Goal: Information Seeking & Learning: Get advice/opinions

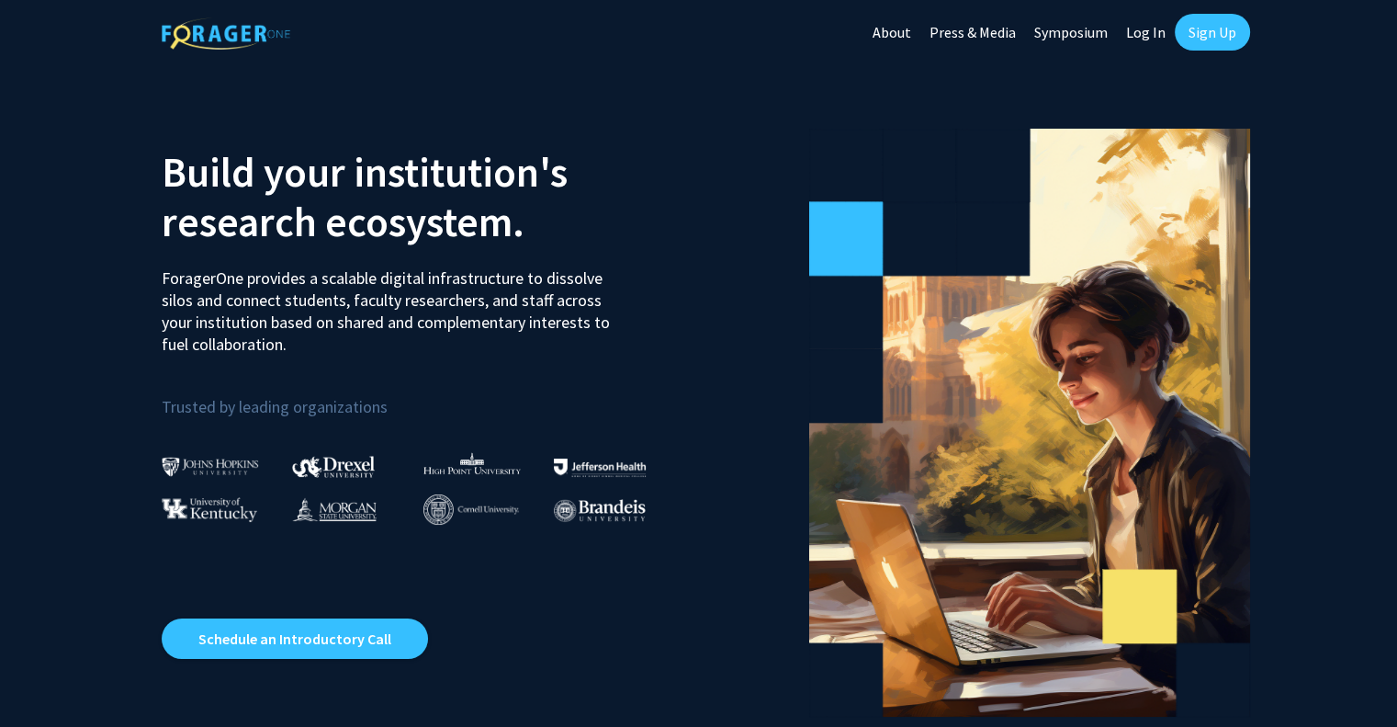
click at [1139, 32] on link "Log In" at bounding box center [1146, 32] width 58 height 64
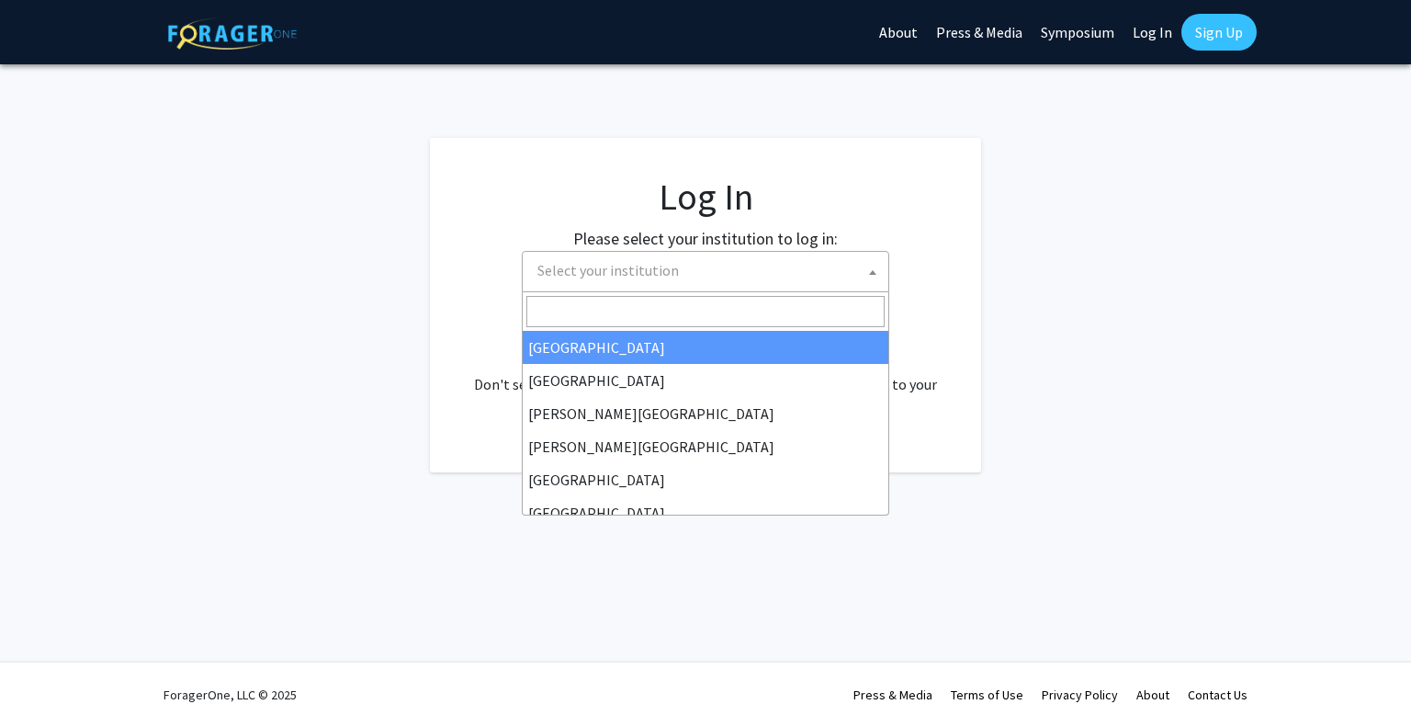
click at [831, 290] on span "Select your institution" at bounding box center [705, 271] width 367 height 41
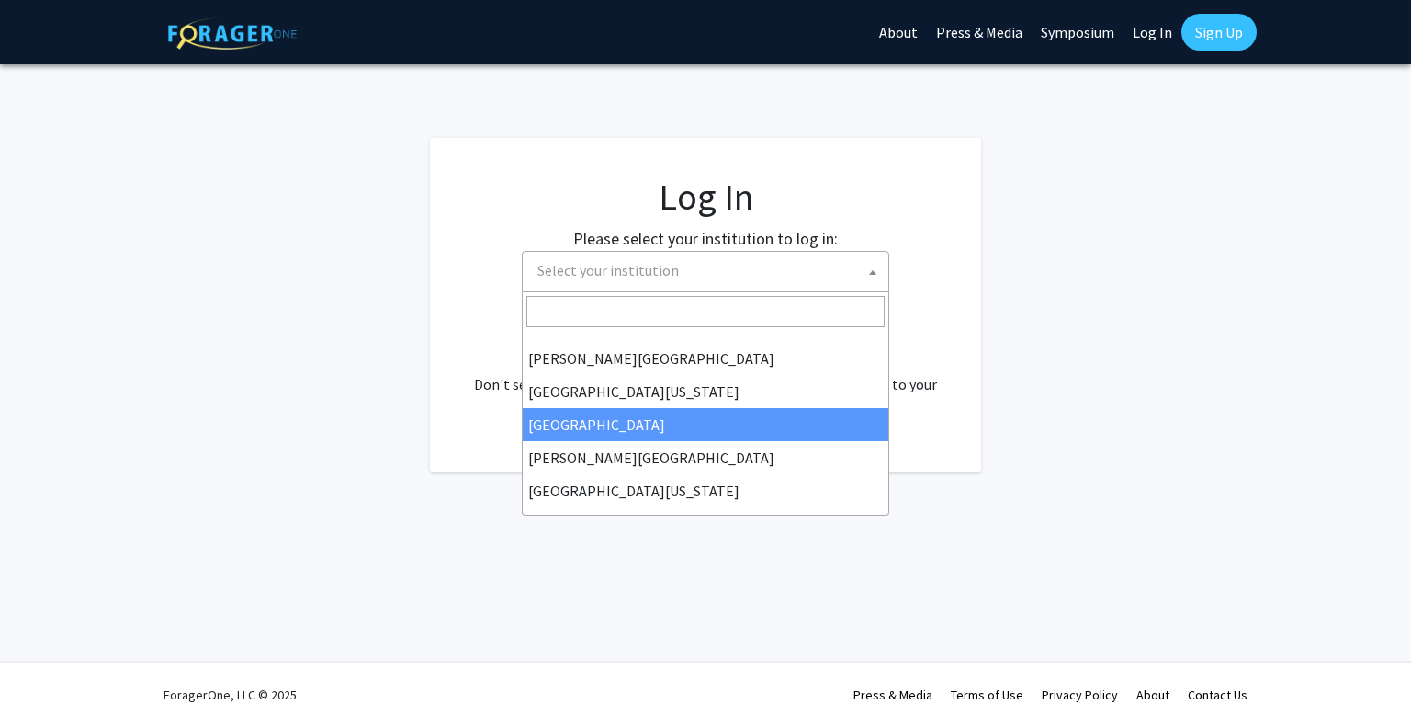
scroll to position [643, 0]
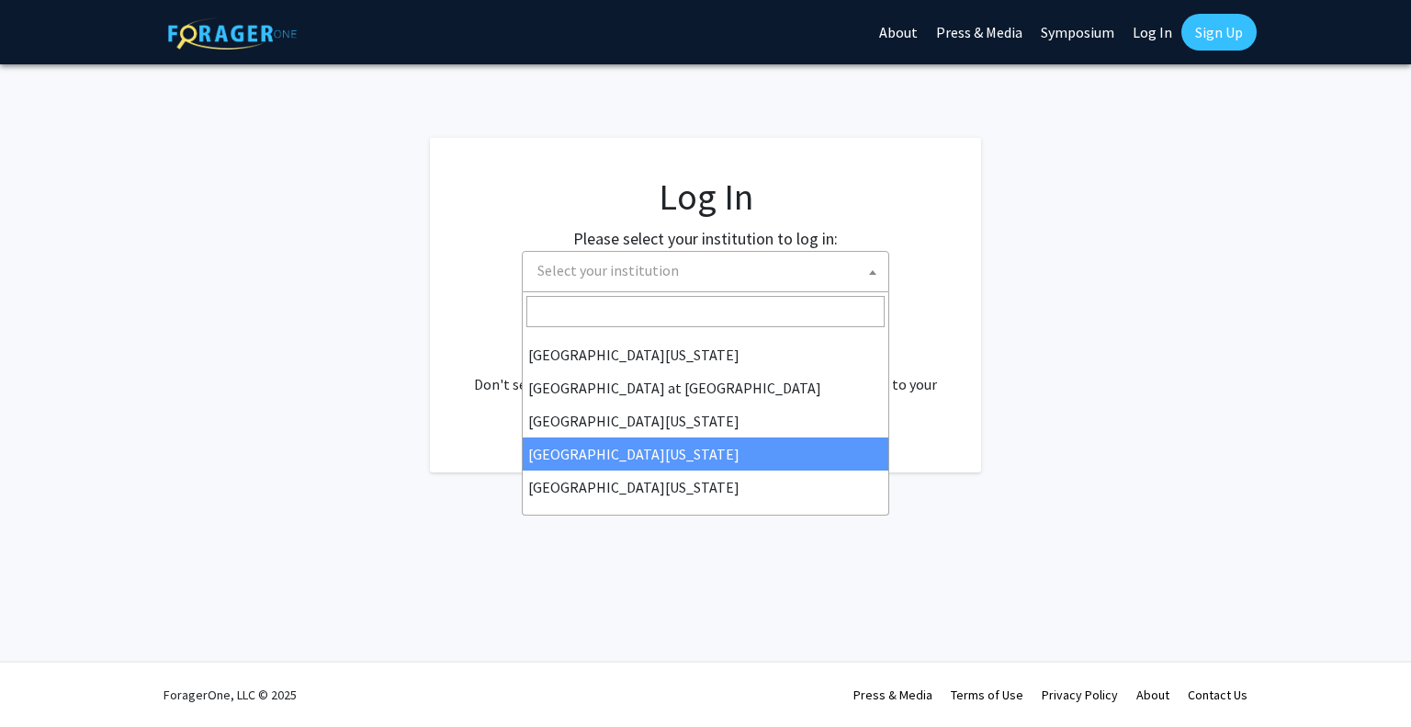
select select "31"
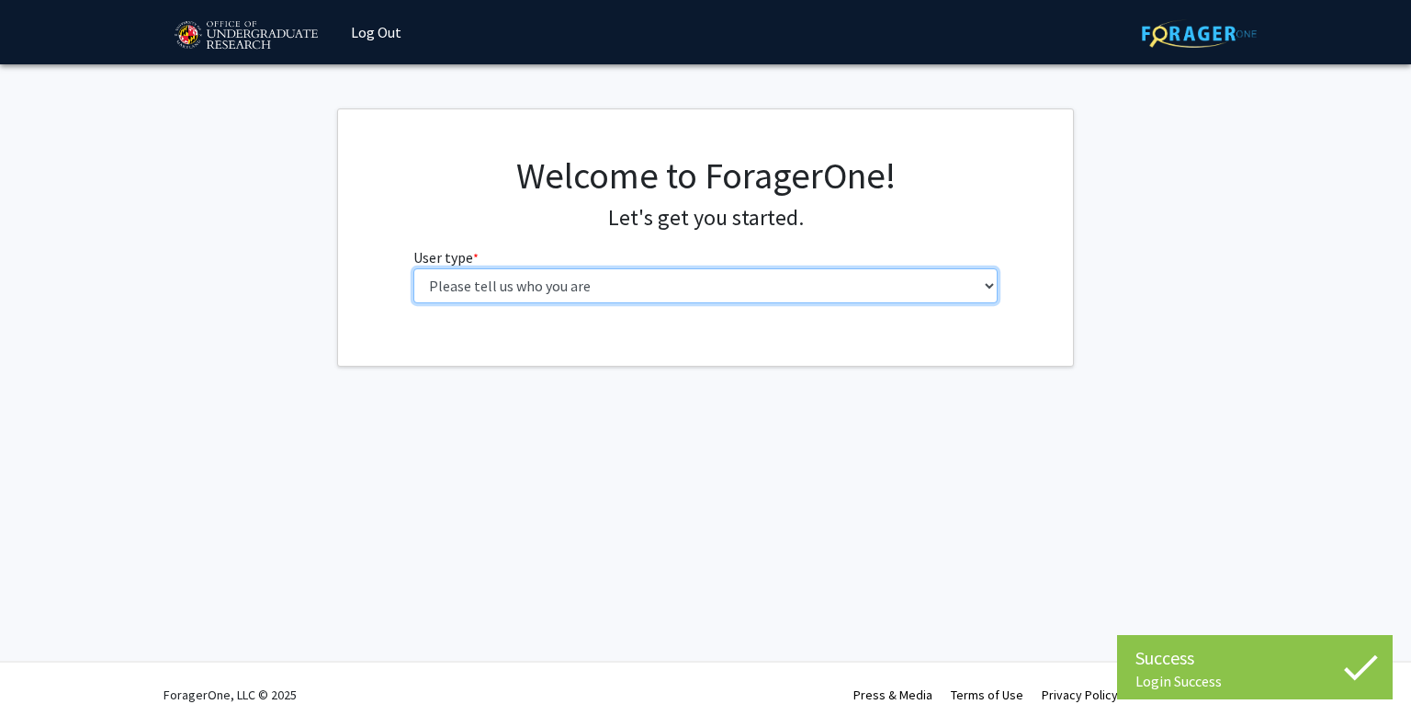
click at [655, 298] on select "Please tell us who you are Undergraduate Student Master's Student Doctoral Cand…" at bounding box center [705, 285] width 585 height 35
select select "1: undergrad"
click at [413, 268] on select "Please tell us who you are Undergraduate Student Master's Student Doctoral Cand…" at bounding box center [705, 285] width 585 height 35
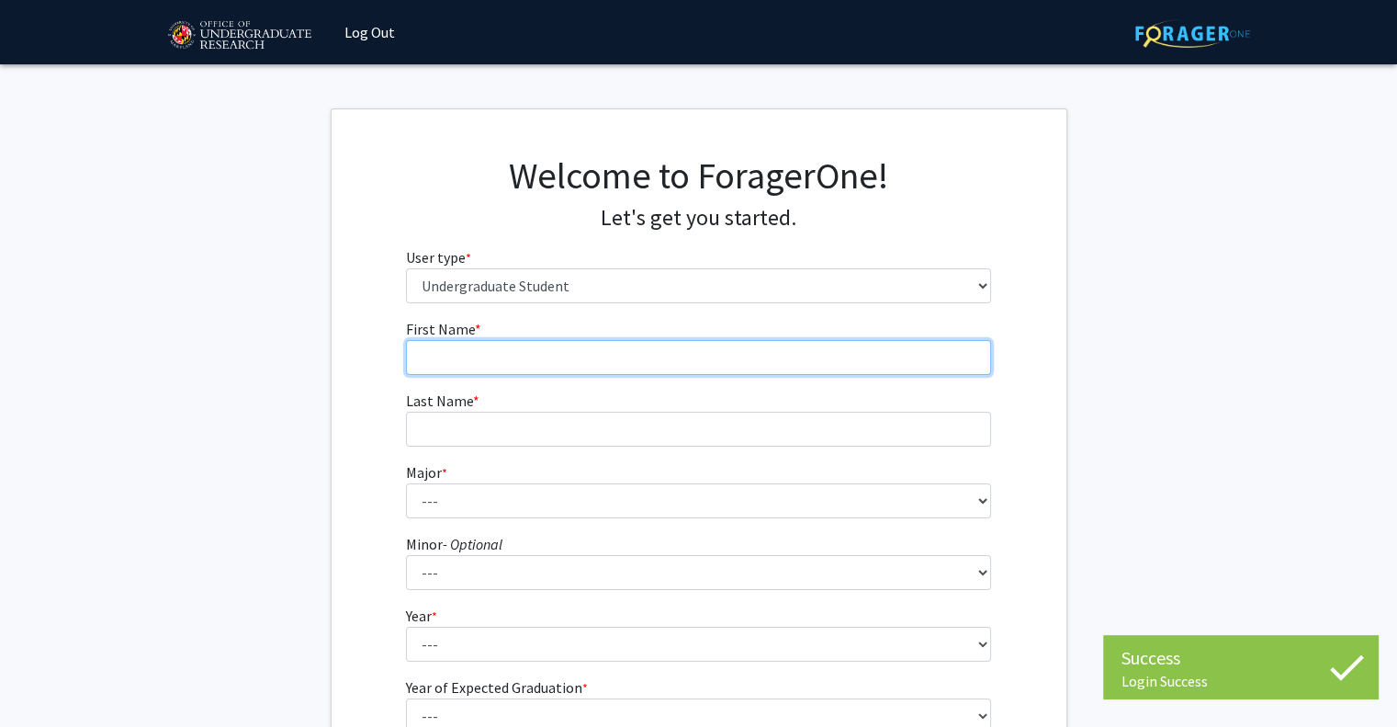
click at [616, 362] on input "First Name * required" at bounding box center [698, 357] width 585 height 35
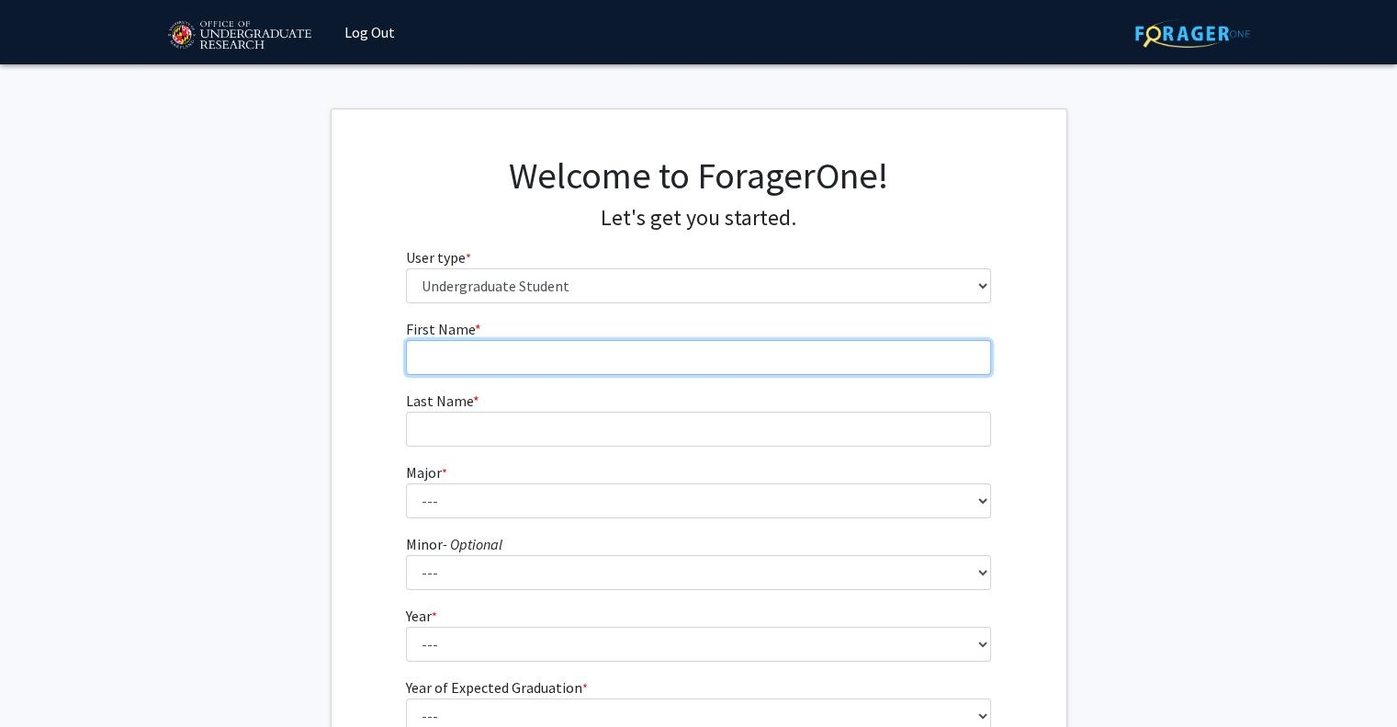
click at [739, 369] on input "First Name * required" at bounding box center [698, 357] width 585 height 35
type input "[PERSON_NAME]"
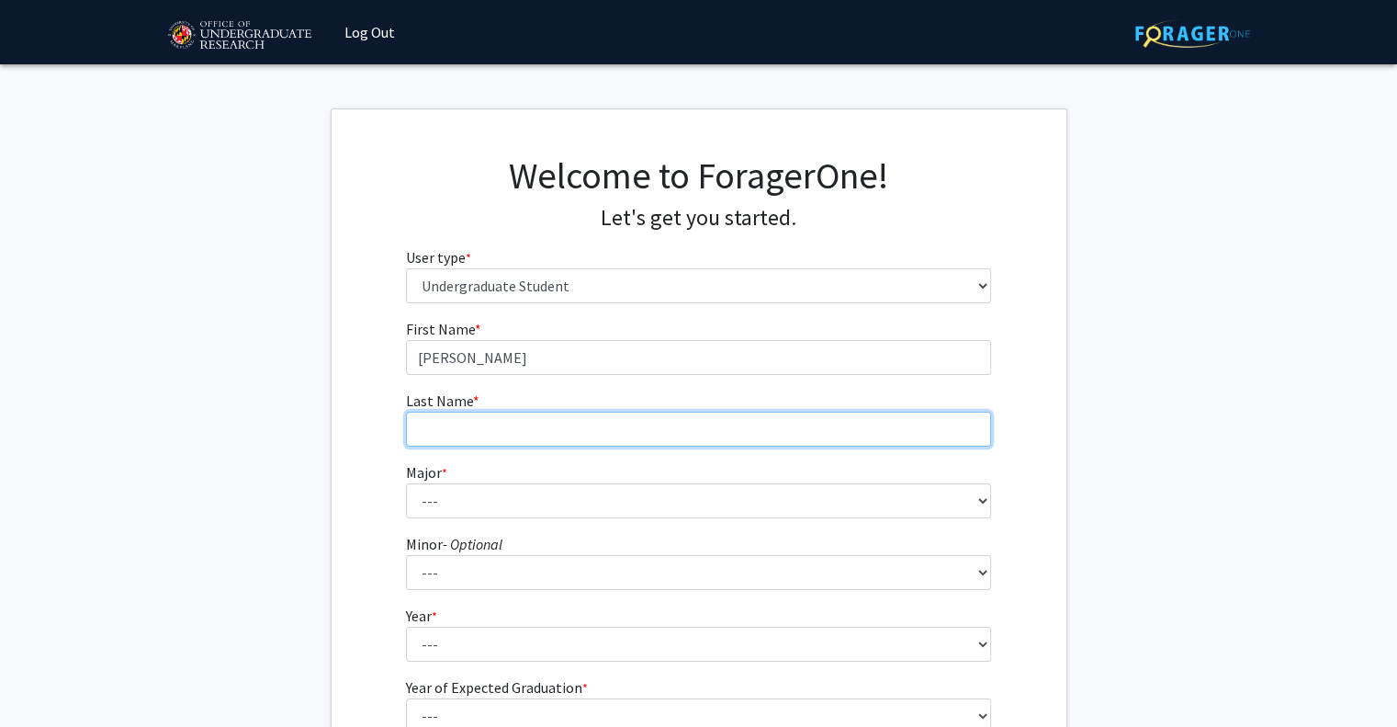
click at [707, 425] on input "Last Name * required" at bounding box center [698, 429] width 585 height 35
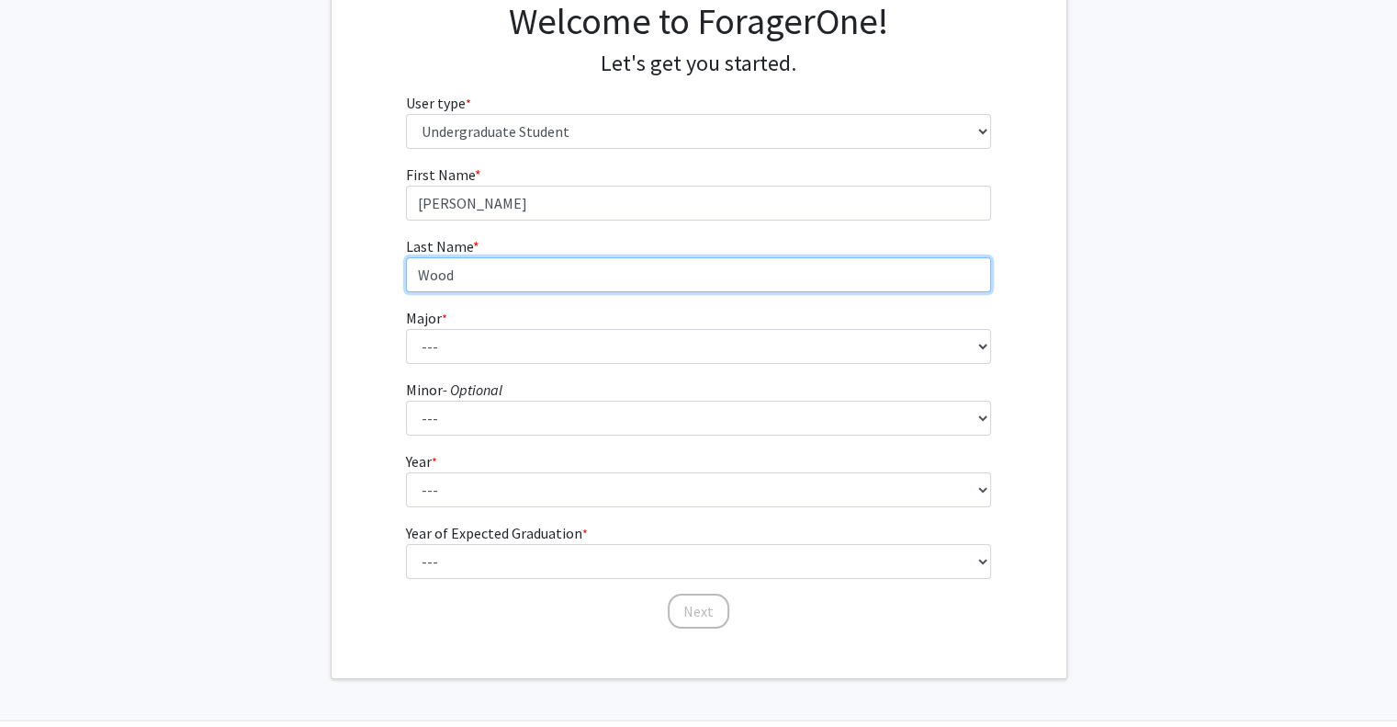
type input "Wood"
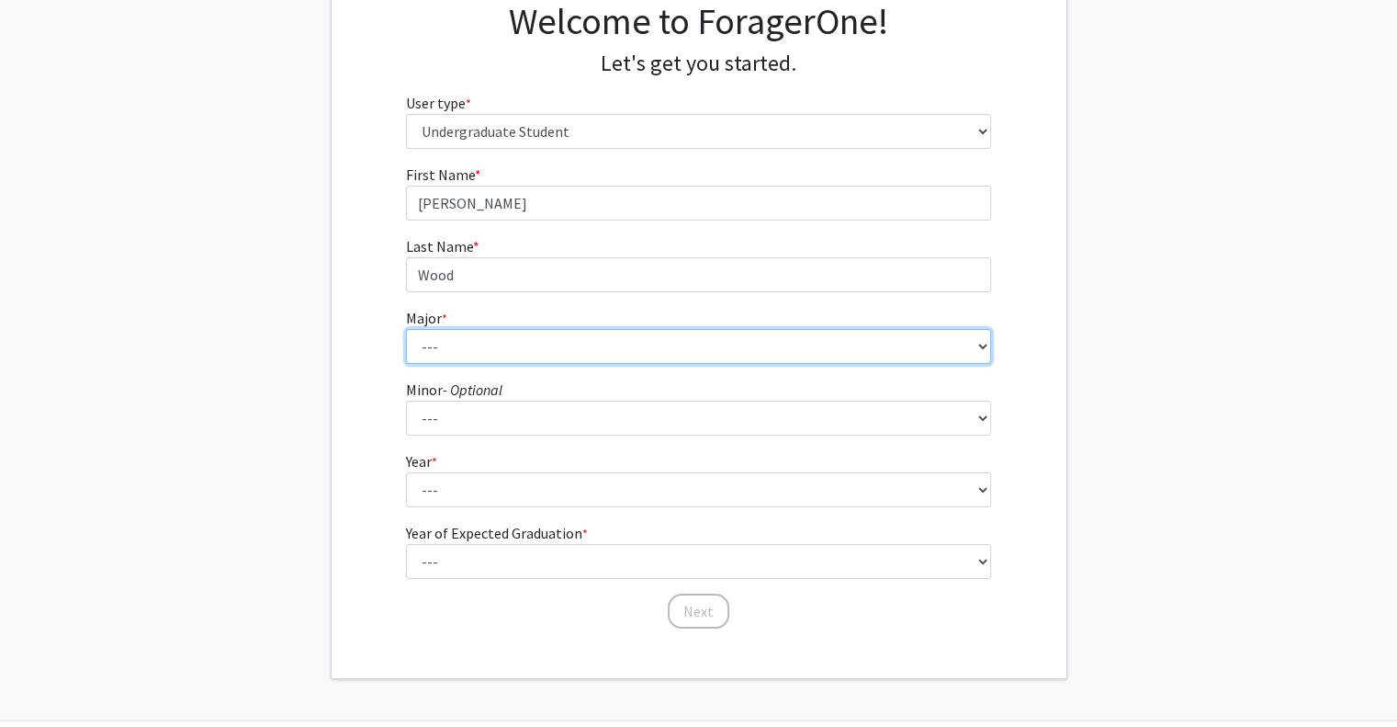
click at [805, 334] on select "--- Accounting Aerospace Engineering African American and Africana Studies Agri…" at bounding box center [698, 346] width 585 height 35
select select "17: 2318"
click at [406, 329] on select "--- Accounting Aerospace Engineering African American and Africana Studies Agri…" at bounding box center [698, 346] width 585 height 35
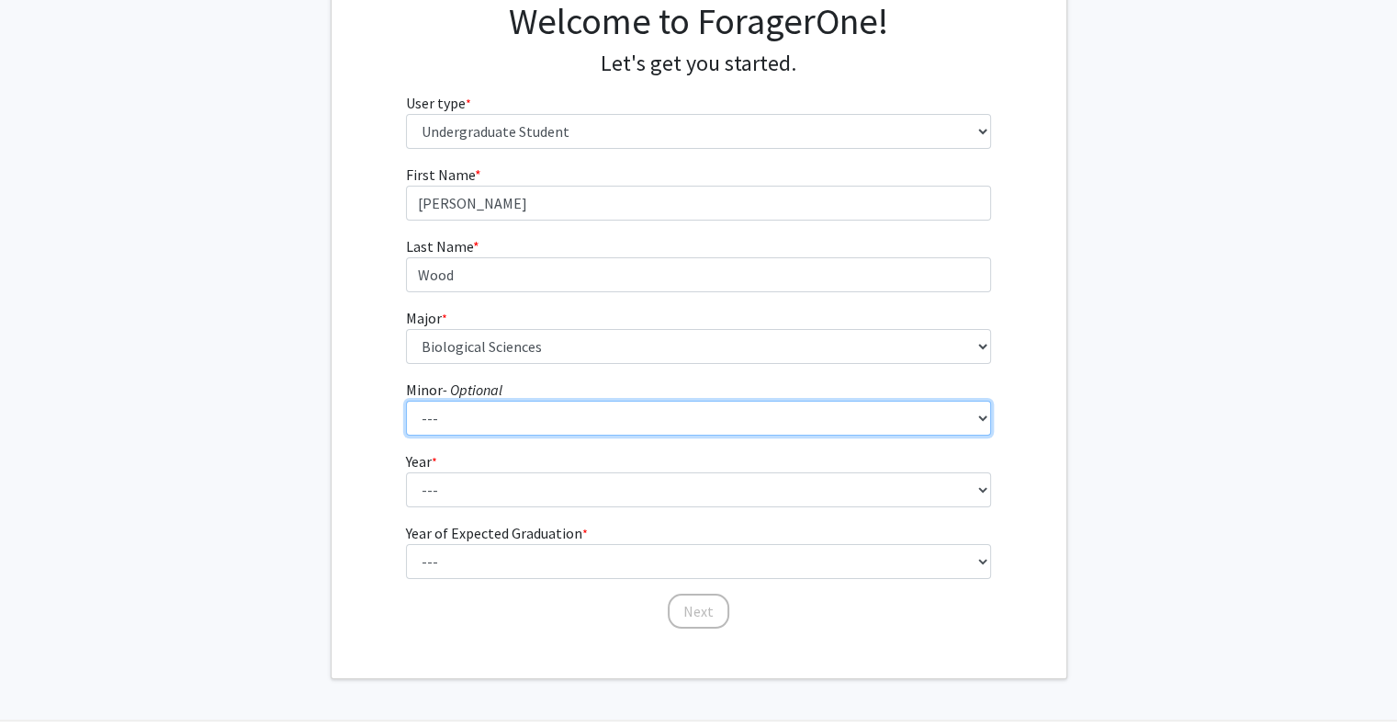
click at [605, 414] on select "--- Actuarial Mathematics Advanced Cybersecurity Experience for Students Africa…" at bounding box center [698, 418] width 585 height 35
select select "31: 1834"
click at [406, 401] on select "--- Actuarial Mathematics Advanced Cybersecurity Experience for Students Africa…" at bounding box center [698, 418] width 585 height 35
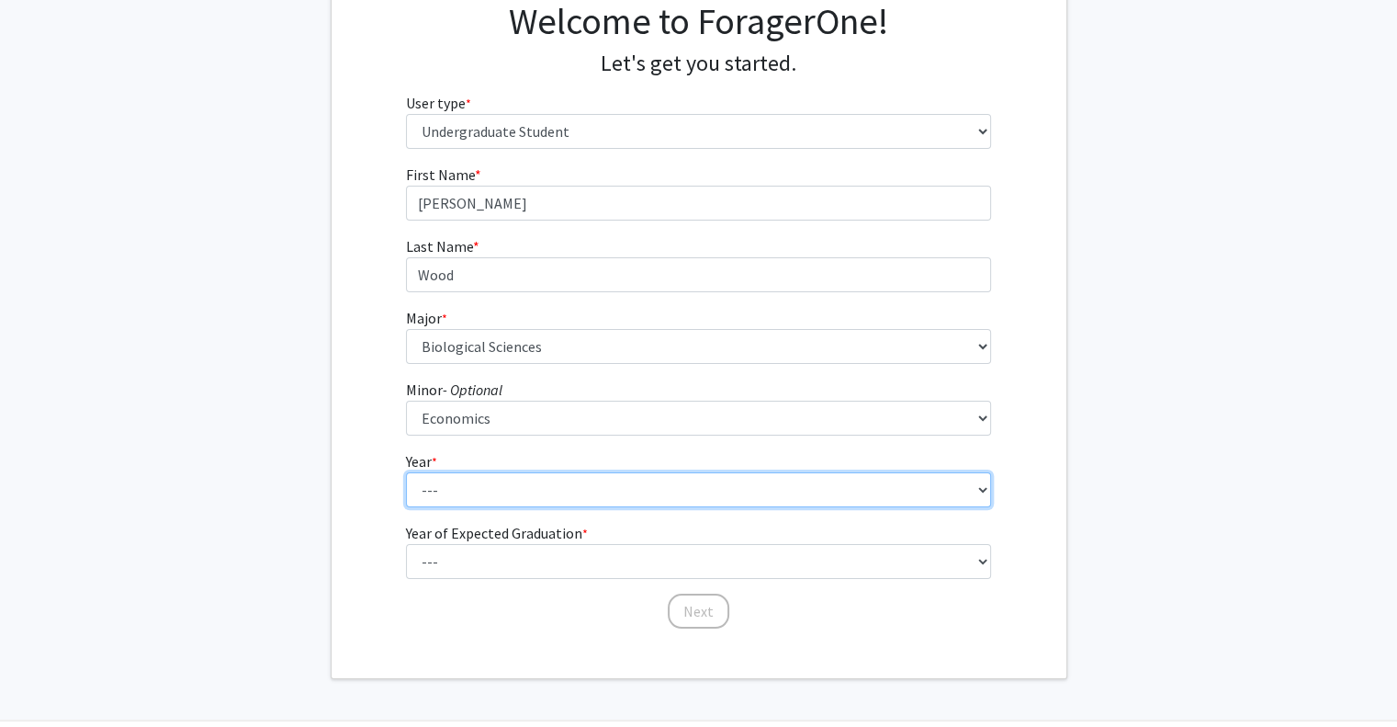
click at [558, 477] on select "--- First-year Sophomore Junior Senior Postbaccalaureate Certificate" at bounding box center [698, 489] width 585 height 35
select select "4: senior"
click at [406, 472] on select "--- First-year Sophomore Junior Senior Postbaccalaureate Certificate" at bounding box center [698, 489] width 585 height 35
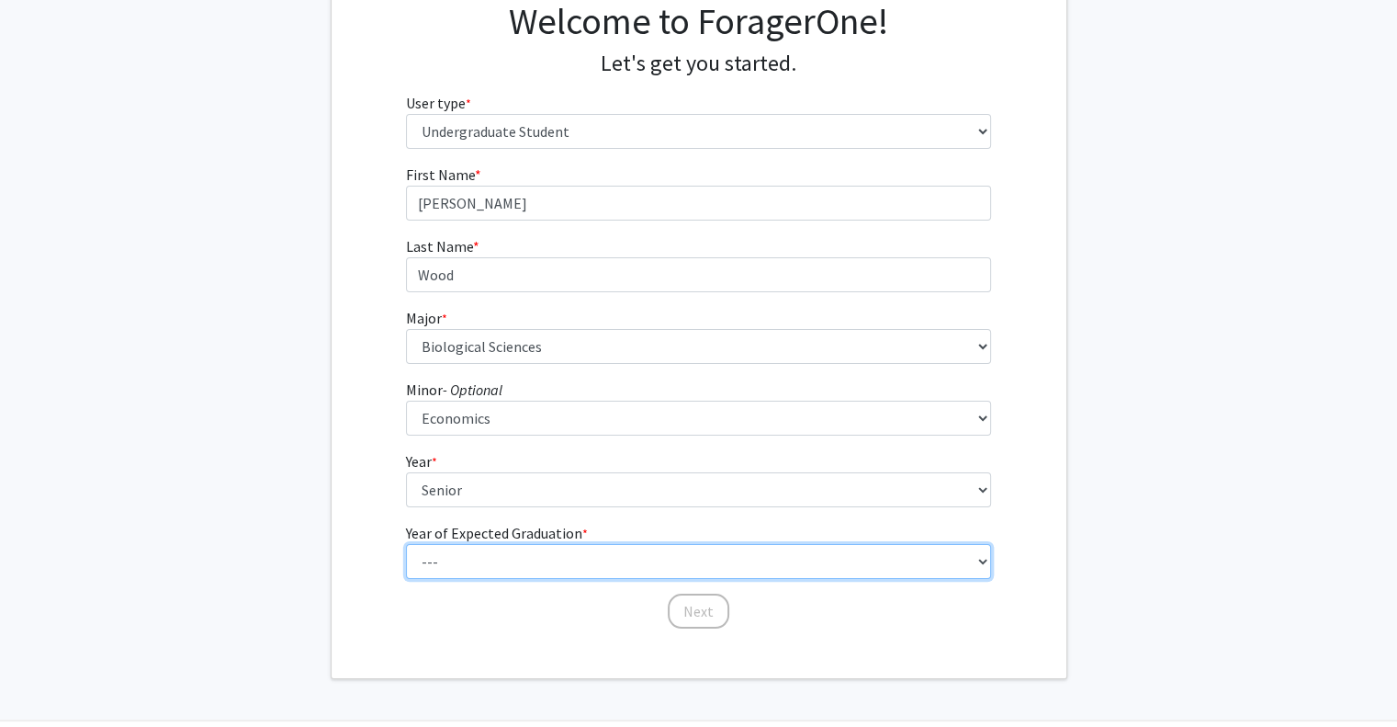
click at [562, 572] on select "--- 2025 2026 2027 2028 2029 2030 2031 2032 2033 2034" at bounding box center [698, 561] width 585 height 35
select select "2: 2026"
click at [406, 544] on select "--- 2025 2026 2027 2028 2029 2030 2031 2032 2033 2034" at bounding box center [698, 561] width 585 height 35
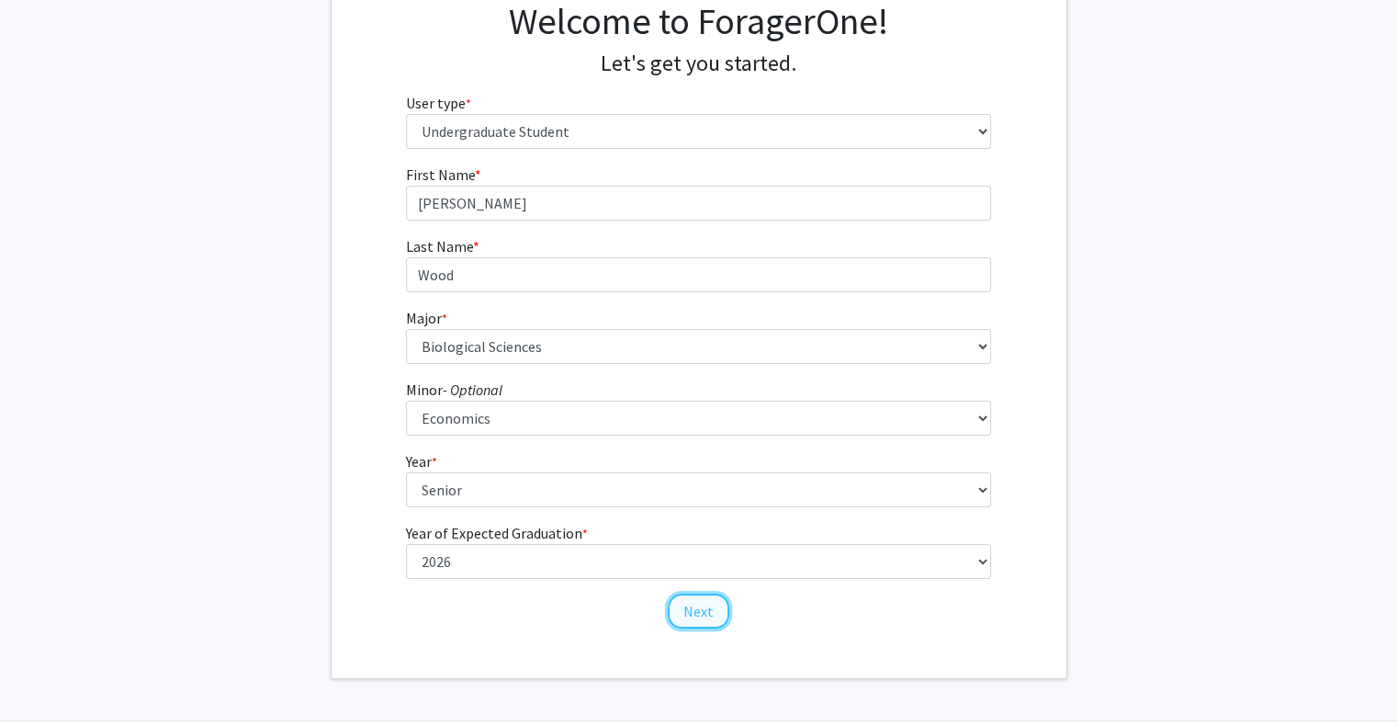
click at [709, 616] on button "Next" at bounding box center [699, 610] width 62 height 35
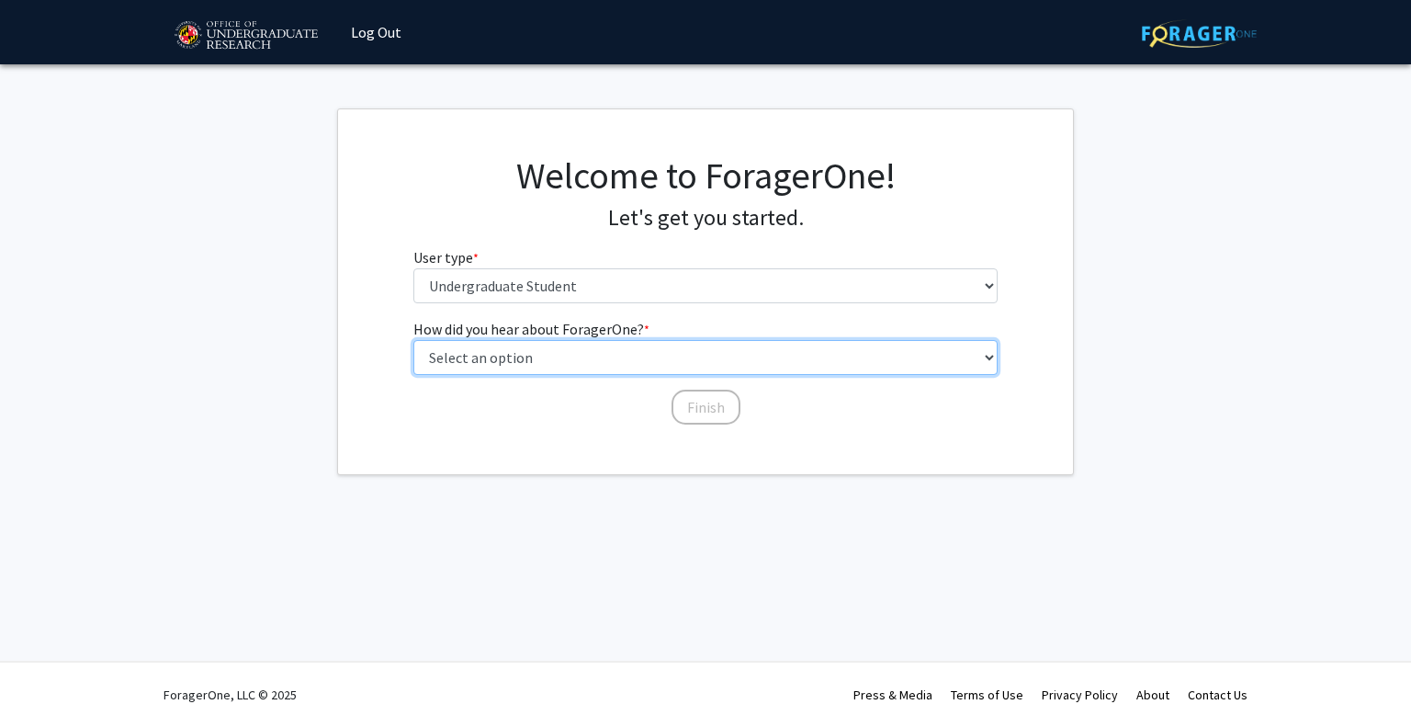
click at [748, 348] on select "Select an option Peer/student recommendation Faculty/staff recommendation Unive…" at bounding box center [705, 357] width 585 height 35
select select "3: university_website"
click at [413, 340] on select "Select an option Peer/student recommendation Faculty/staff recommendation Unive…" at bounding box center [705, 357] width 585 height 35
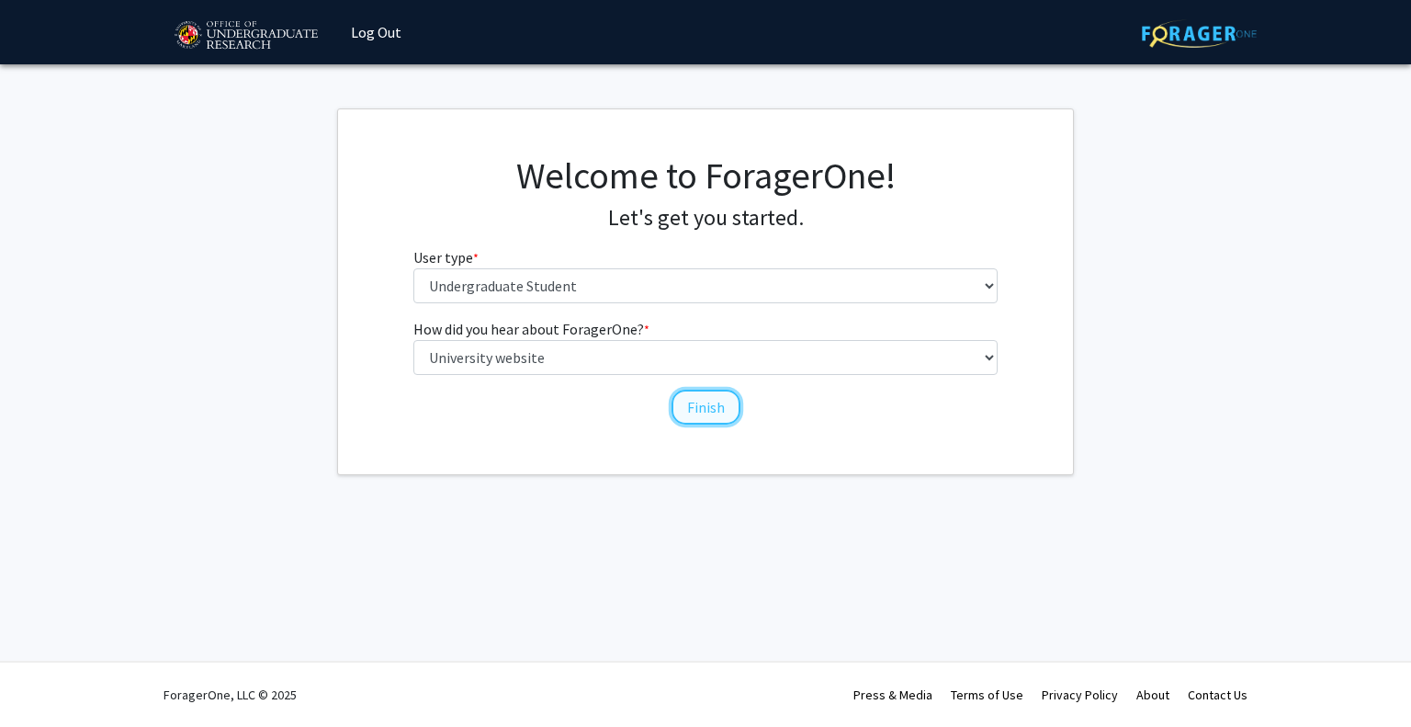
click at [705, 416] on button "Finish" at bounding box center [705, 406] width 69 height 35
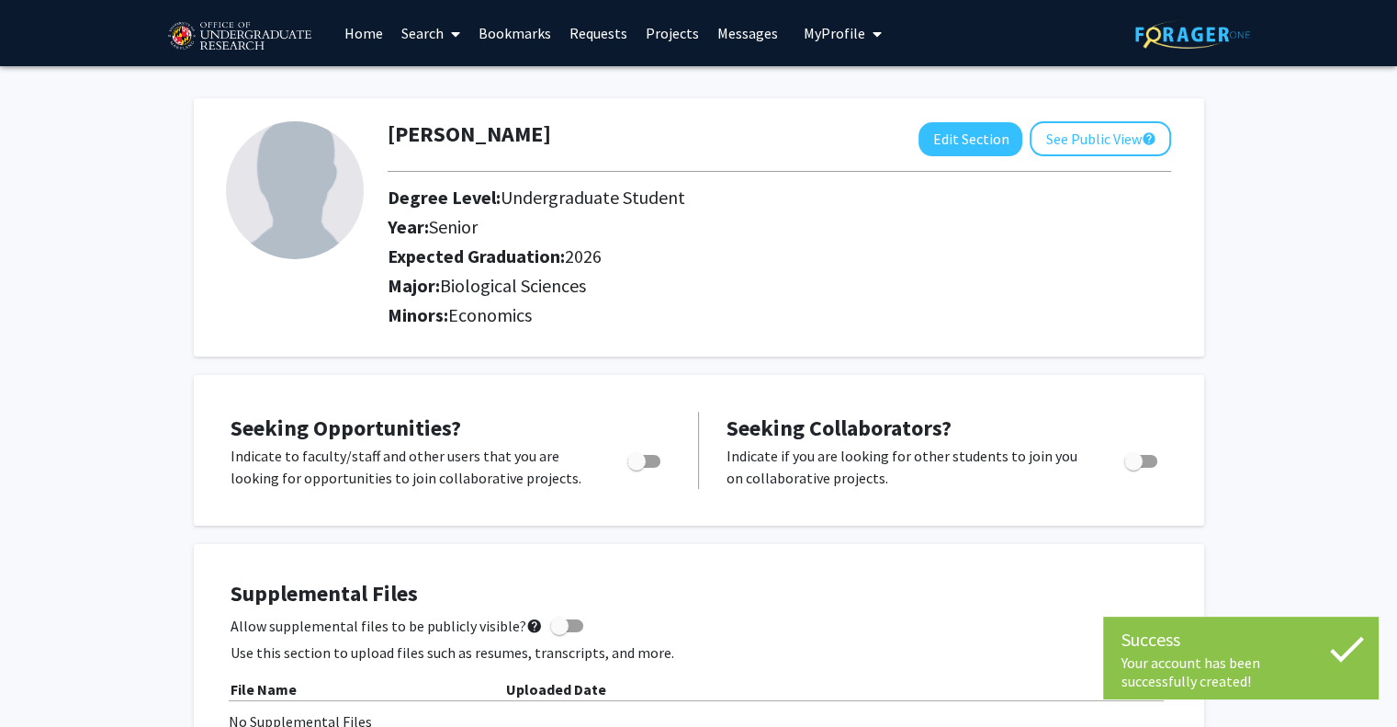
scroll to position [72, 0]
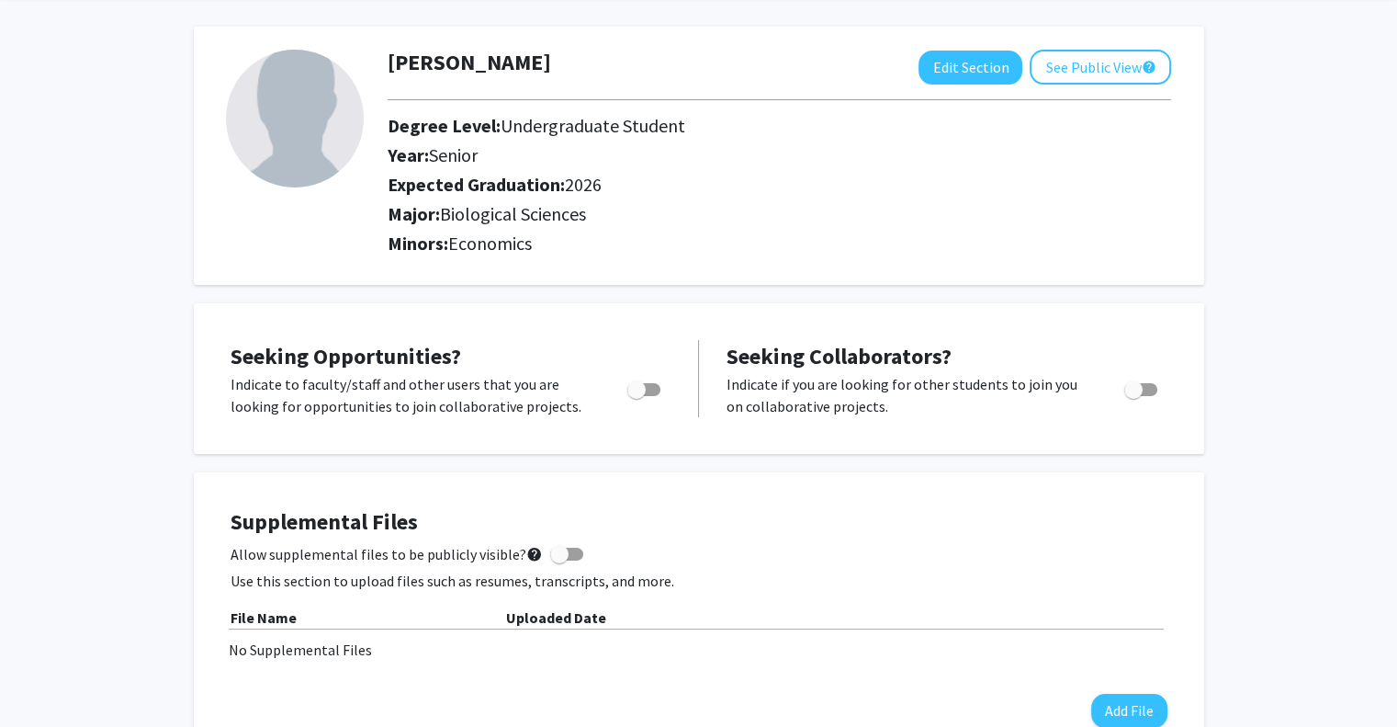
click at [647, 387] on span "Toggle" at bounding box center [643, 389] width 33 height 13
click at [637, 396] on input "Are you actively seeking opportunities?" at bounding box center [636, 396] width 1 height 1
checkbox input "true"
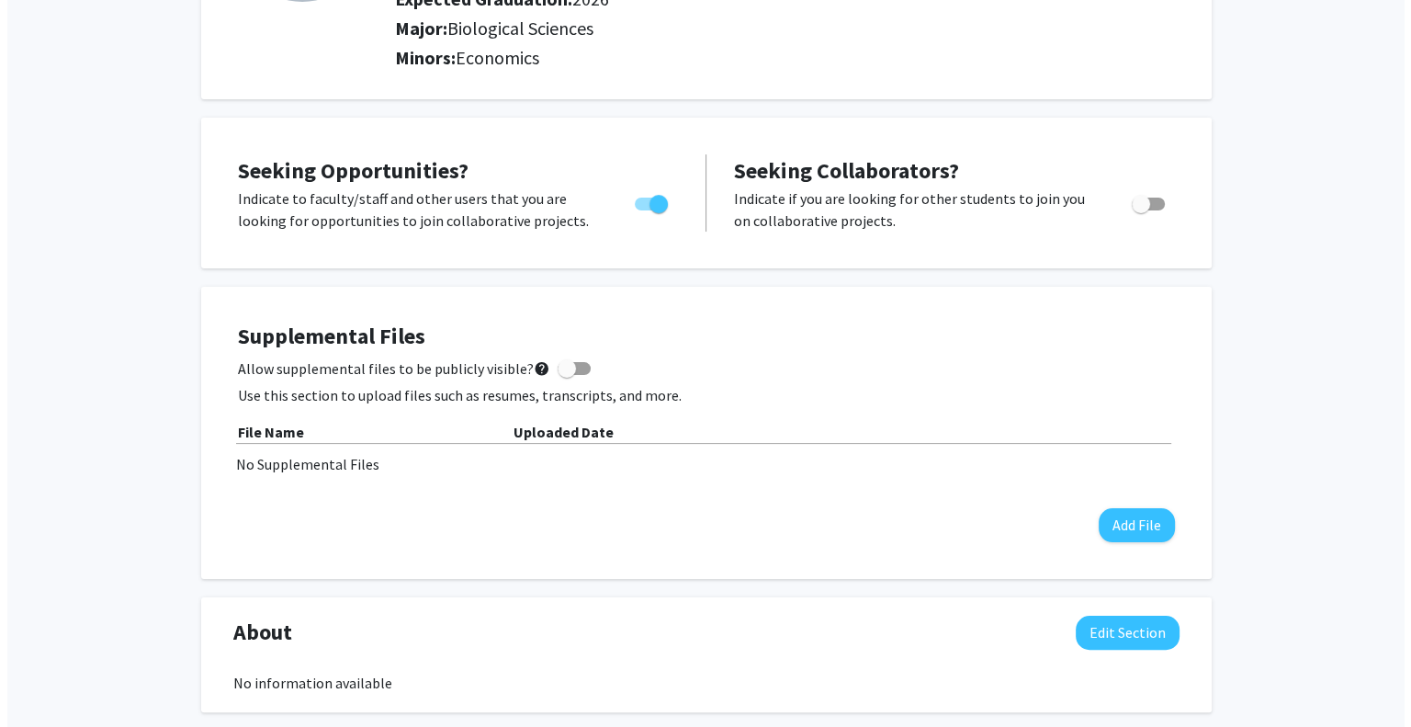
scroll to position [345, 0]
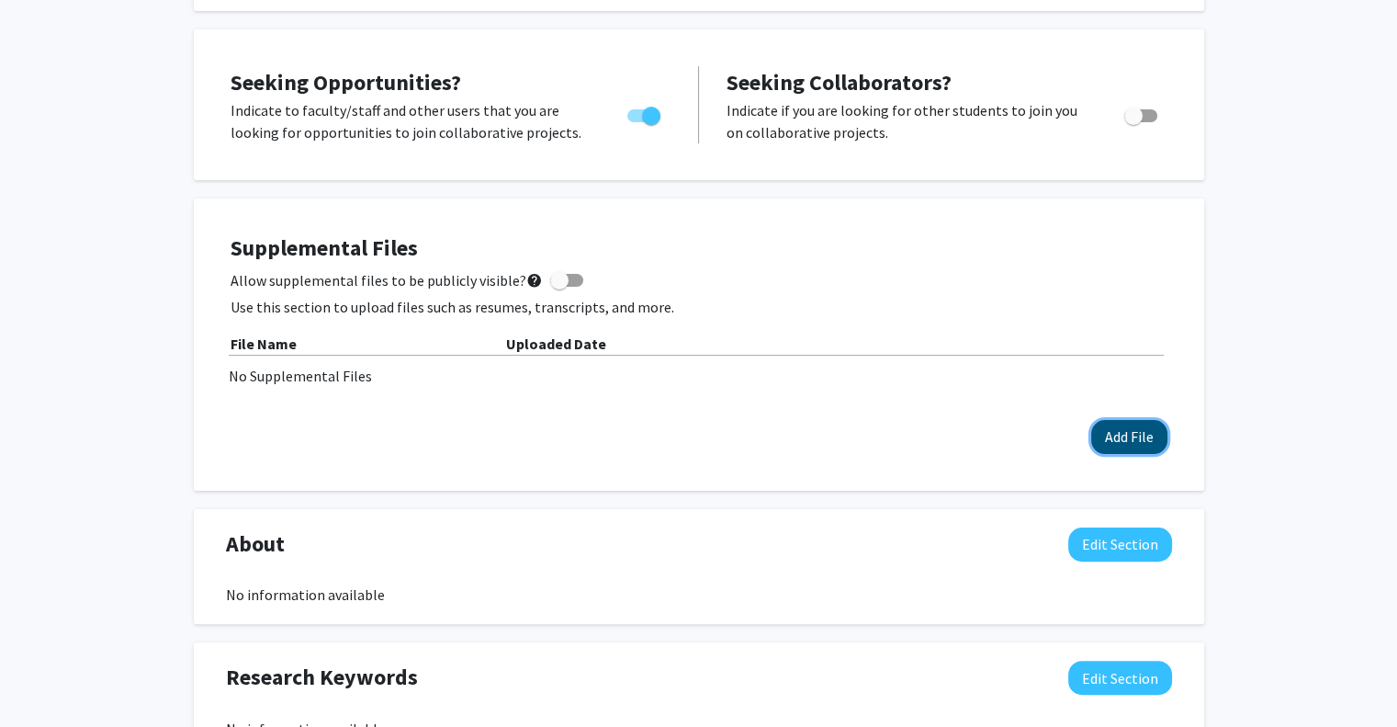
click at [1128, 435] on button "Add File" at bounding box center [1129, 437] width 76 height 34
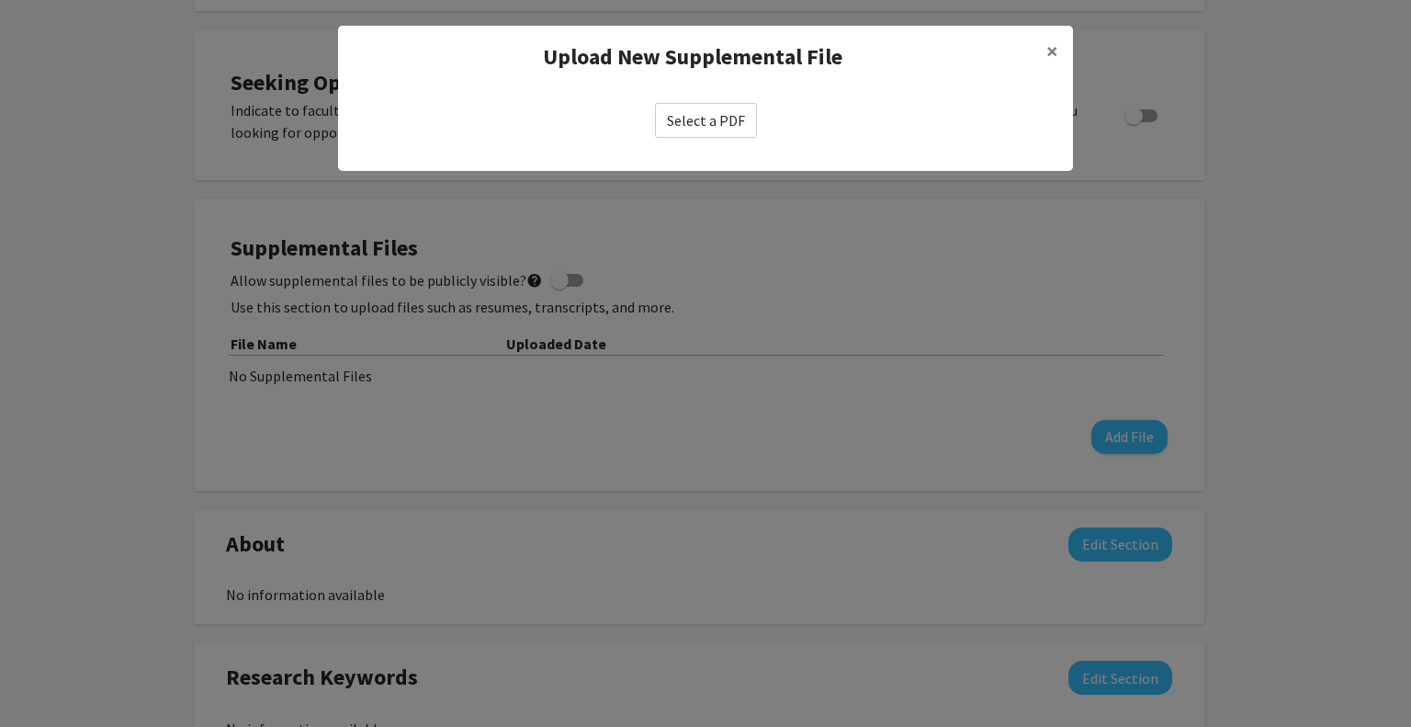
click at [739, 113] on label "Select a PDF" at bounding box center [706, 120] width 102 height 35
click at [0, 0] on input "Select a PDF" at bounding box center [0, 0] width 0 height 0
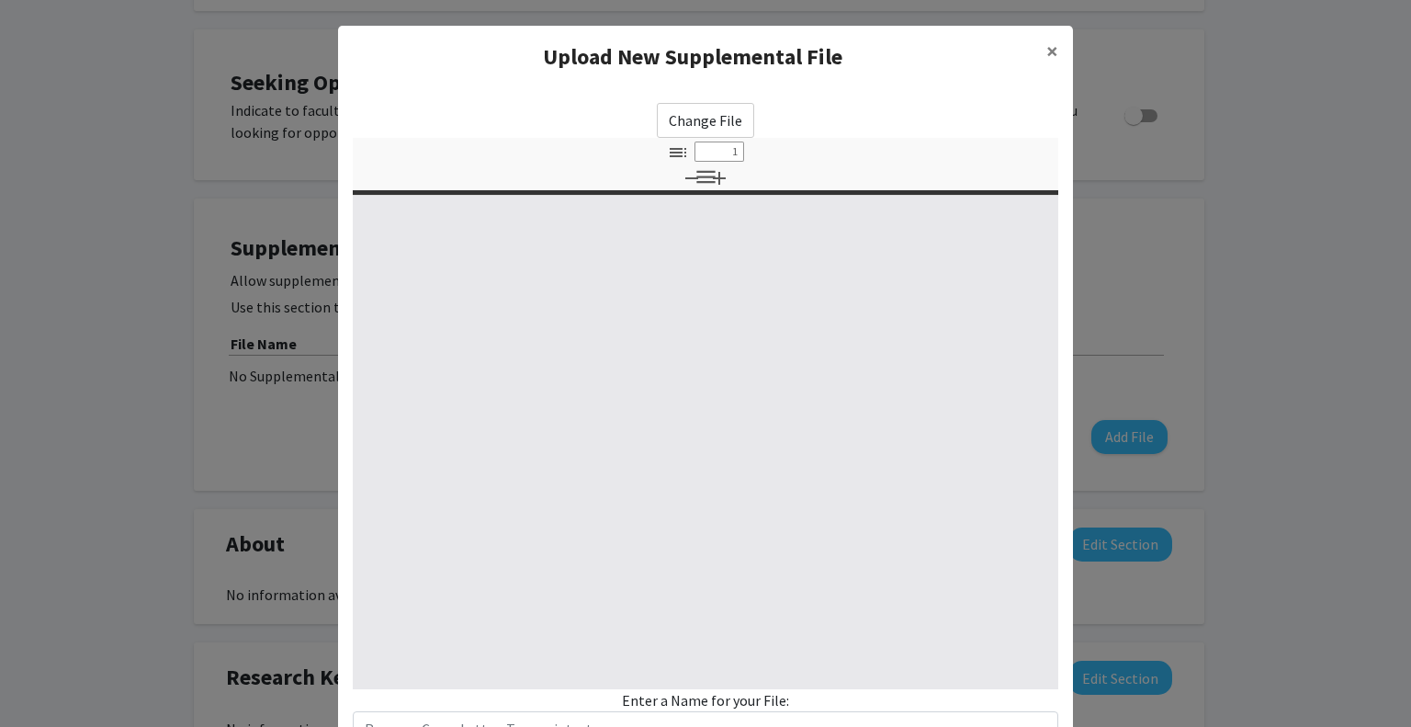
select select "custom"
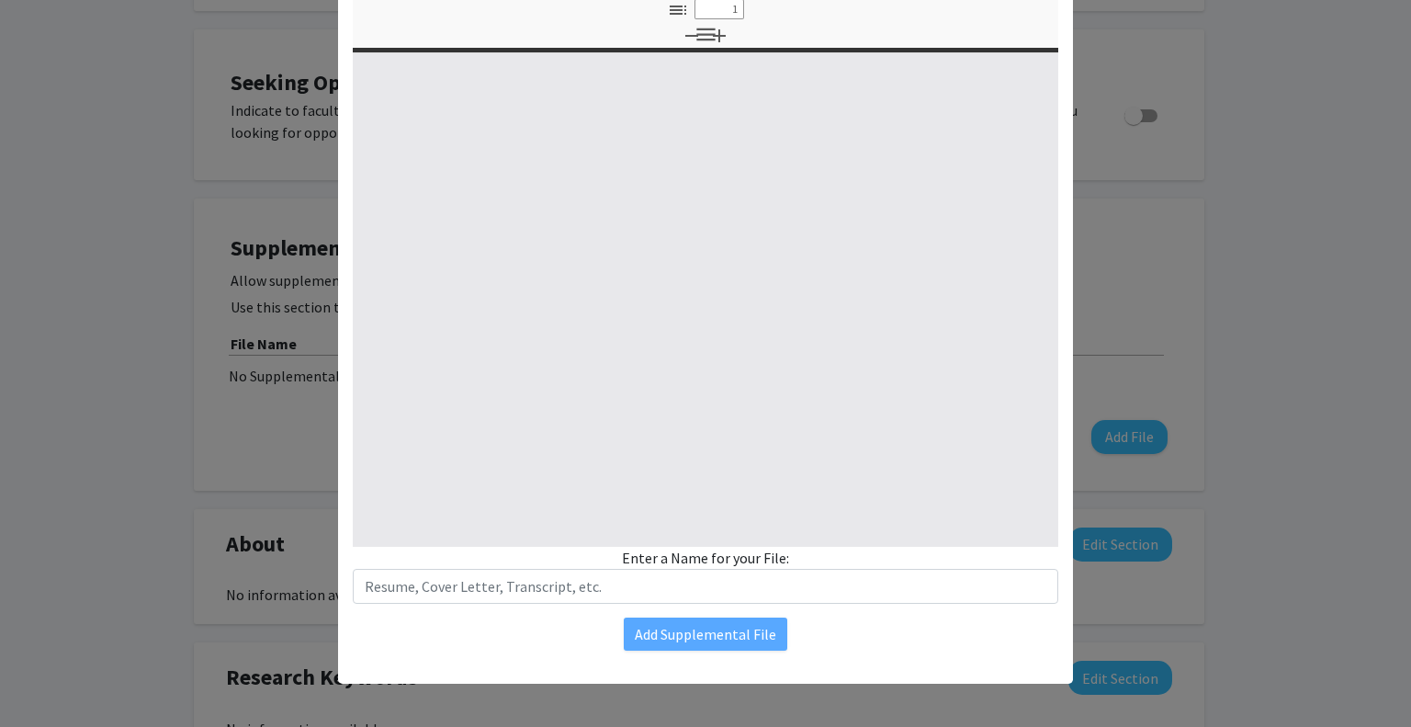
type input "0"
select select "custom"
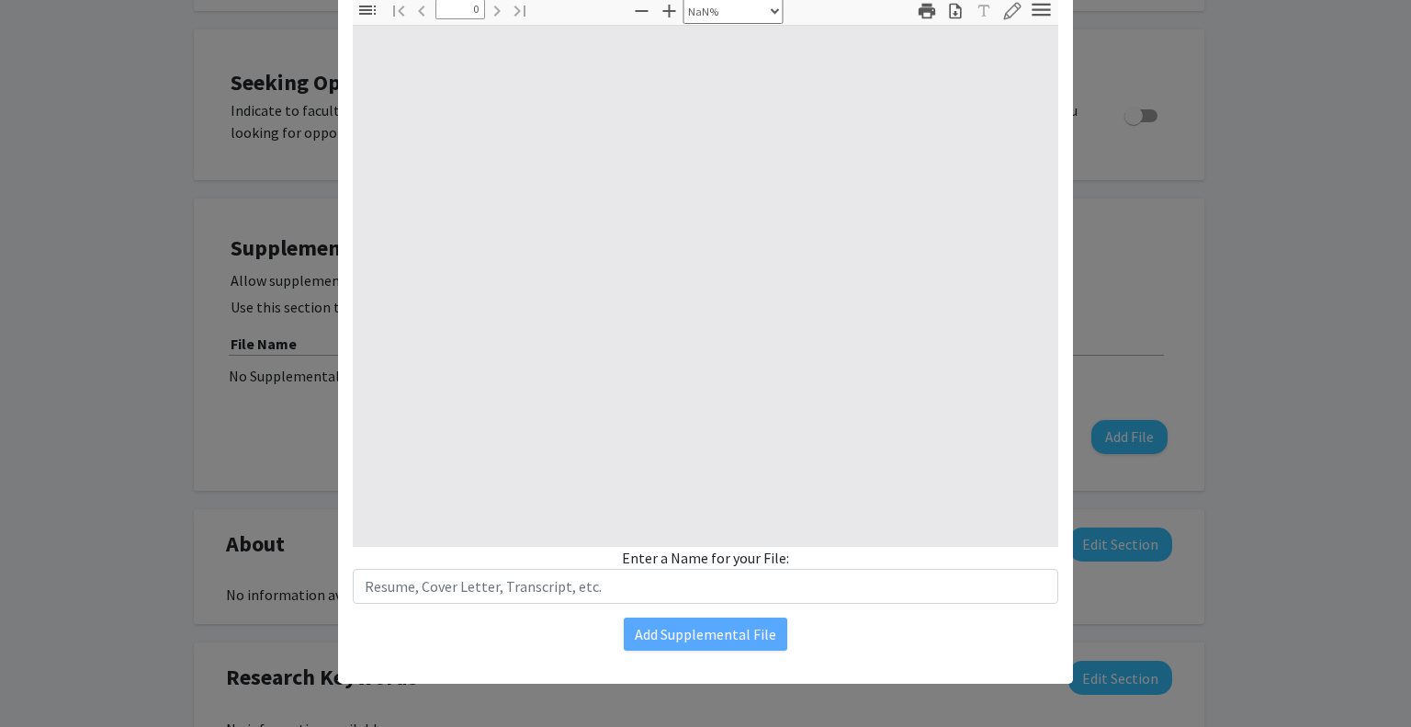
type input "1"
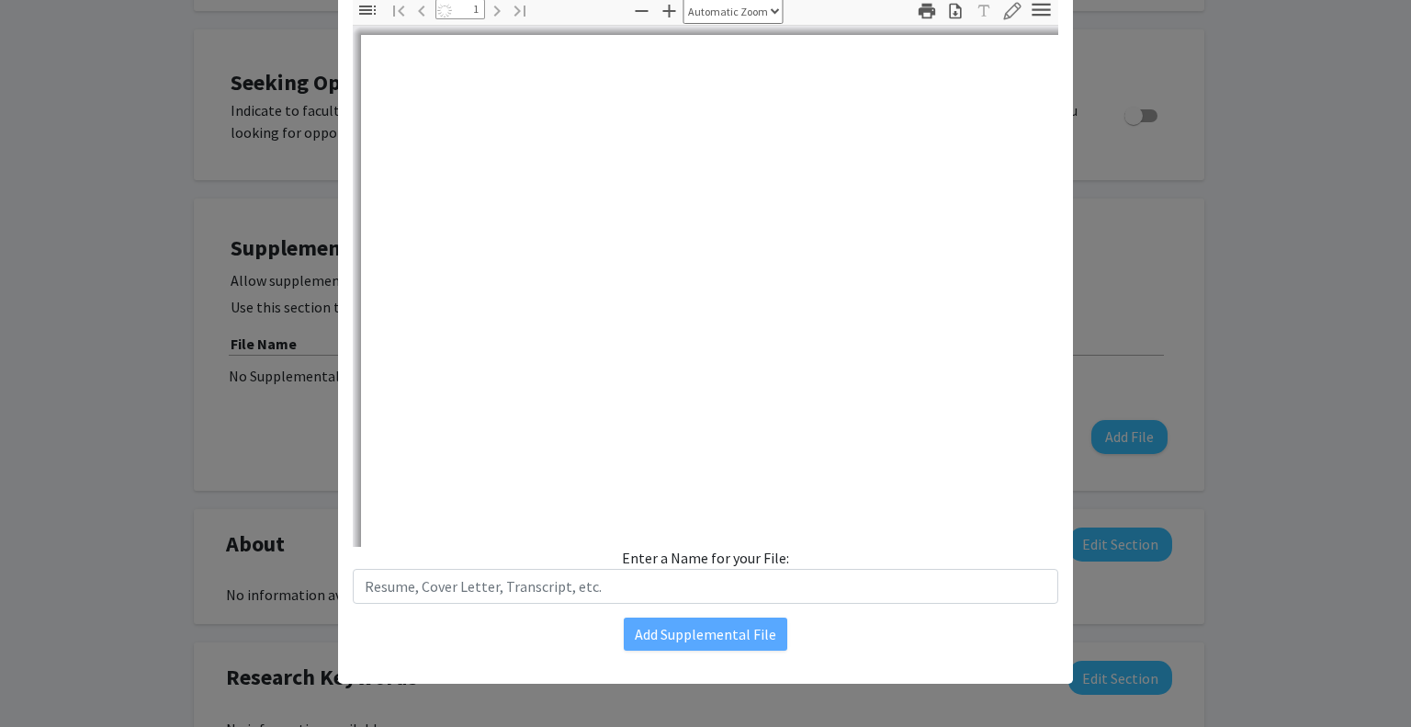
scroll to position [0, 0]
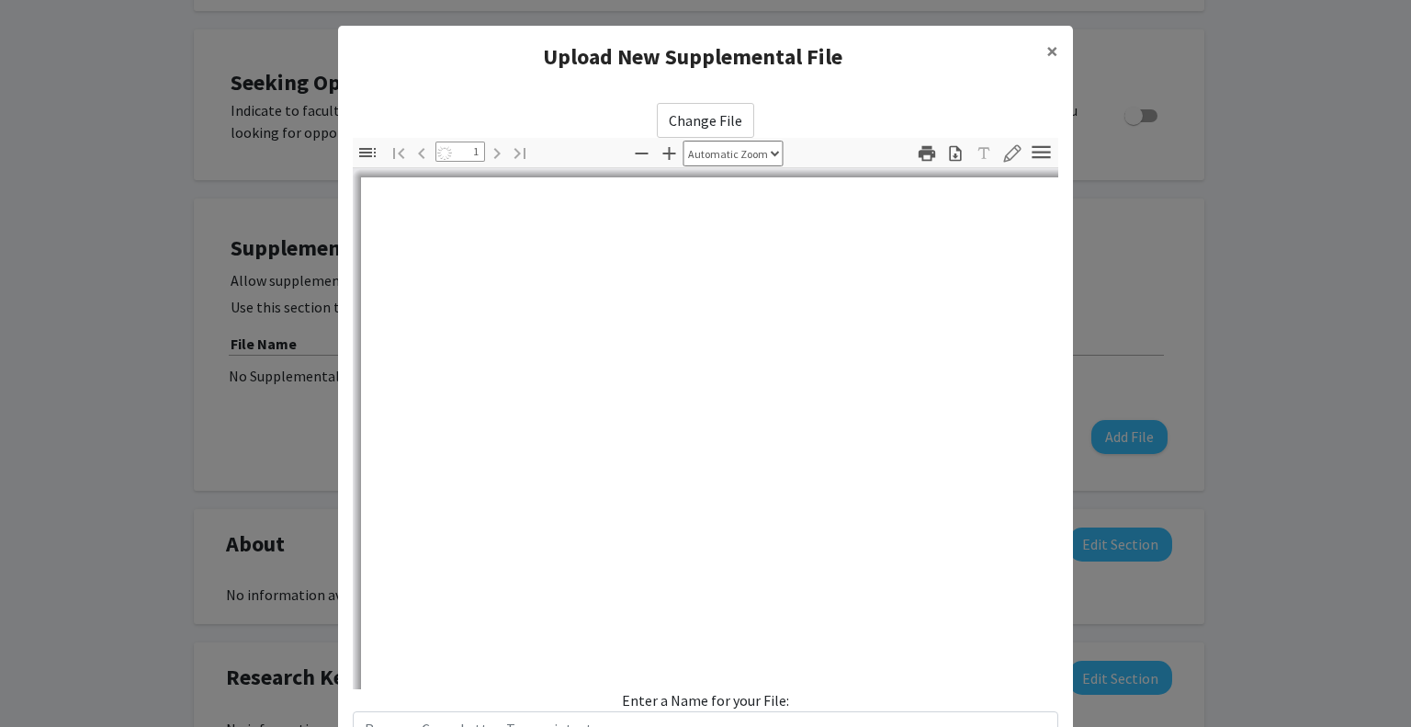
select select "auto"
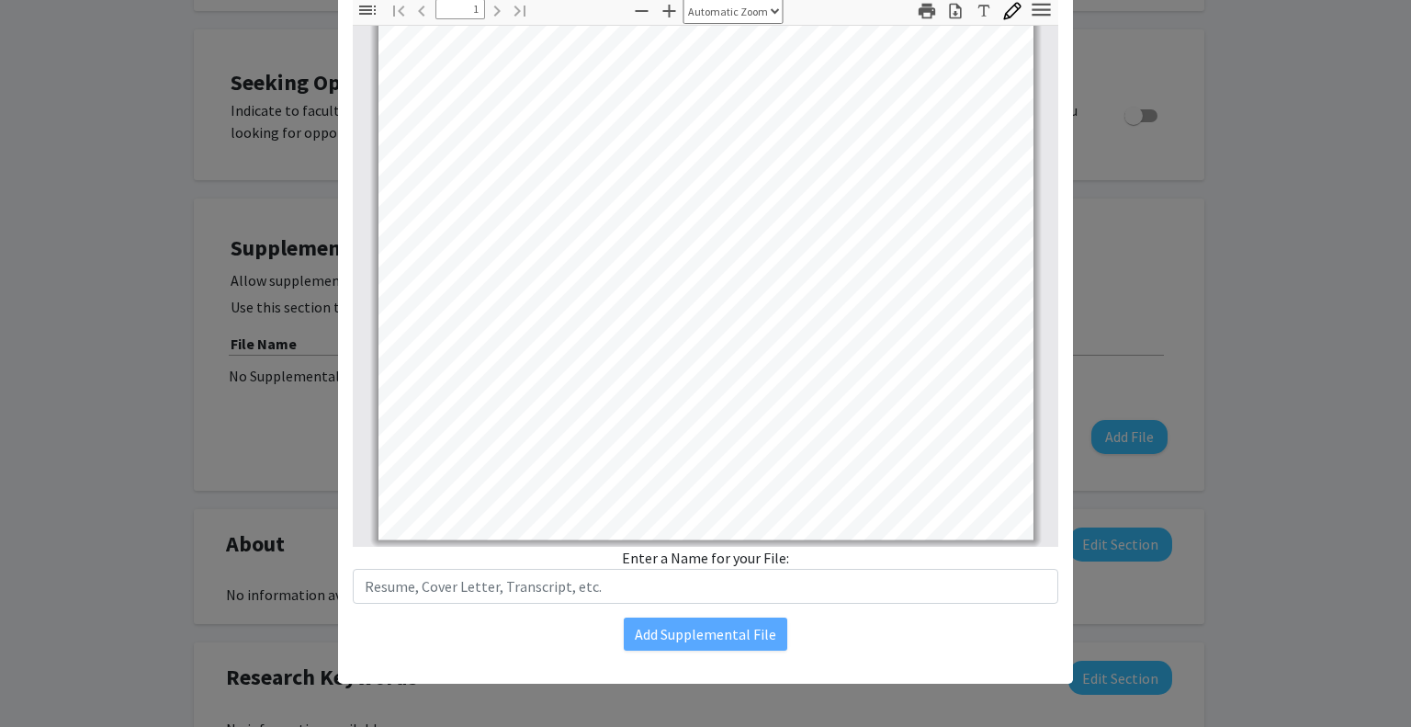
scroll to position [141, 0]
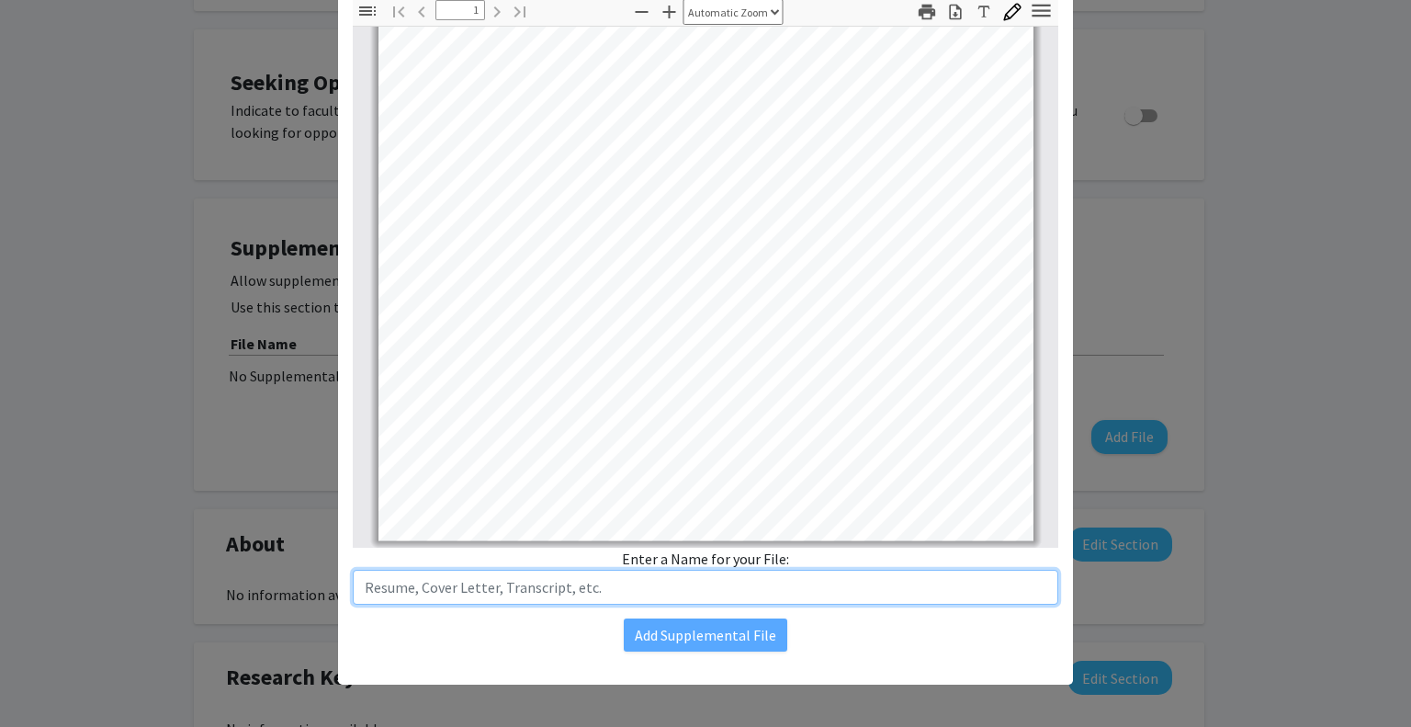
click at [782, 591] on input "text" at bounding box center [705, 587] width 705 height 35
type input "Resume"
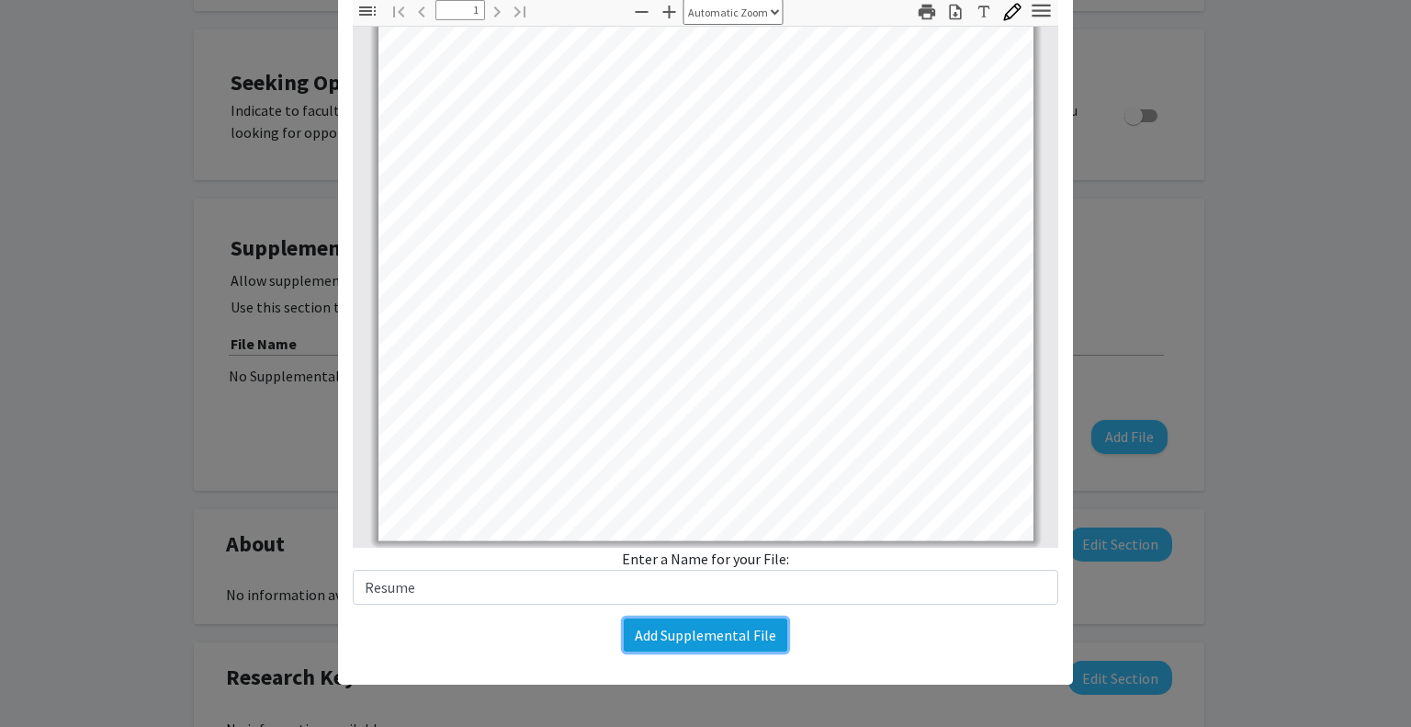
click at [737, 645] on button "Add Supplemental File" at bounding box center [706, 634] width 164 height 33
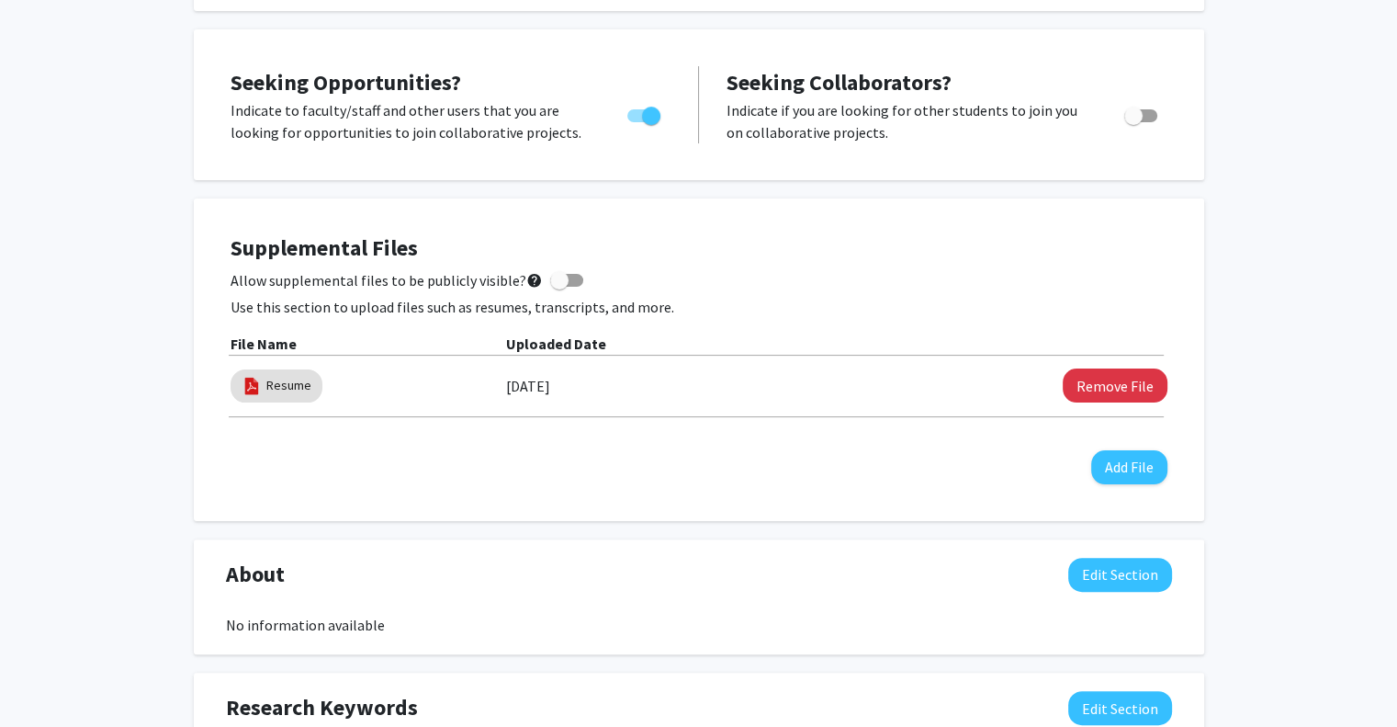
click at [1130, 482] on div "Supplemental Files Allow supplemental files to be publicly visible? help Use th…" at bounding box center [699, 360] width 974 height 286
click at [1136, 468] on button "Add File" at bounding box center [1129, 467] width 76 height 34
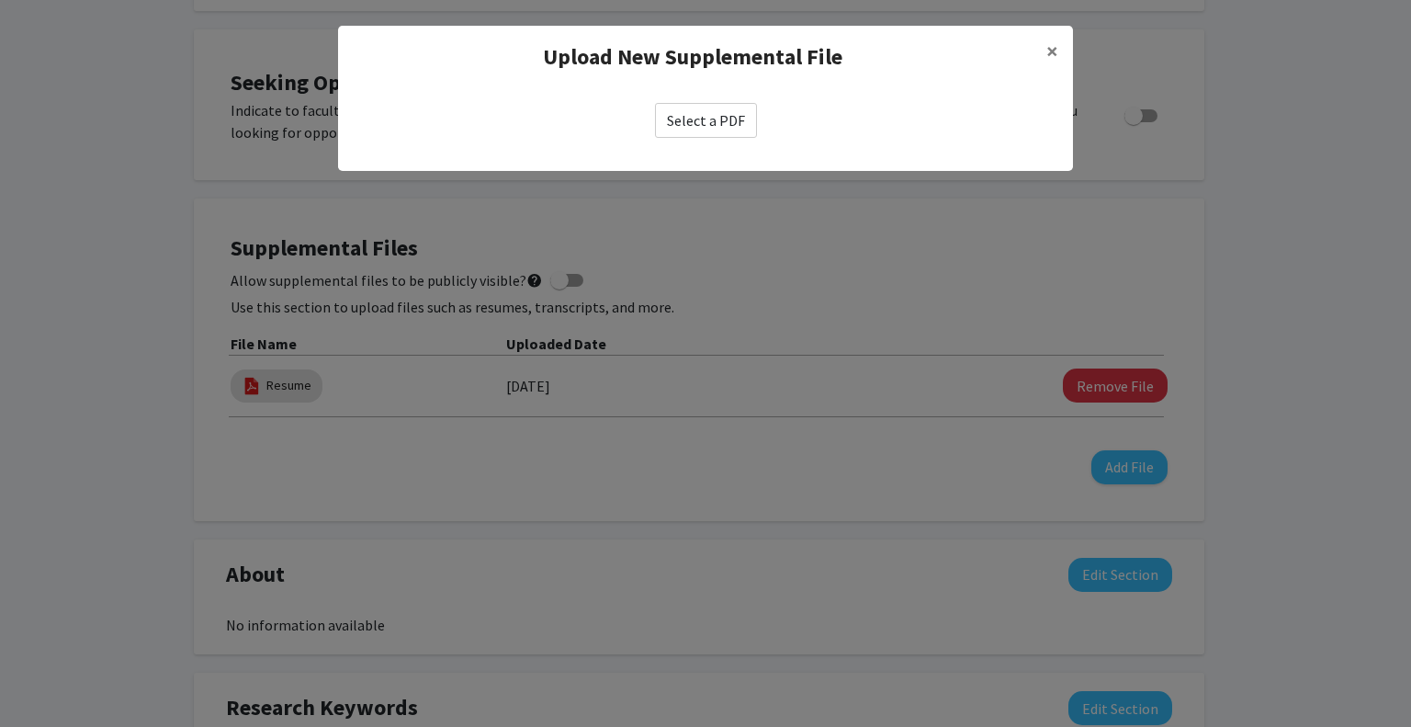
click at [716, 130] on label "Select a PDF" at bounding box center [706, 120] width 102 height 35
click at [0, 0] on input "Select a PDF" at bounding box center [0, 0] width 0 height 0
select select "custom"
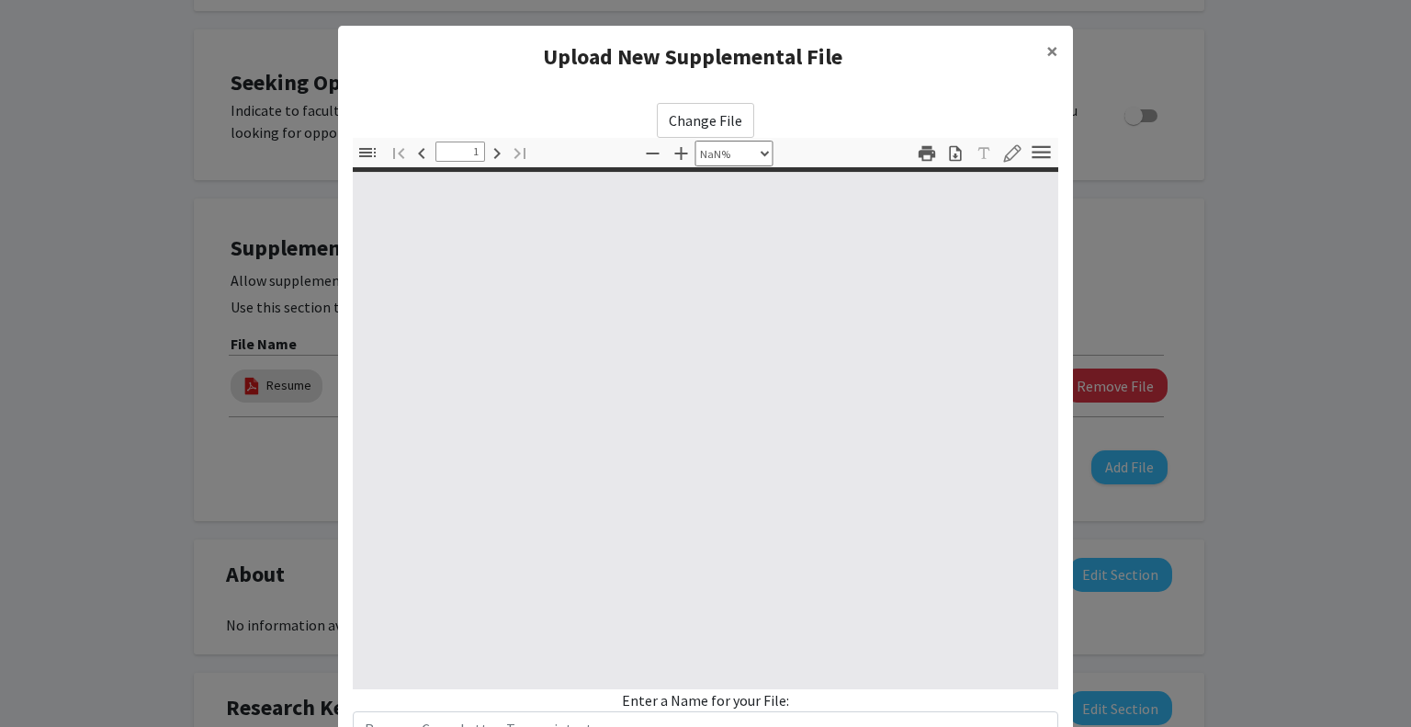
type input "0"
select select "custom"
type input "1"
select select "auto"
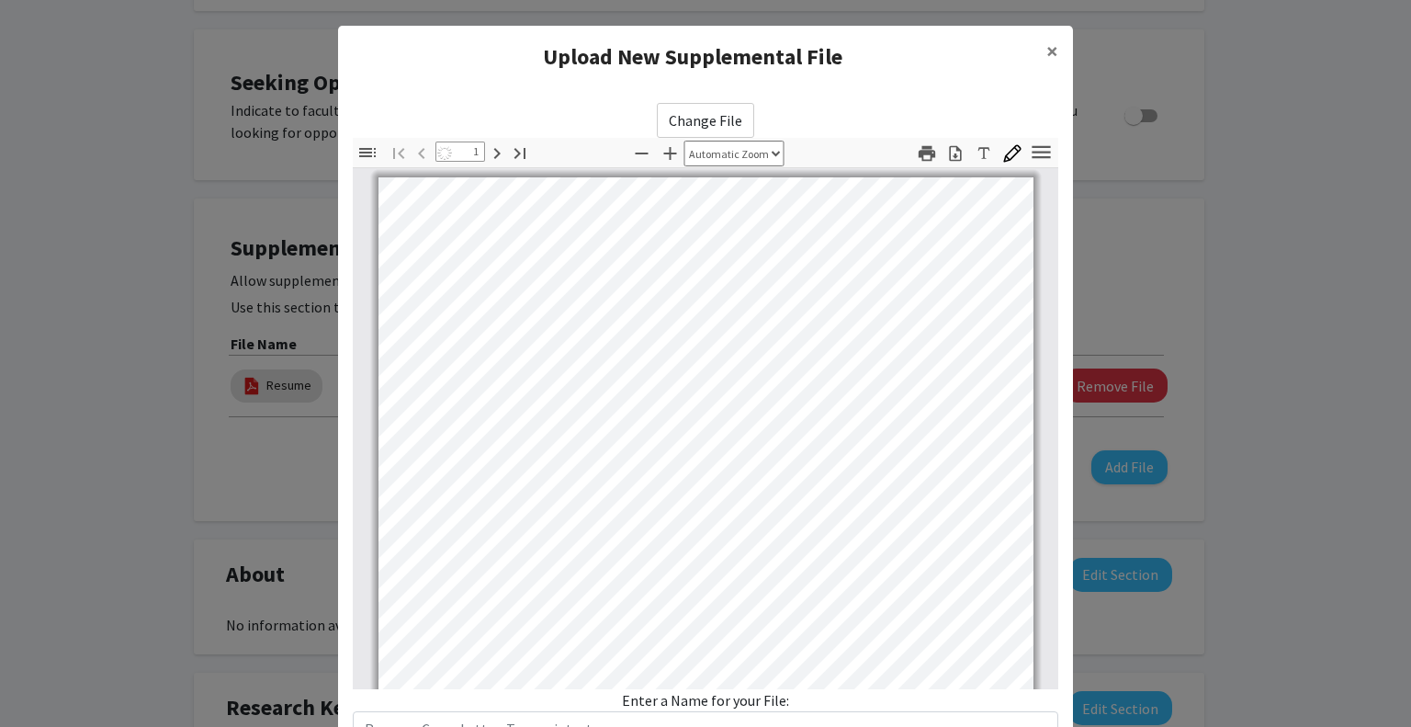
scroll to position [0, 0]
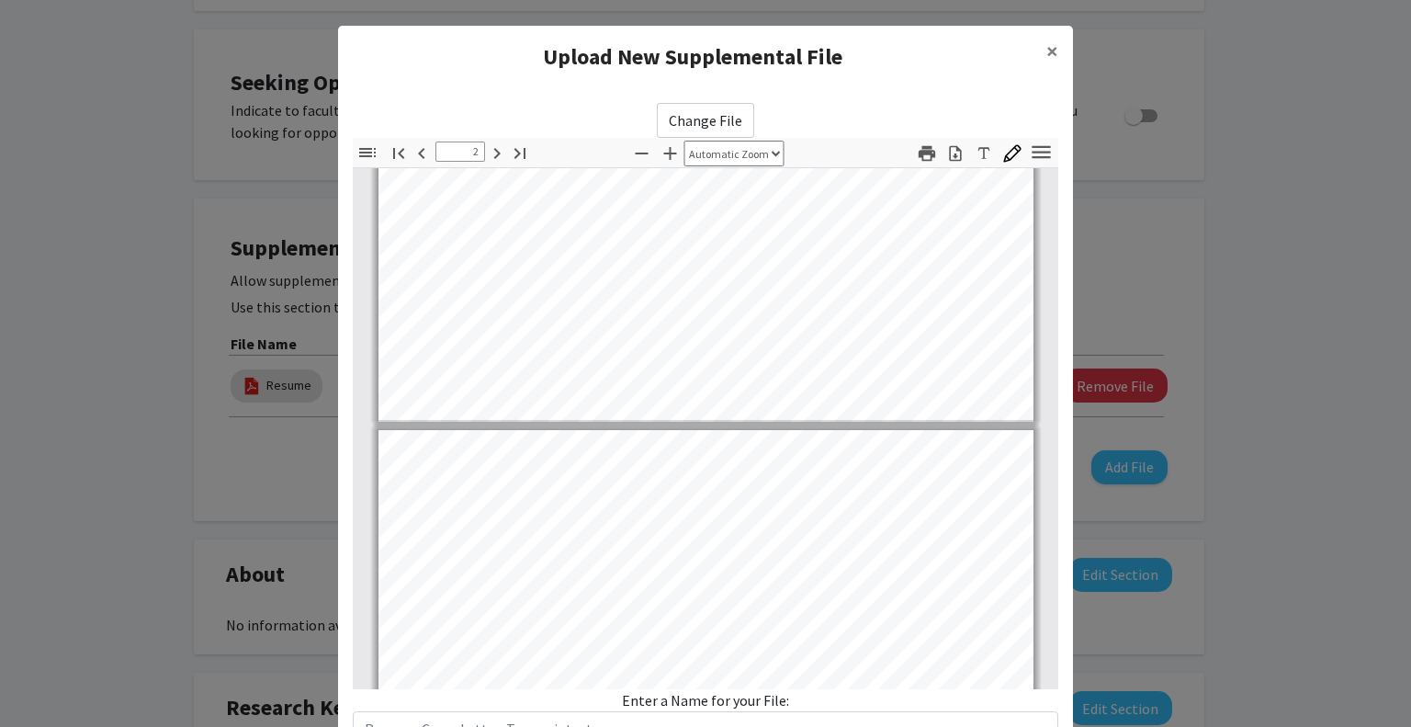
type input "3"
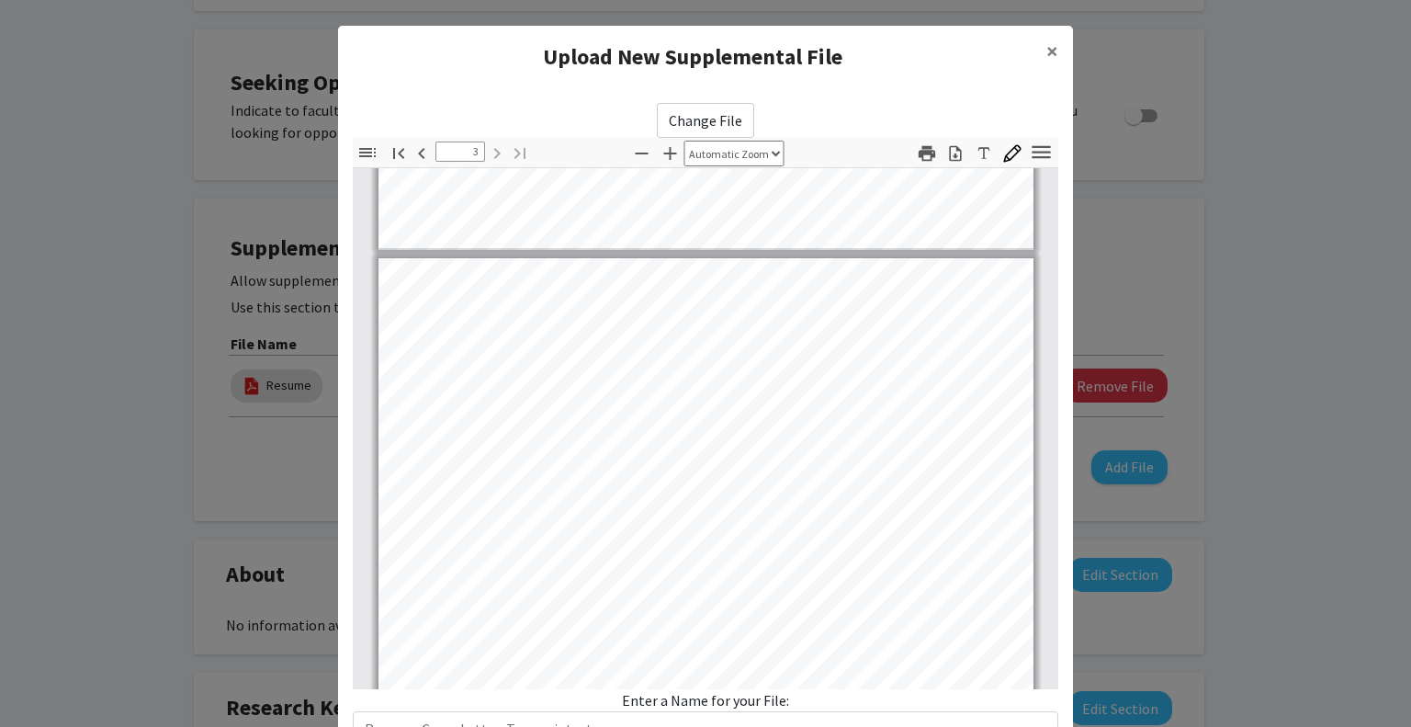
scroll to position [1635, 0]
click at [1047, 44] on span "×" at bounding box center [1052, 51] width 12 height 28
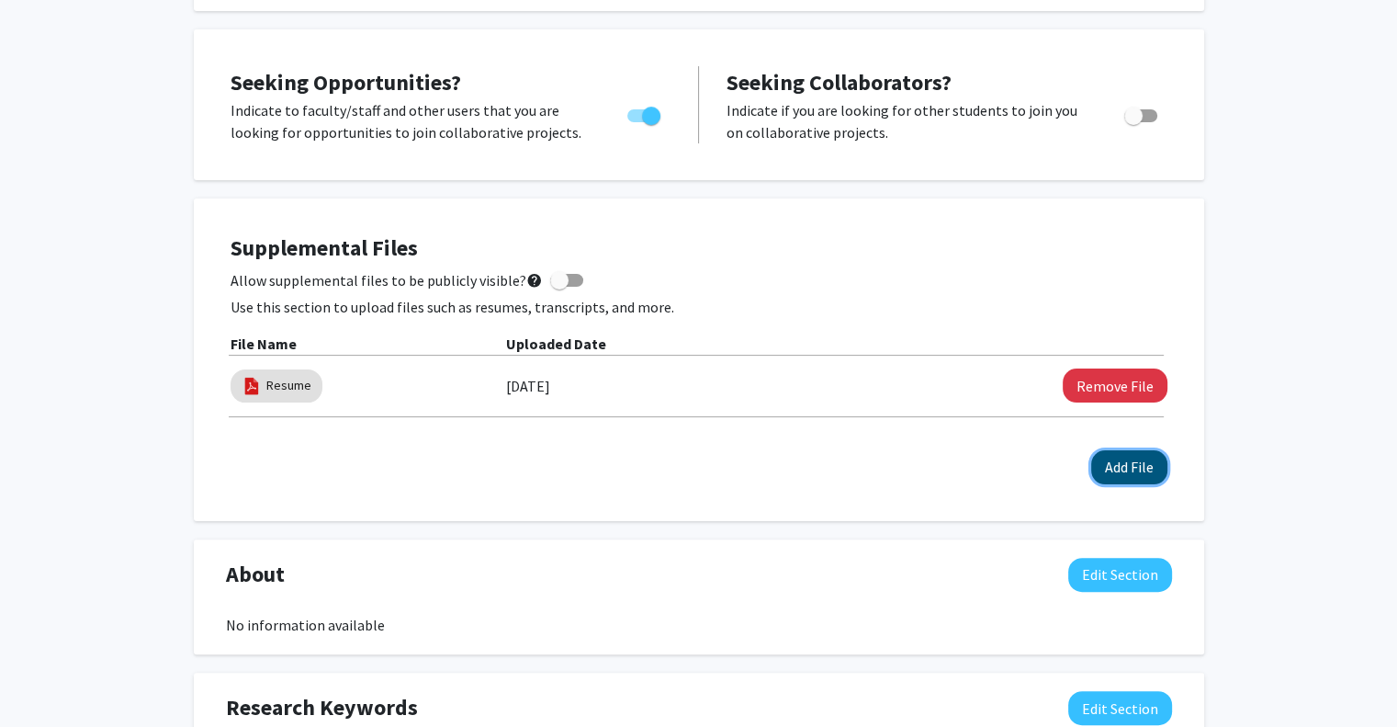
click at [1141, 473] on button "Add File" at bounding box center [1129, 467] width 76 height 34
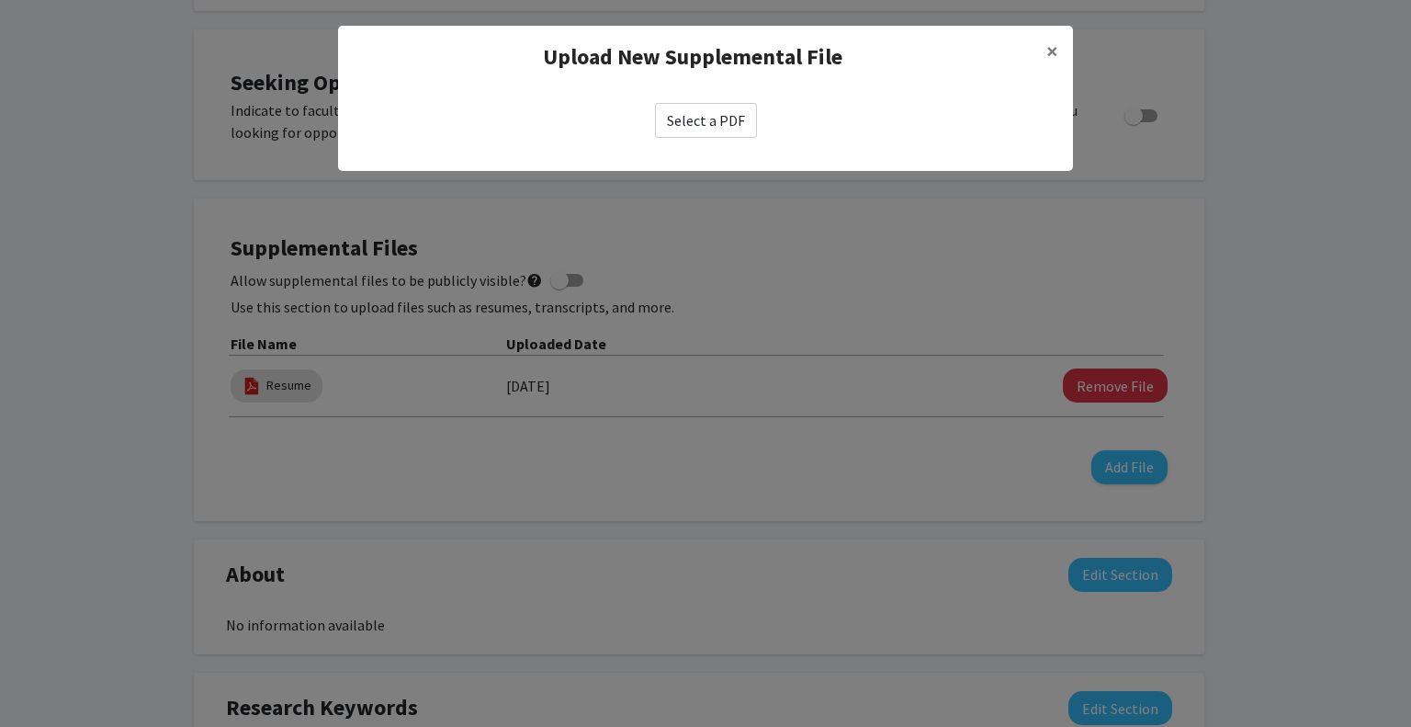
click at [750, 103] on label "Select a PDF" at bounding box center [706, 120] width 102 height 35
click at [0, 0] on input "Select a PDF" at bounding box center [0, 0] width 0 height 0
select select "custom"
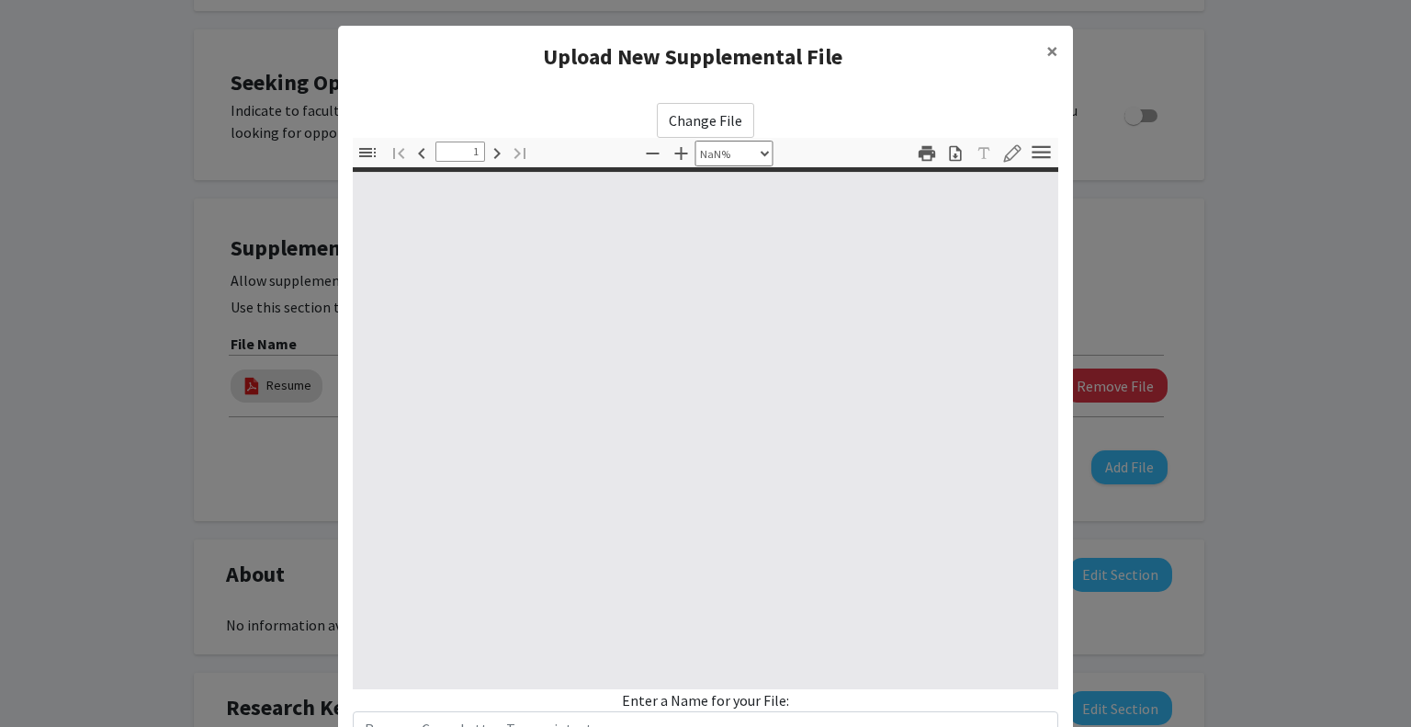
type input "0"
select select "custom"
type input "1"
select select "auto"
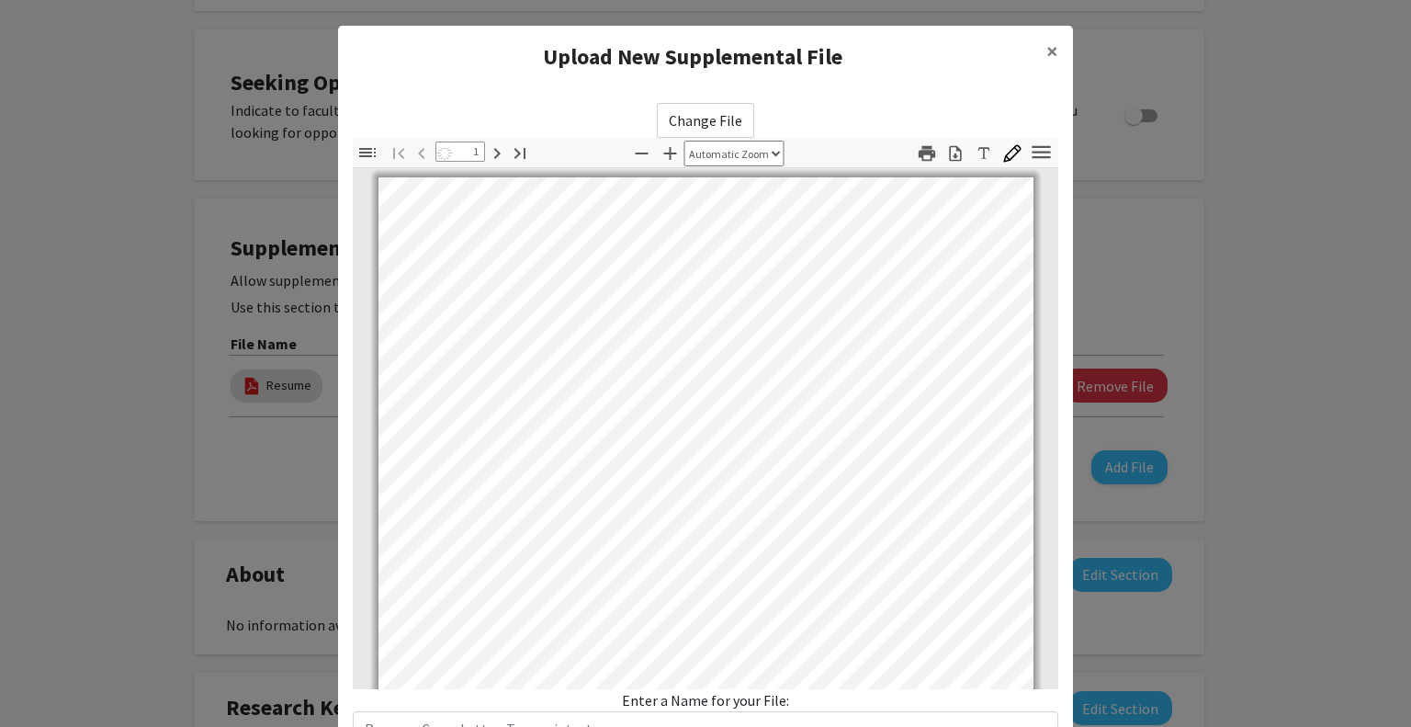
scroll to position [0, 0]
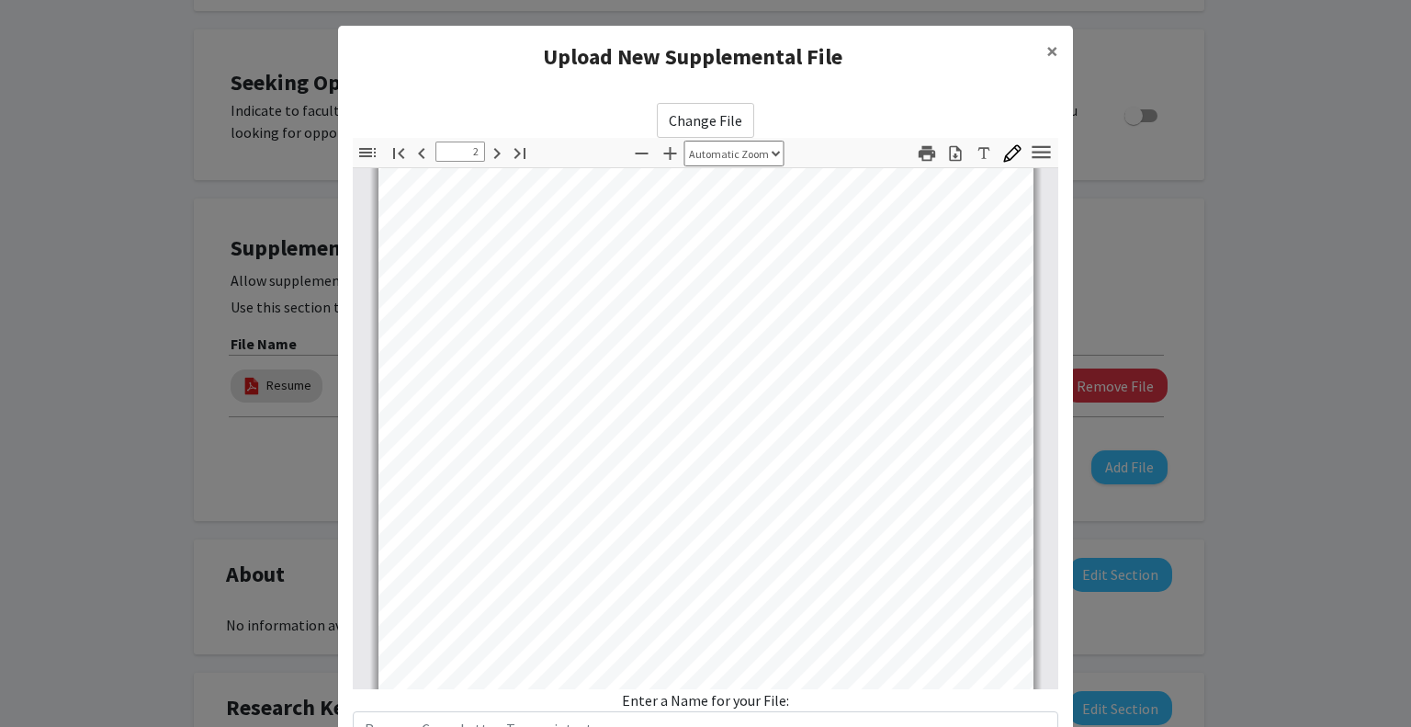
type input "3"
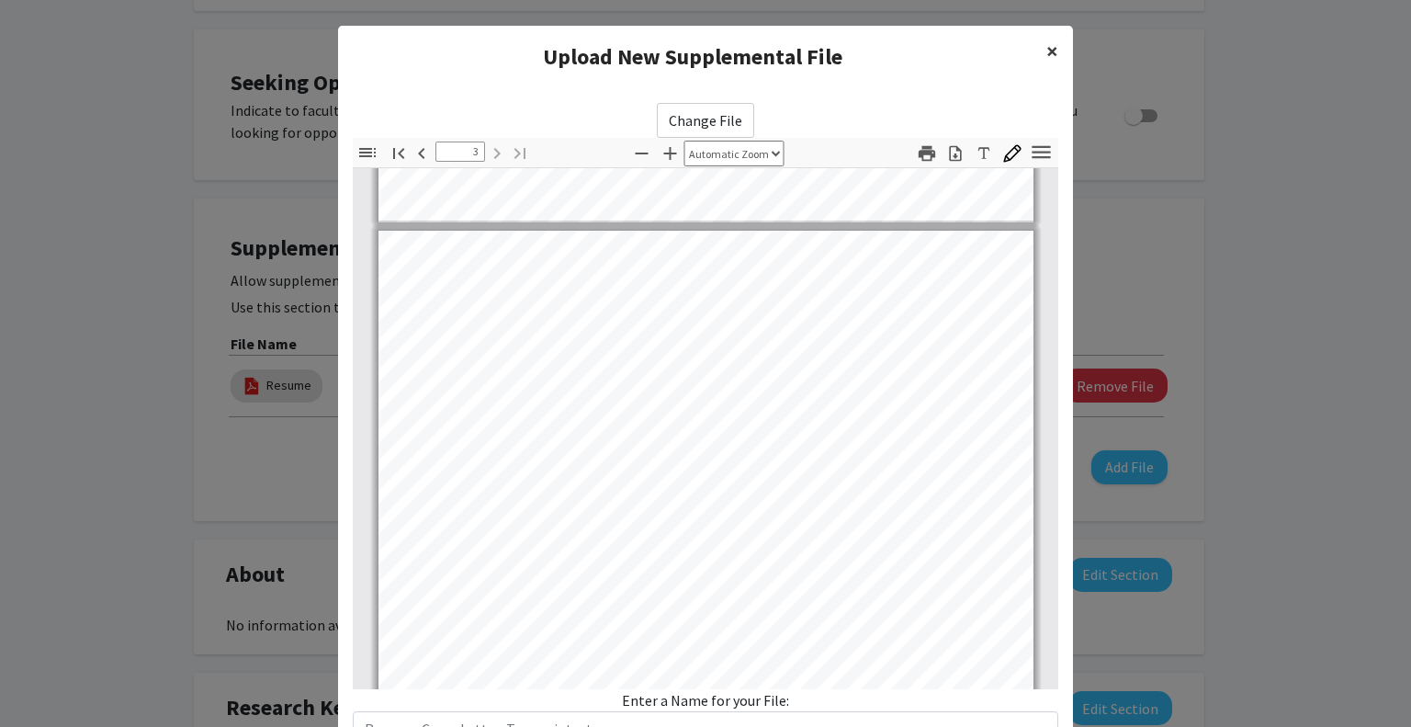
click at [1058, 53] on button "×" at bounding box center [1052, 51] width 41 height 51
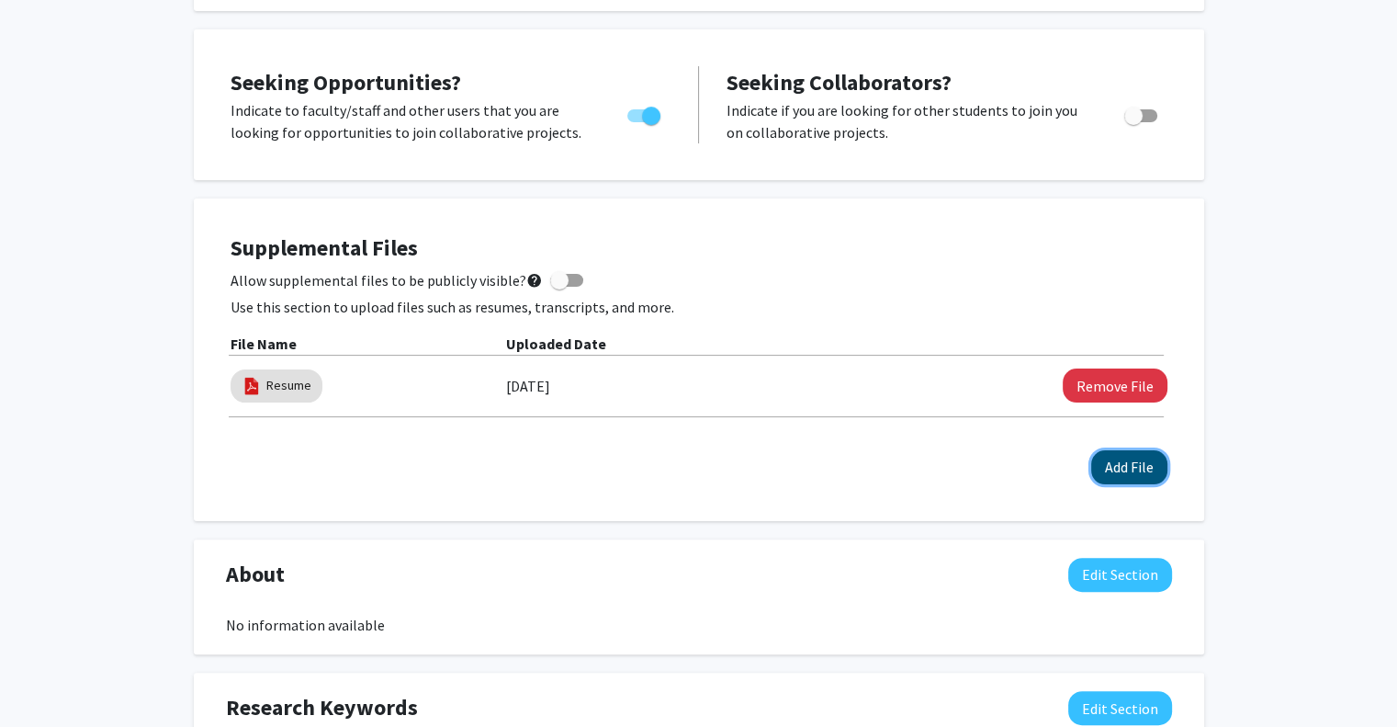
click at [1129, 455] on button "Add File" at bounding box center [1129, 467] width 76 height 34
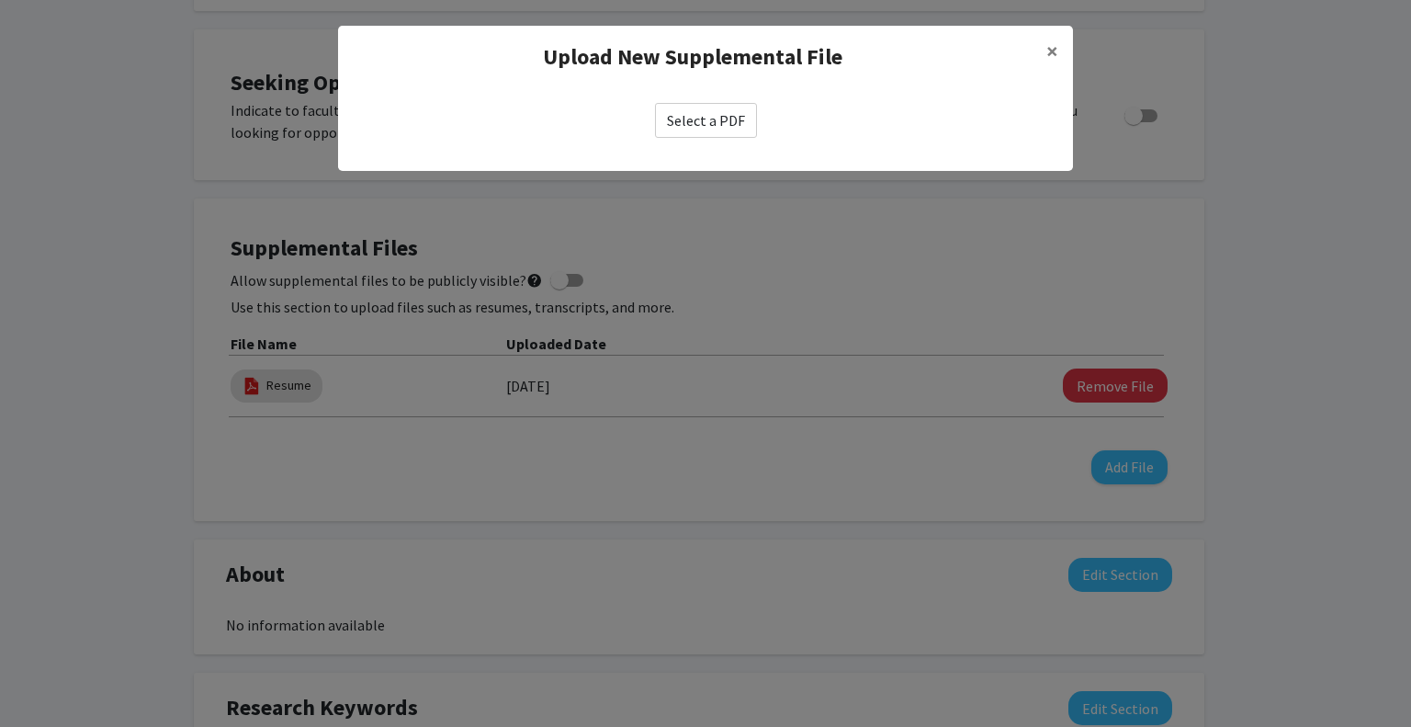
click at [742, 117] on label "Select a PDF" at bounding box center [706, 120] width 102 height 35
click at [0, 0] on input "Select a PDF" at bounding box center [0, 0] width 0 height 0
select select "custom"
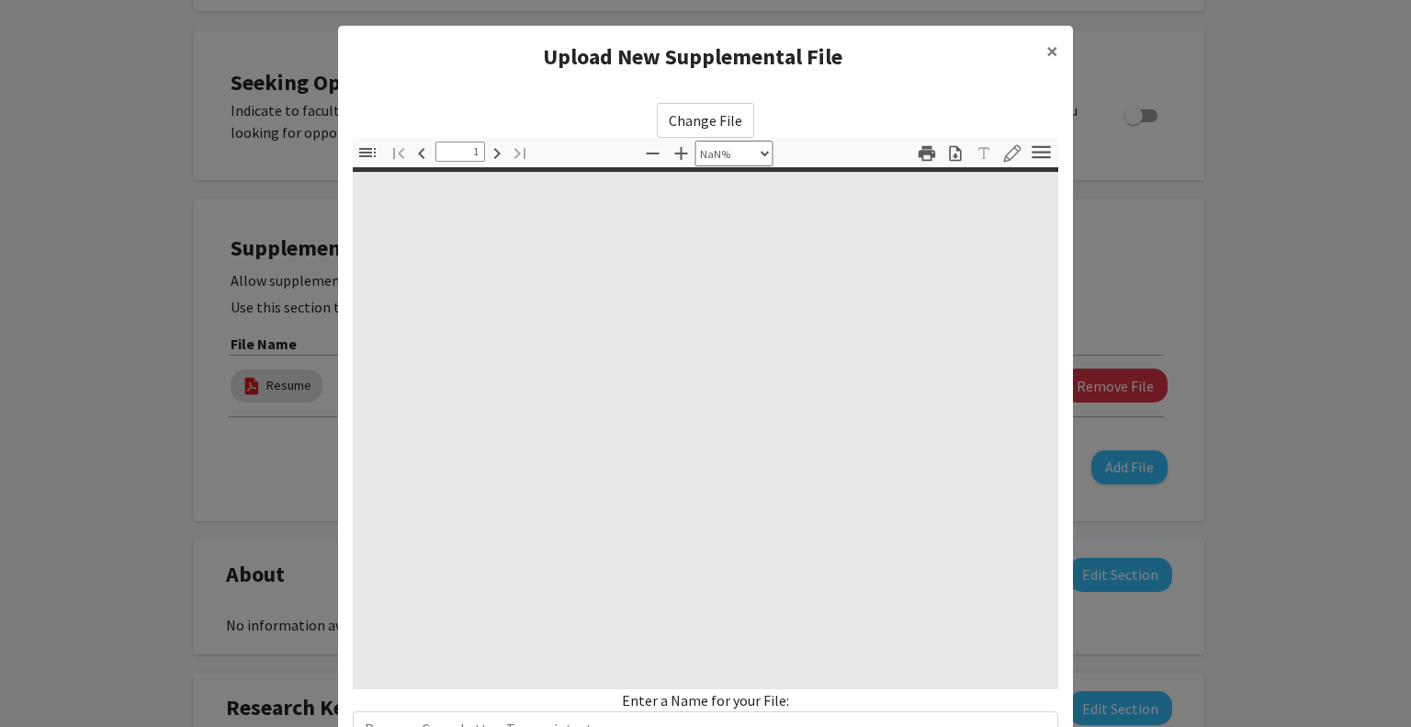
type input "0"
select select "custom"
type input "1"
select select "auto"
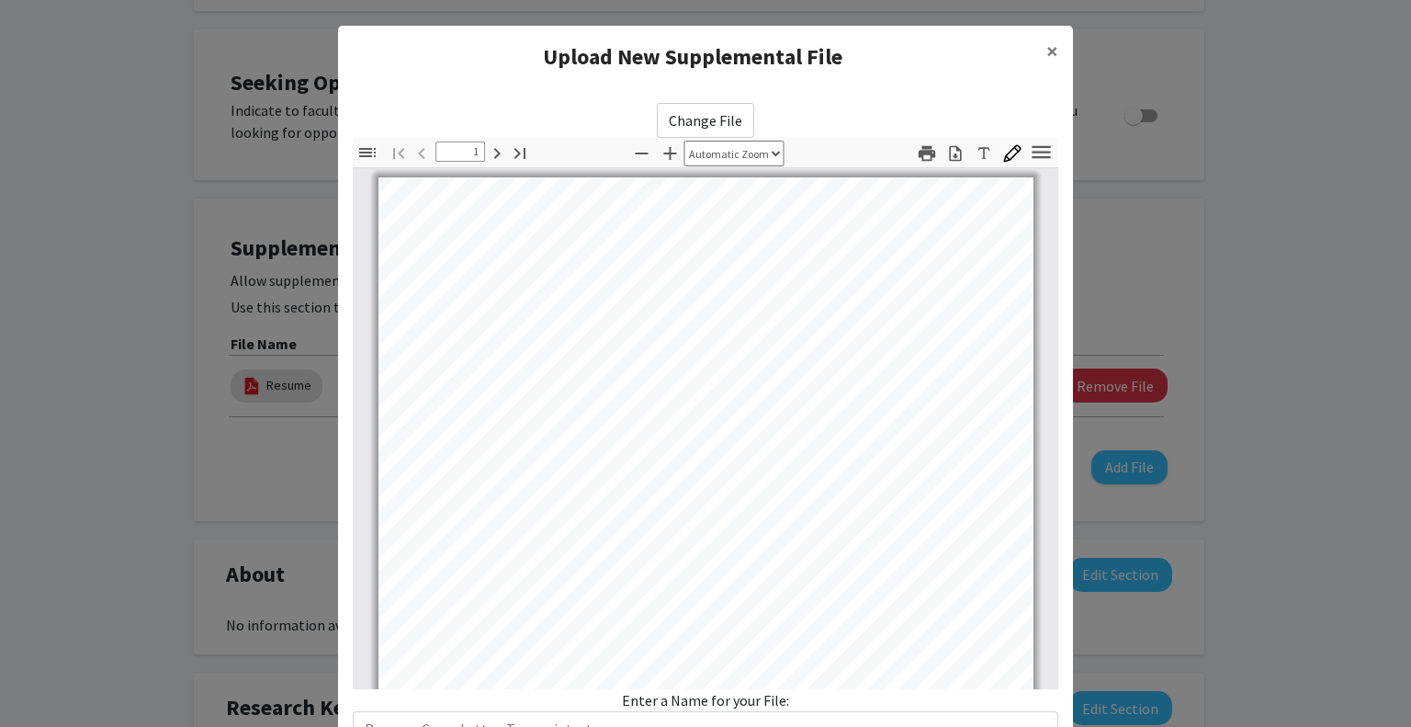
scroll to position [142, 0]
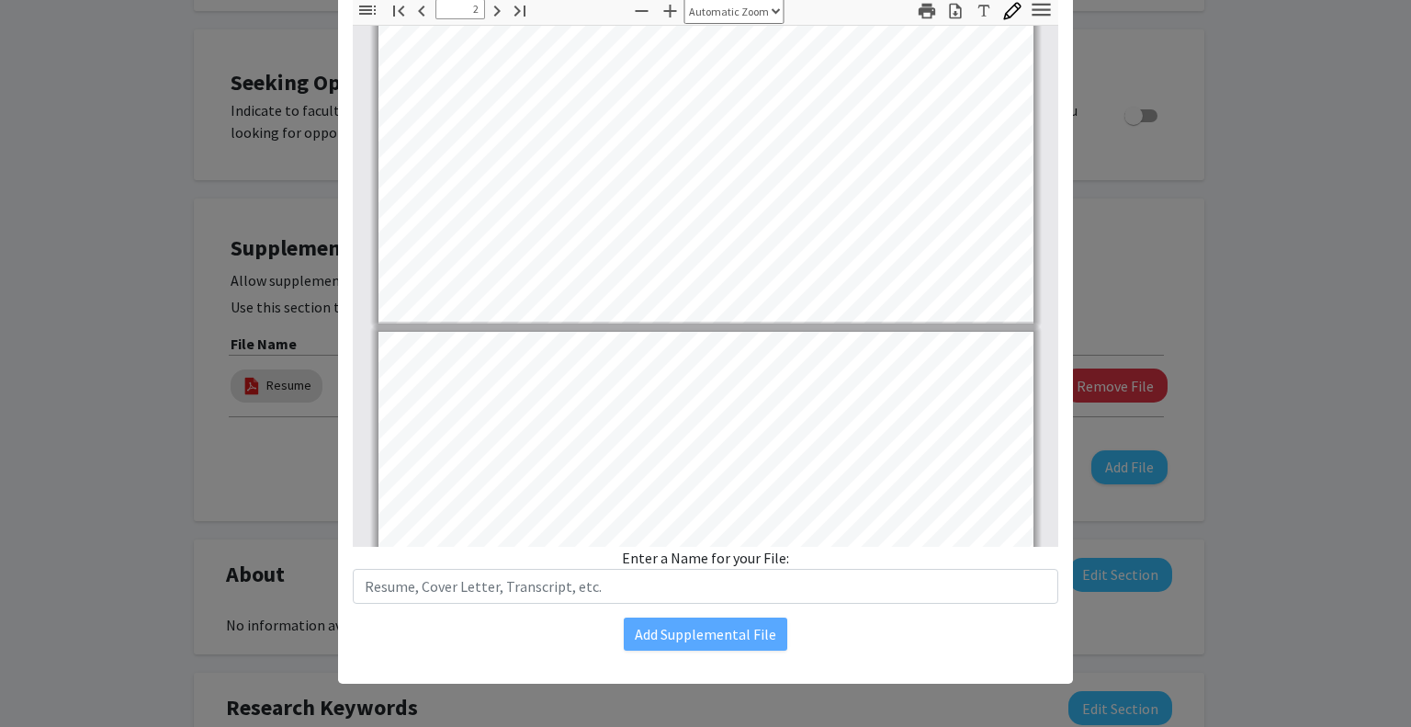
type input "3"
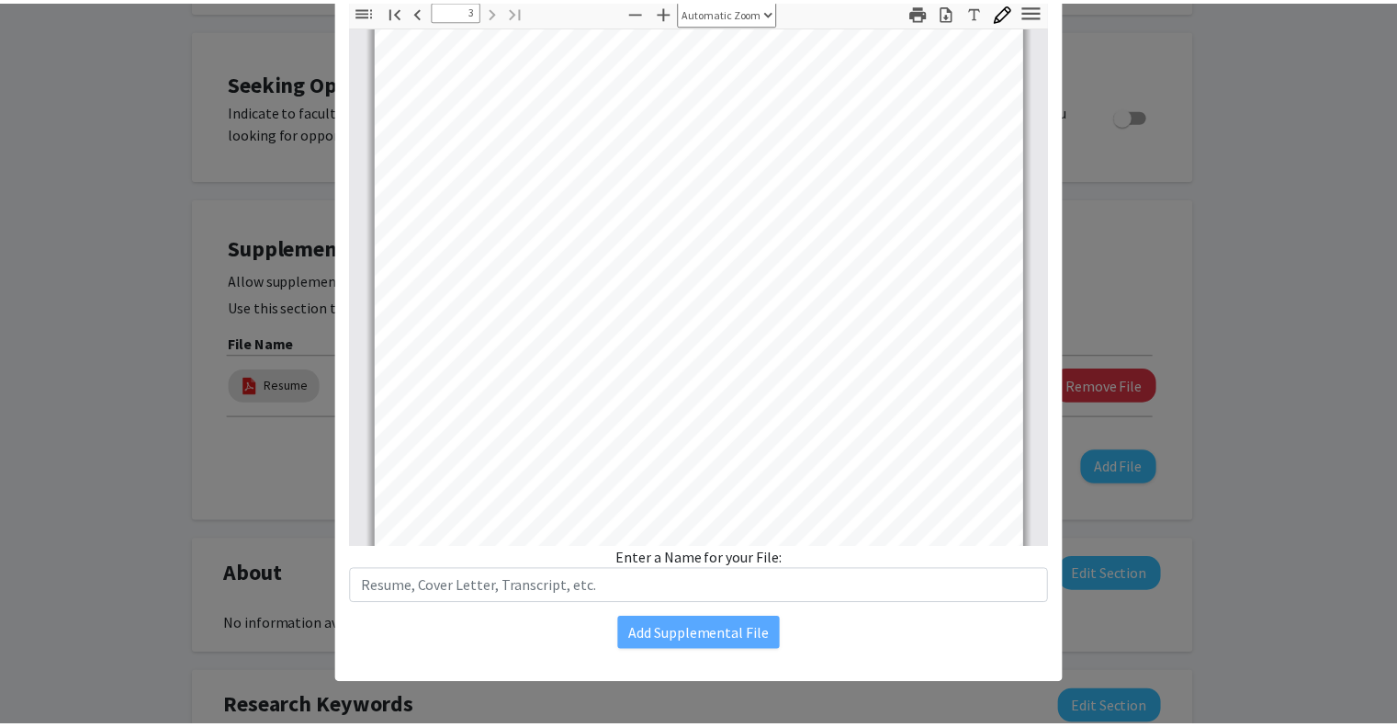
scroll to position [2058, 0]
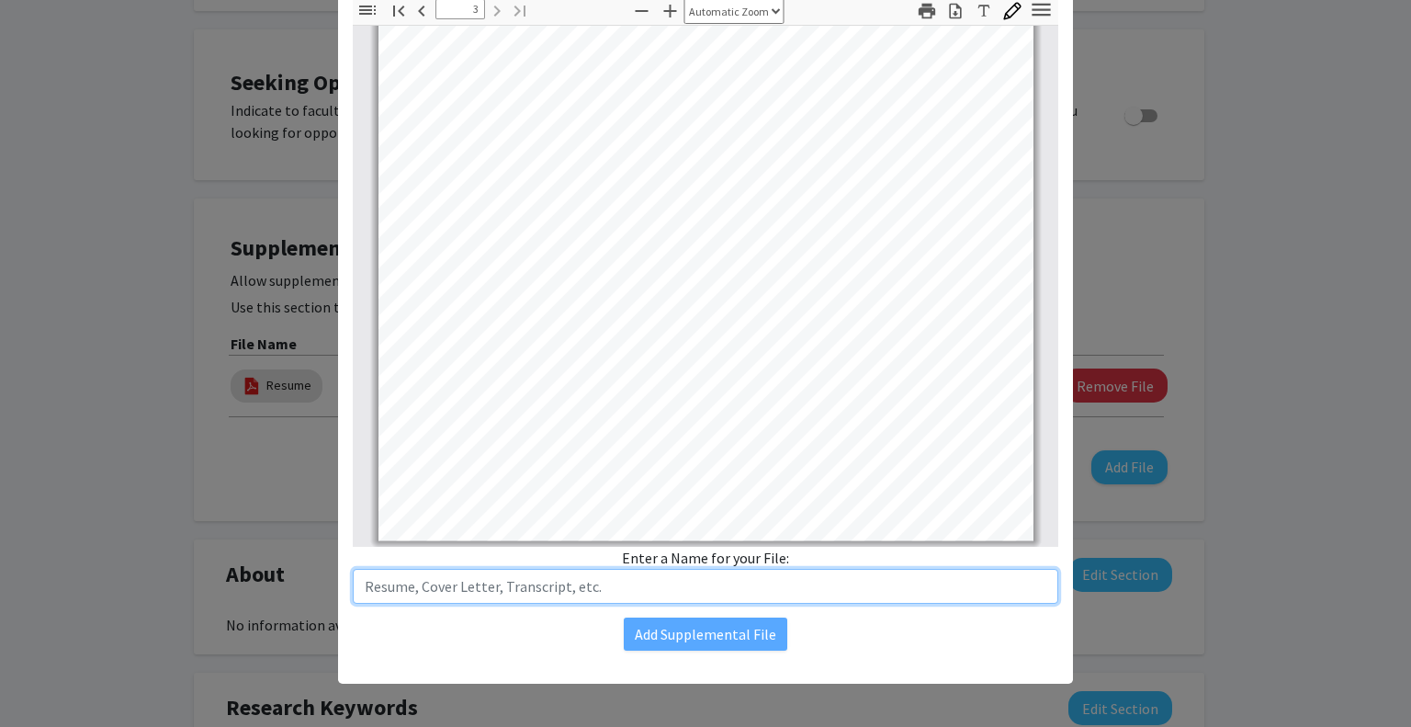
click at [917, 589] on input "text" at bounding box center [705, 586] width 705 height 35
type input "University of Maryland Transcript"
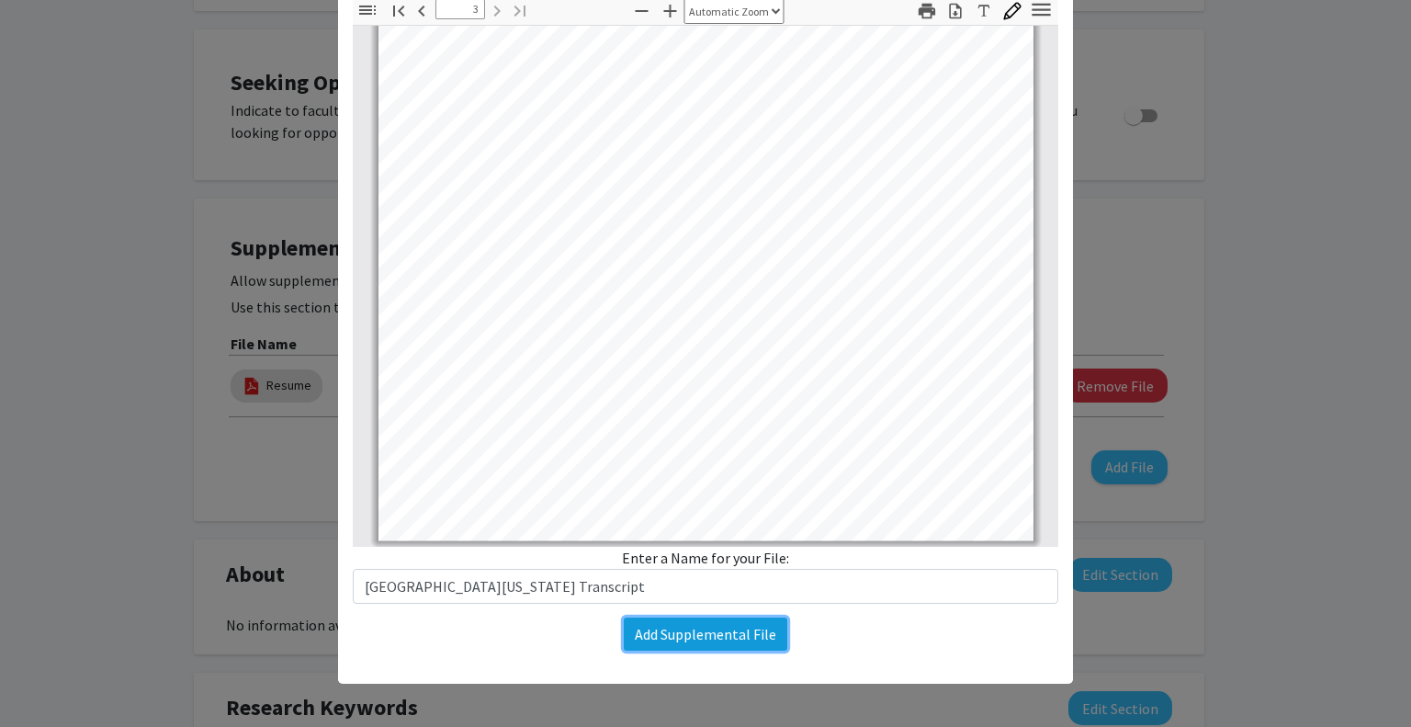
click at [767, 628] on button "Add Supplemental File" at bounding box center [706, 633] width 164 height 33
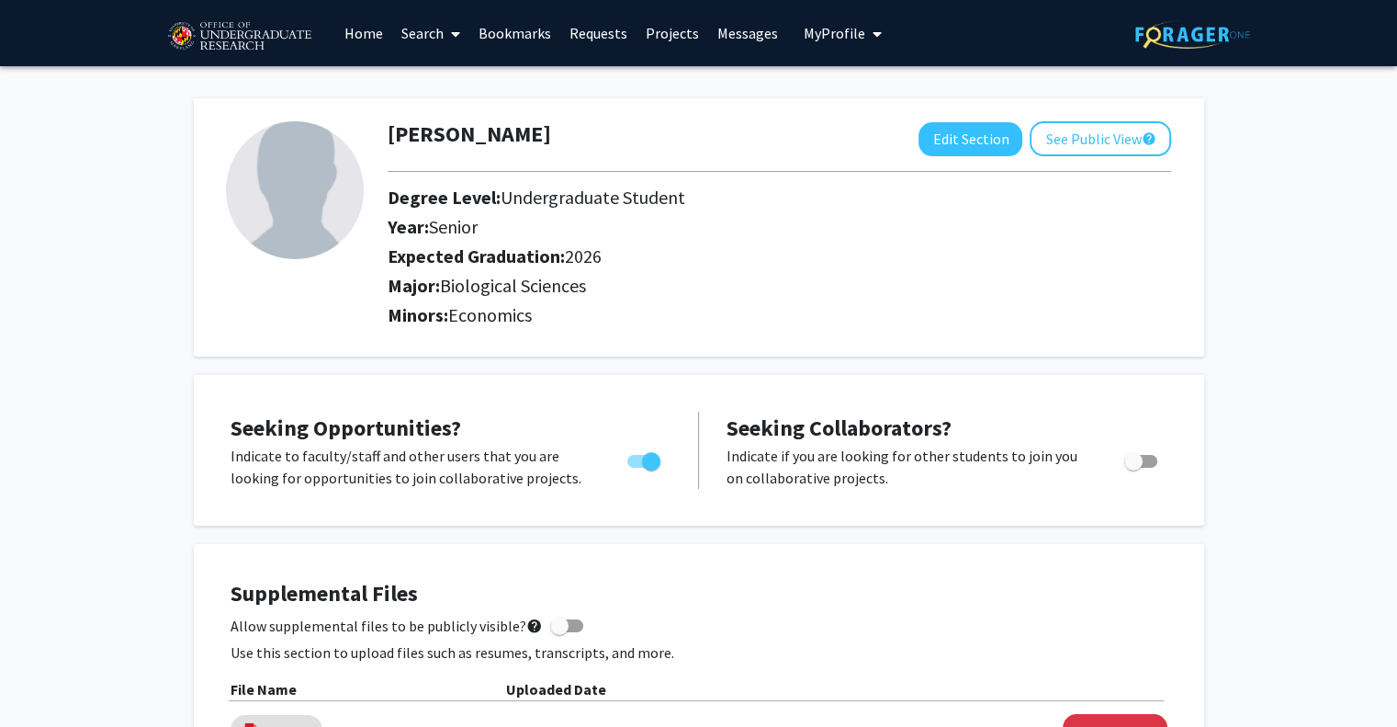
scroll to position [0, 0]
click at [327, 228] on img at bounding box center [295, 190] width 138 height 138
click at [943, 150] on button "Edit Section" at bounding box center [971, 139] width 104 height 34
select select "senior"
select select "2026"
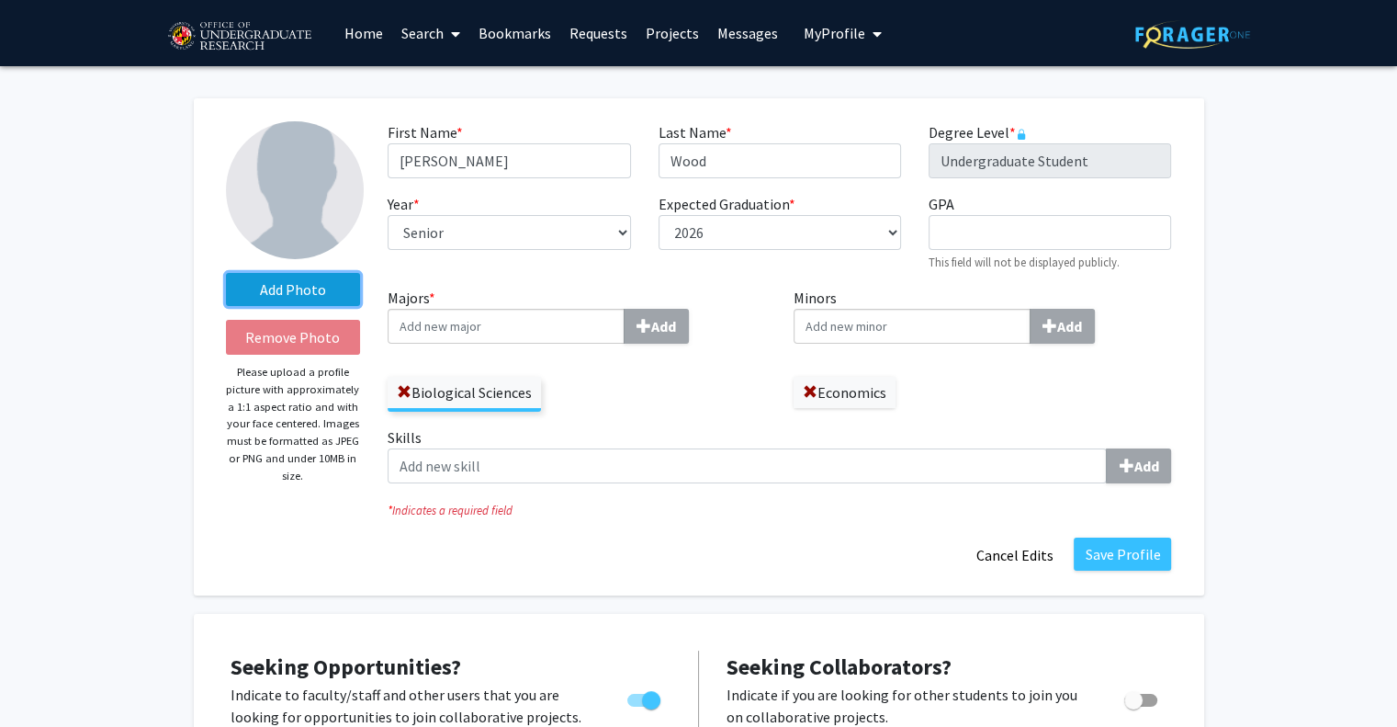
click at [267, 279] on label "Add Photo" at bounding box center [293, 289] width 135 height 33
click at [0, 0] on input "Add Photo" at bounding box center [0, 0] width 0 height 0
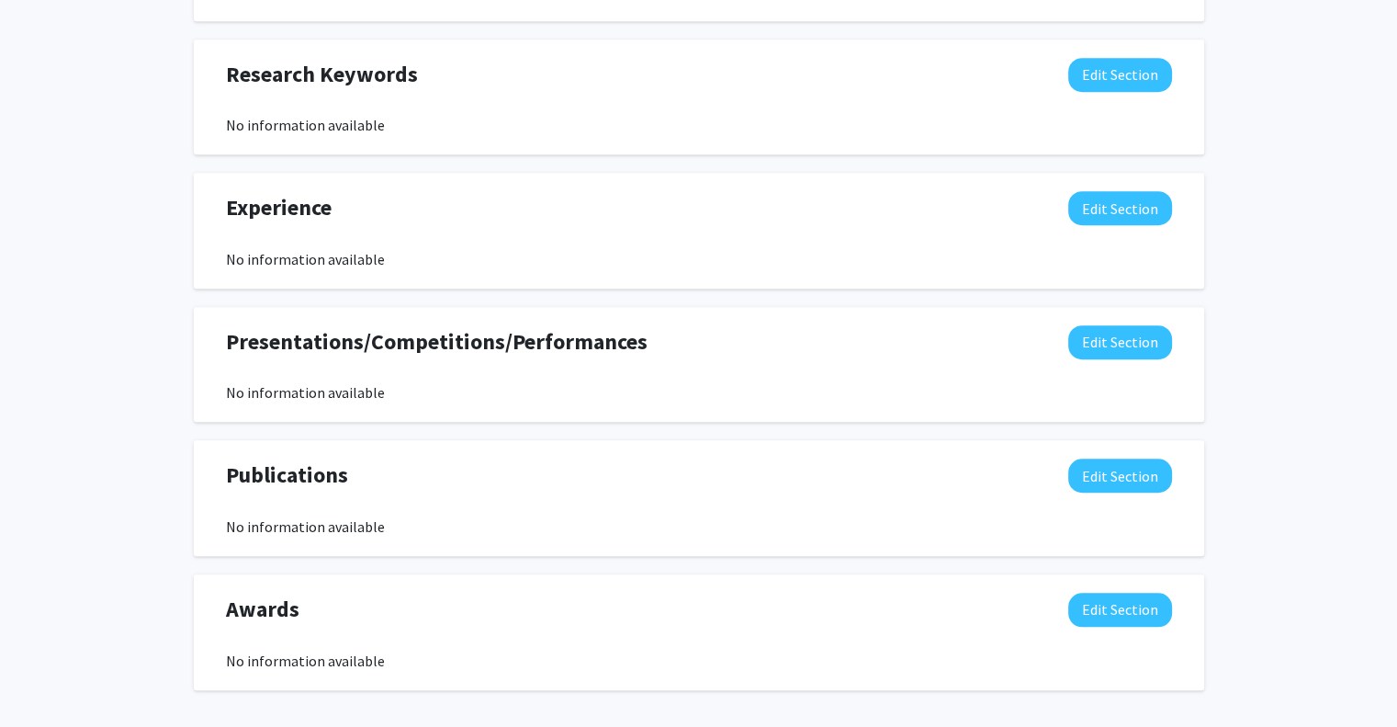
scroll to position [1356, 0]
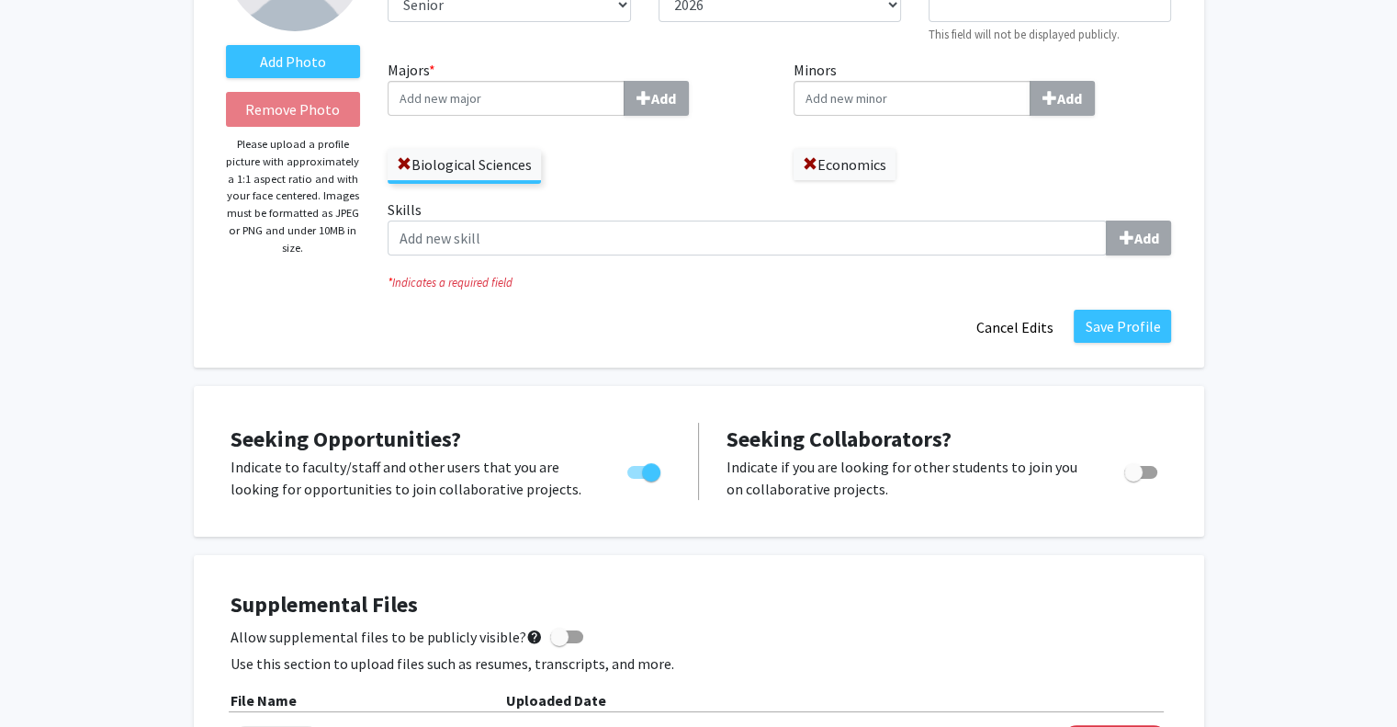
scroll to position [0, 0]
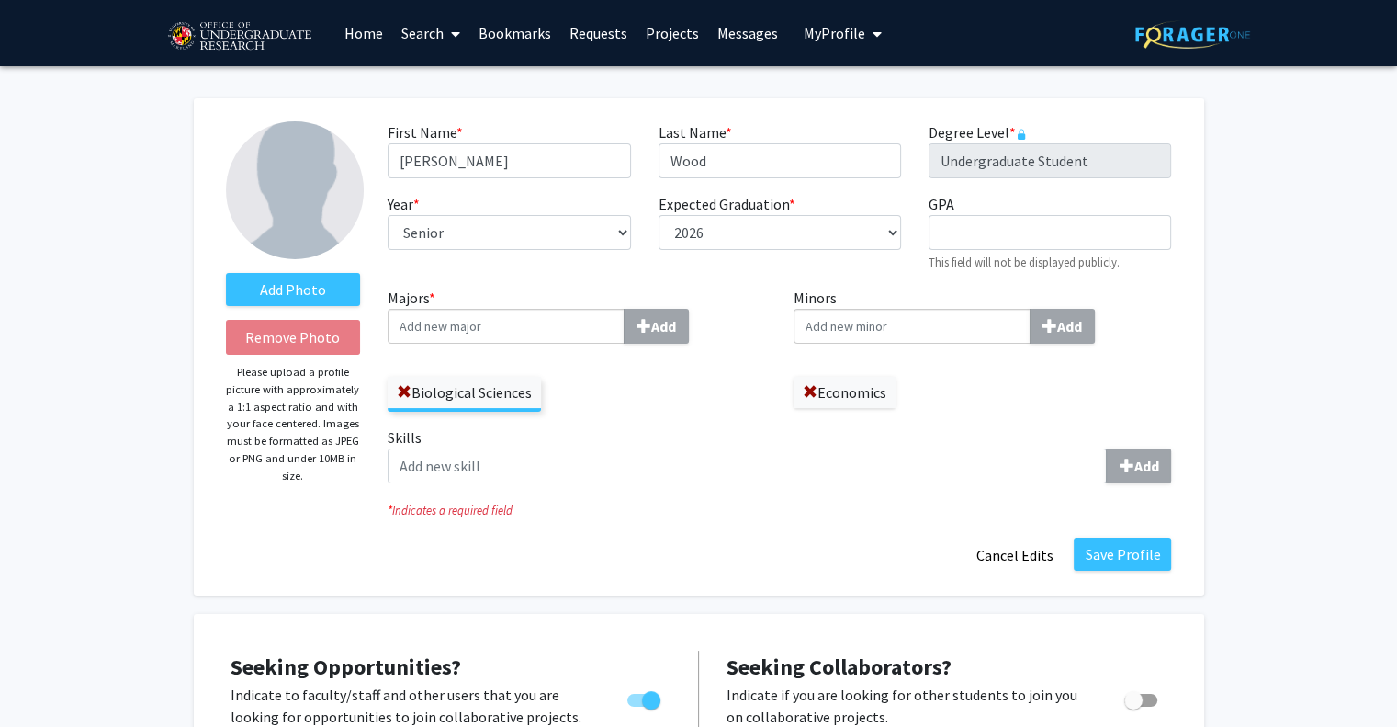
click at [414, 31] on link "Search" at bounding box center [430, 33] width 77 height 64
click at [464, 87] on span "Faculty/Staff" at bounding box center [459, 84] width 135 height 37
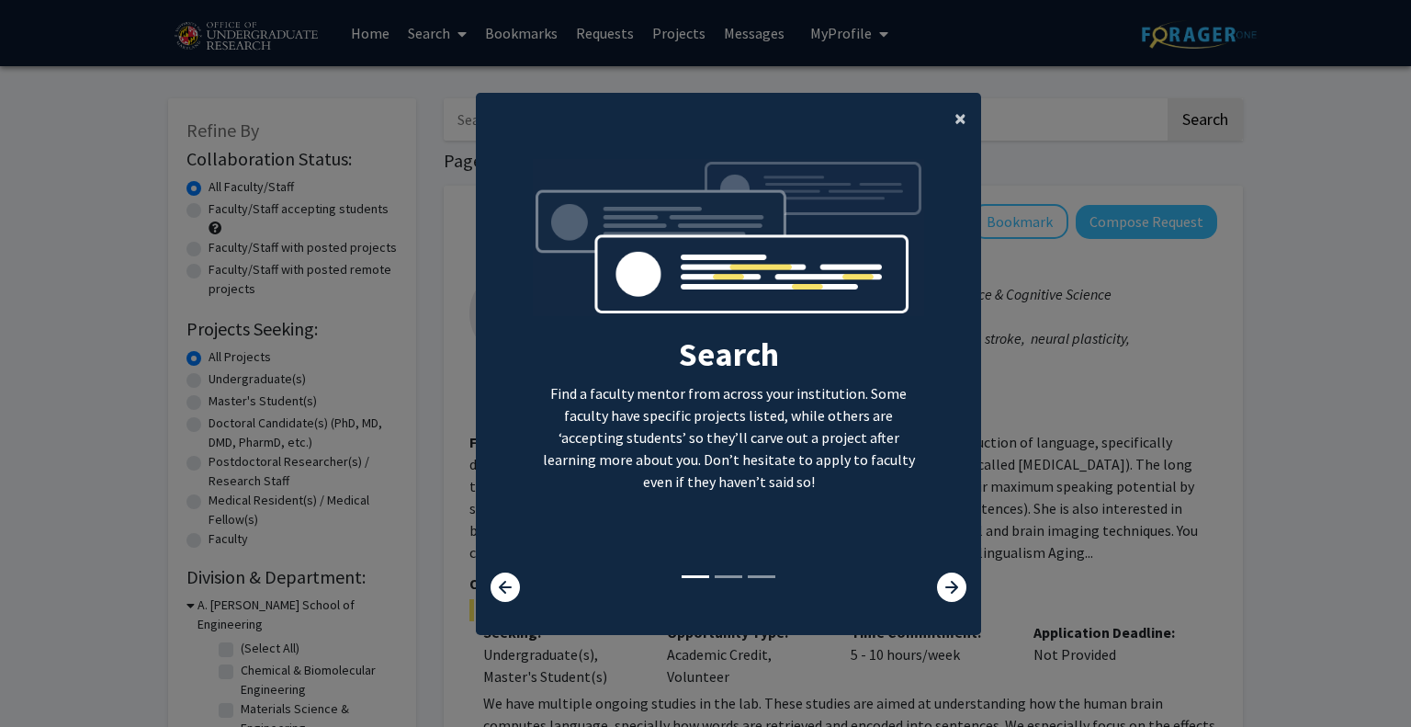
click at [946, 104] on button "×" at bounding box center [960, 118] width 41 height 51
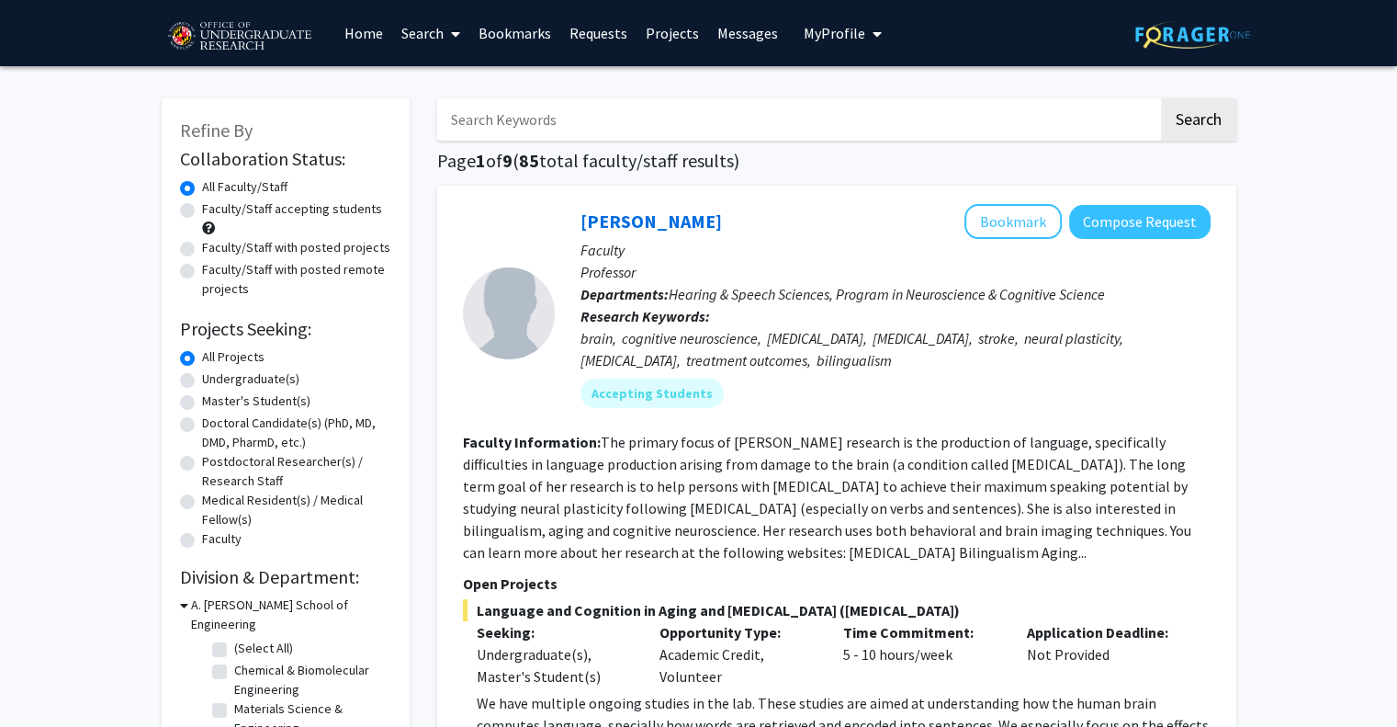
click at [195, 381] on div "Undergraduate(s)" at bounding box center [285, 380] width 211 height 22
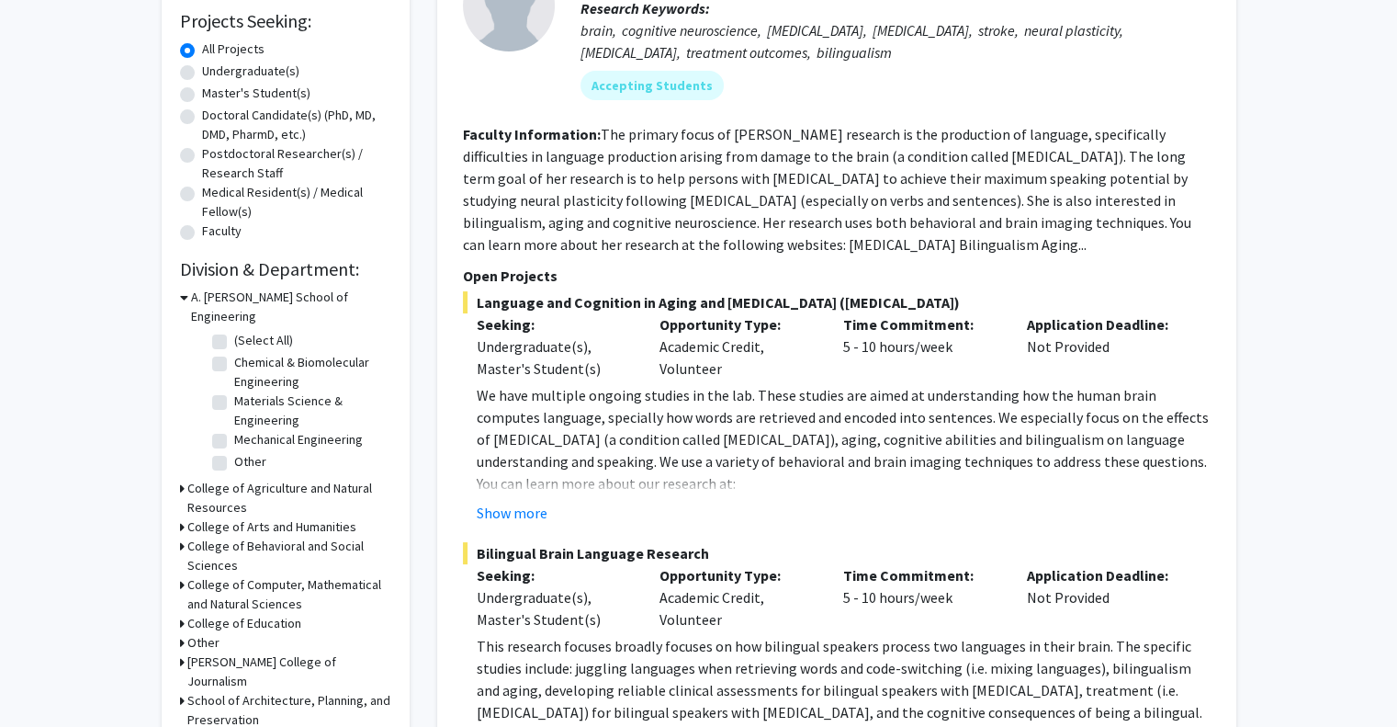
scroll to position [309, 0]
click at [201, 574] on h3 "College of Computer, Mathematical and Natural Sciences" at bounding box center [289, 593] width 204 height 39
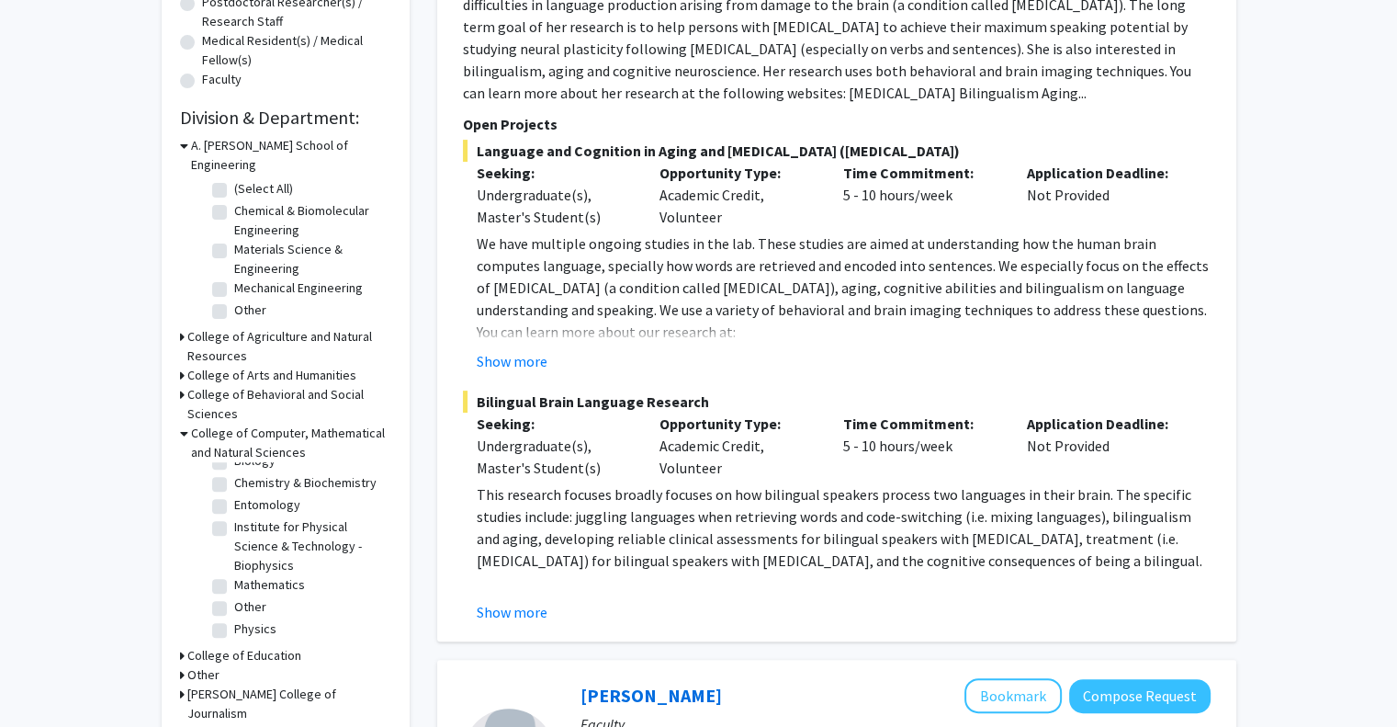
scroll to position [114, 0]
drag, startPoint x: 391, startPoint y: 595, endPoint x: 375, endPoint y: 528, distance: 69.1
click at [375, 528] on div "Refine By Collaboration Status: Collaboration Status All Faculty/Staff Collabor…" at bounding box center [286, 228] width 248 height 1179
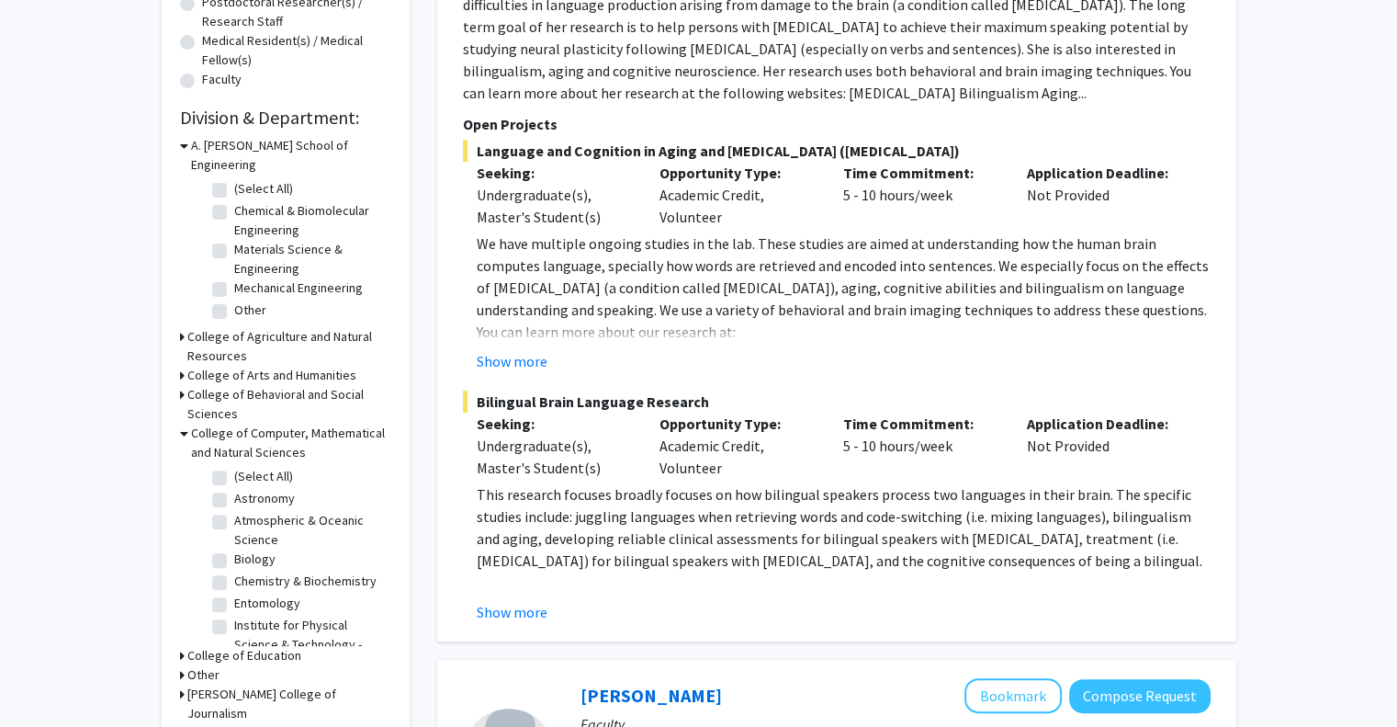
scroll to position [0, 0]
click at [234, 549] on label "Biology" at bounding box center [254, 558] width 41 height 19
click at [234, 549] on input "Biology" at bounding box center [240, 555] width 12 height 12
checkbox input "true"
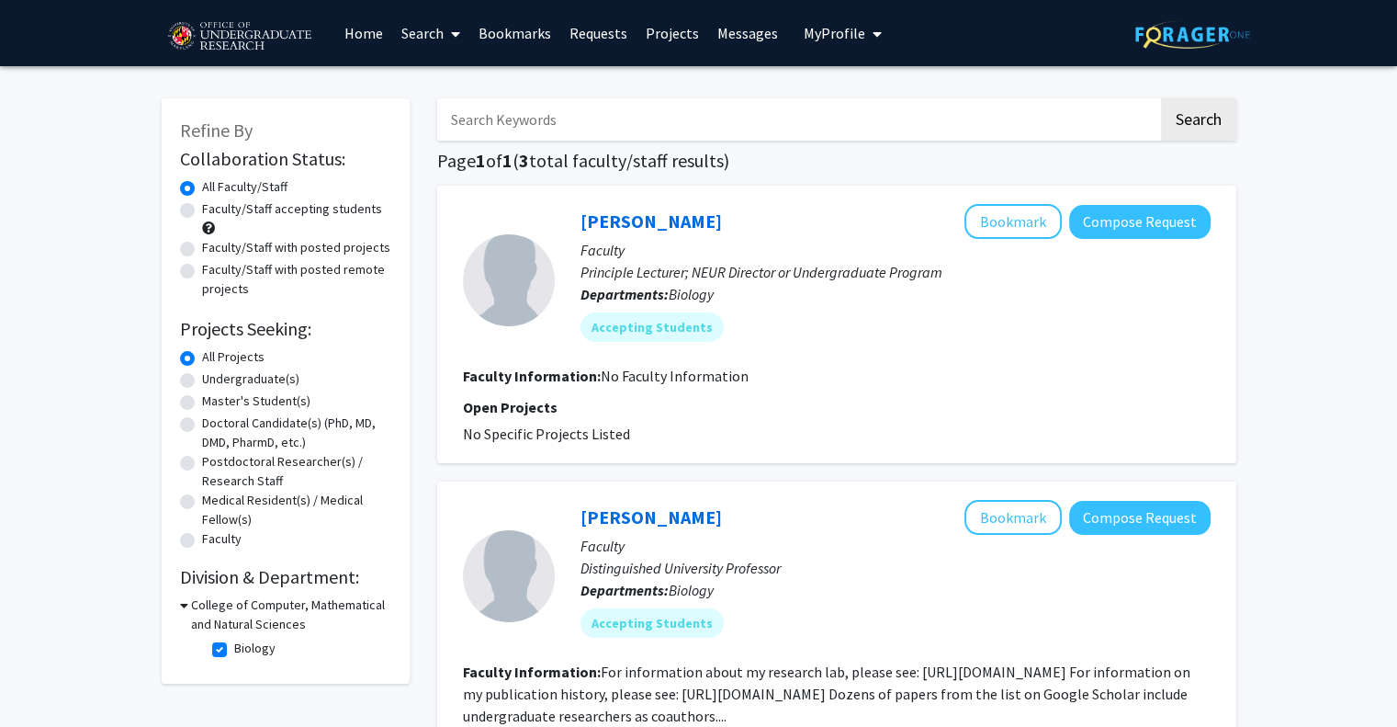
click at [234, 652] on label "Biology" at bounding box center [254, 647] width 41 height 19
click at [234, 650] on input "Biology" at bounding box center [240, 644] width 12 height 12
checkbox input "false"
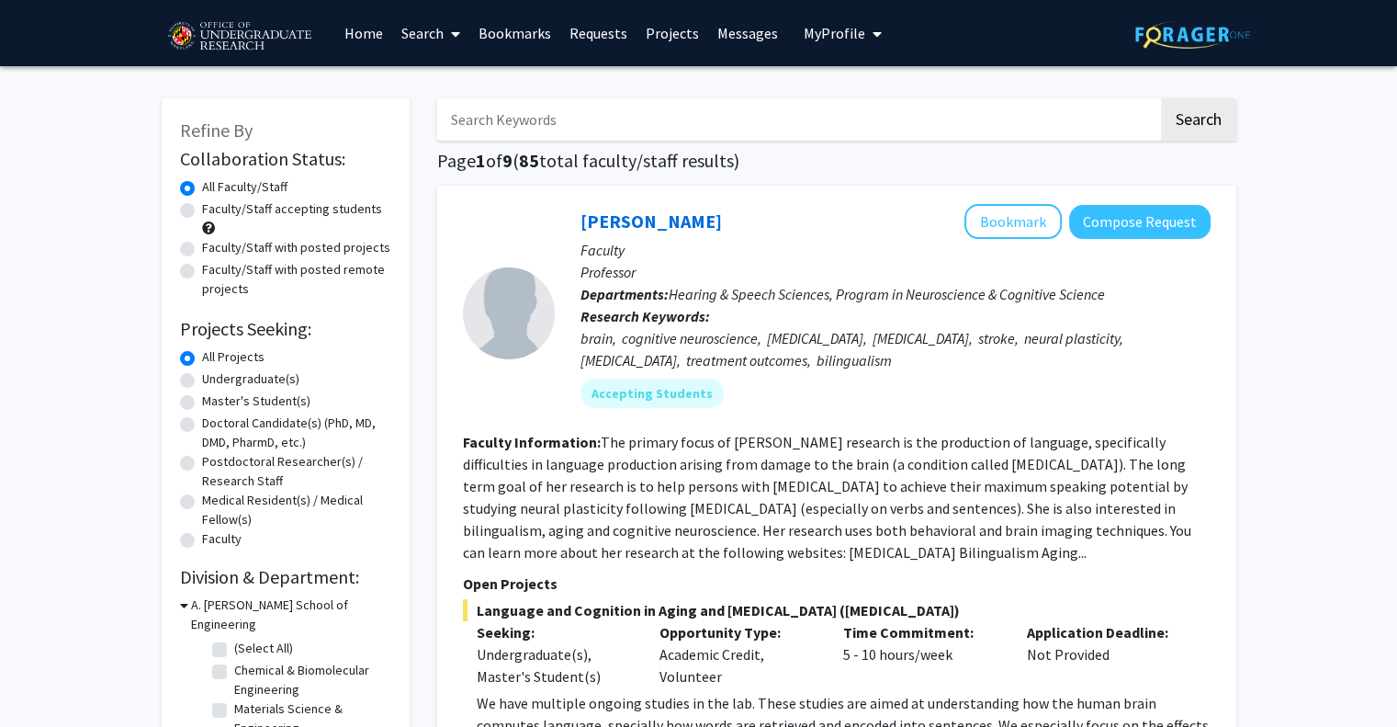
click at [202, 206] on label "Faculty/Staff accepting students" at bounding box center [292, 208] width 180 height 19
click at [202, 206] on input "Faculty/Staff accepting students" at bounding box center [208, 205] width 12 height 12
radio input "true"
click at [748, 321] on p "Research Keywords: brain, cognitive neuroscience, brain injury, aphasia, stroke…" at bounding box center [896, 338] width 630 height 66
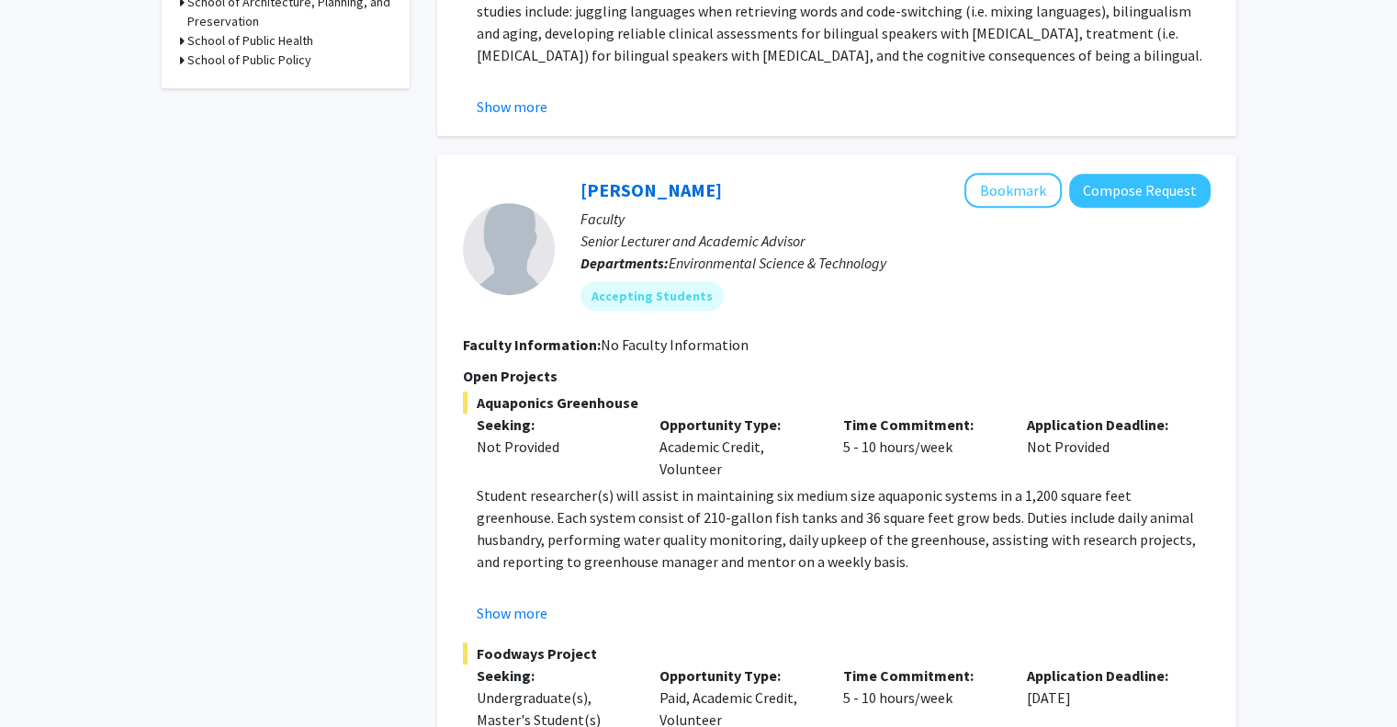
scroll to position [1128, 0]
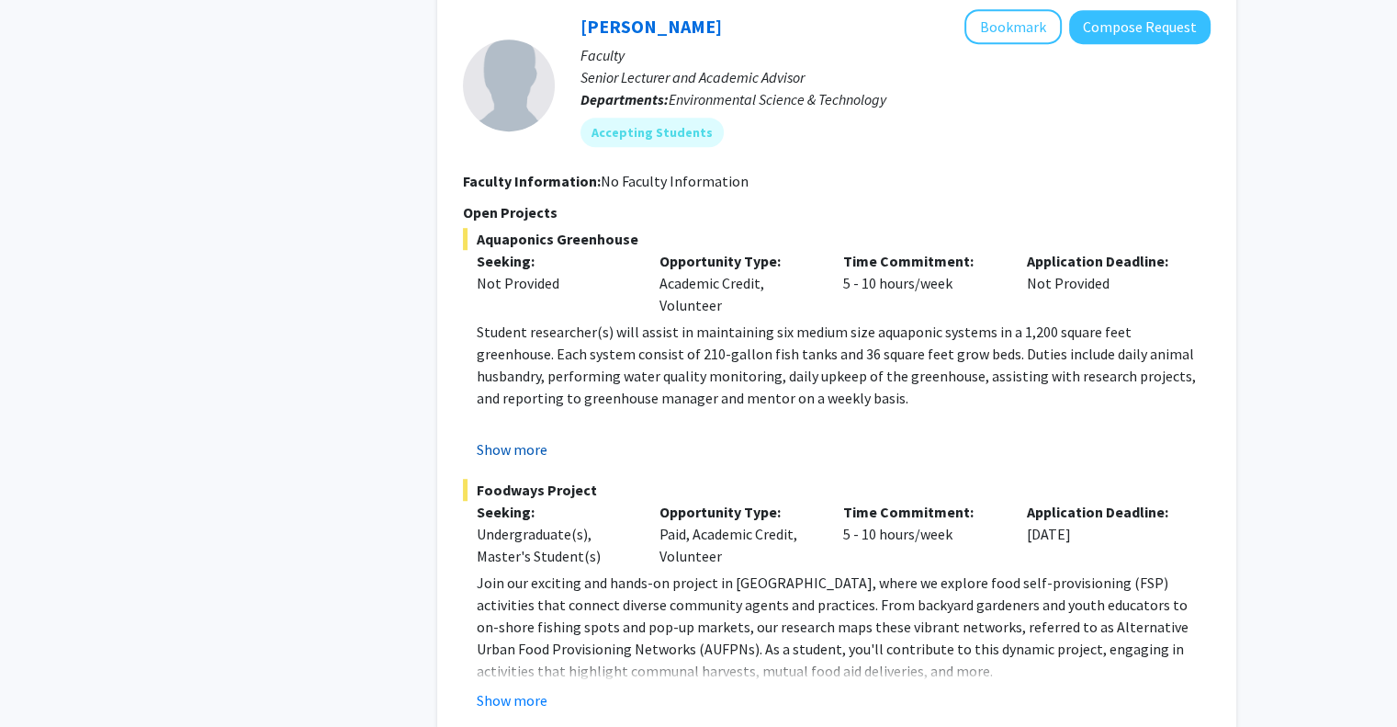
click at [532, 457] on button "Show more" at bounding box center [512, 449] width 71 height 22
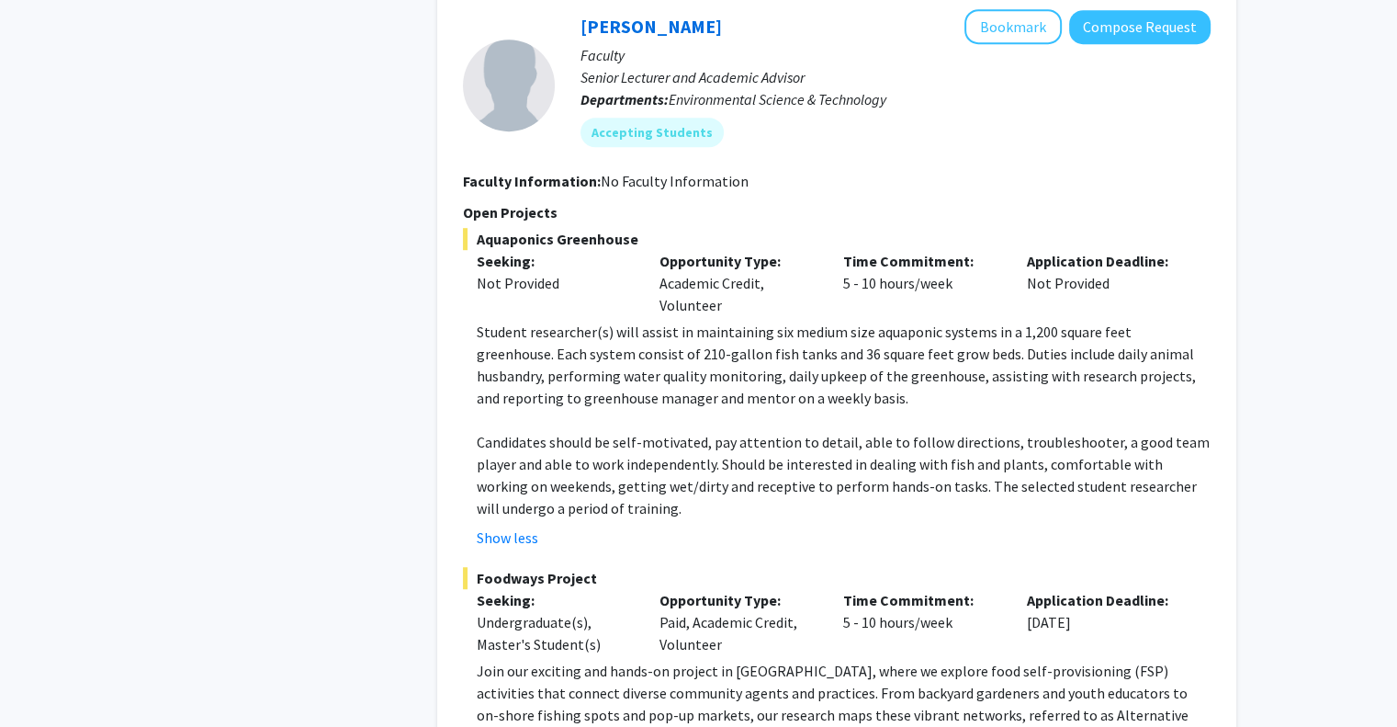
click at [592, 400] on p "Student researcher(s) will assist in maintaining six medium size aquaponic syst…" at bounding box center [844, 365] width 734 height 88
click at [1025, 31] on button "Bookmark" at bounding box center [1013, 26] width 97 height 35
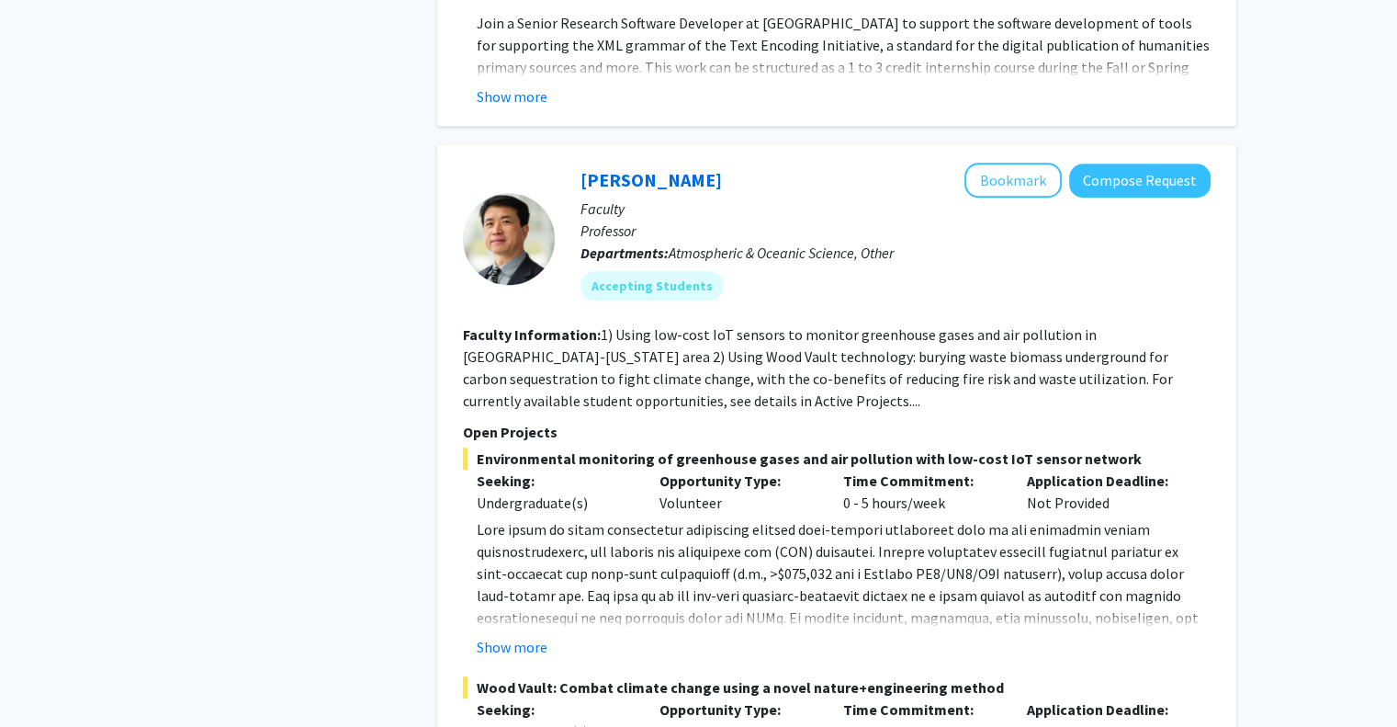
scroll to position [8458, 0]
click at [521, 635] on button "Show more" at bounding box center [512, 646] width 71 height 22
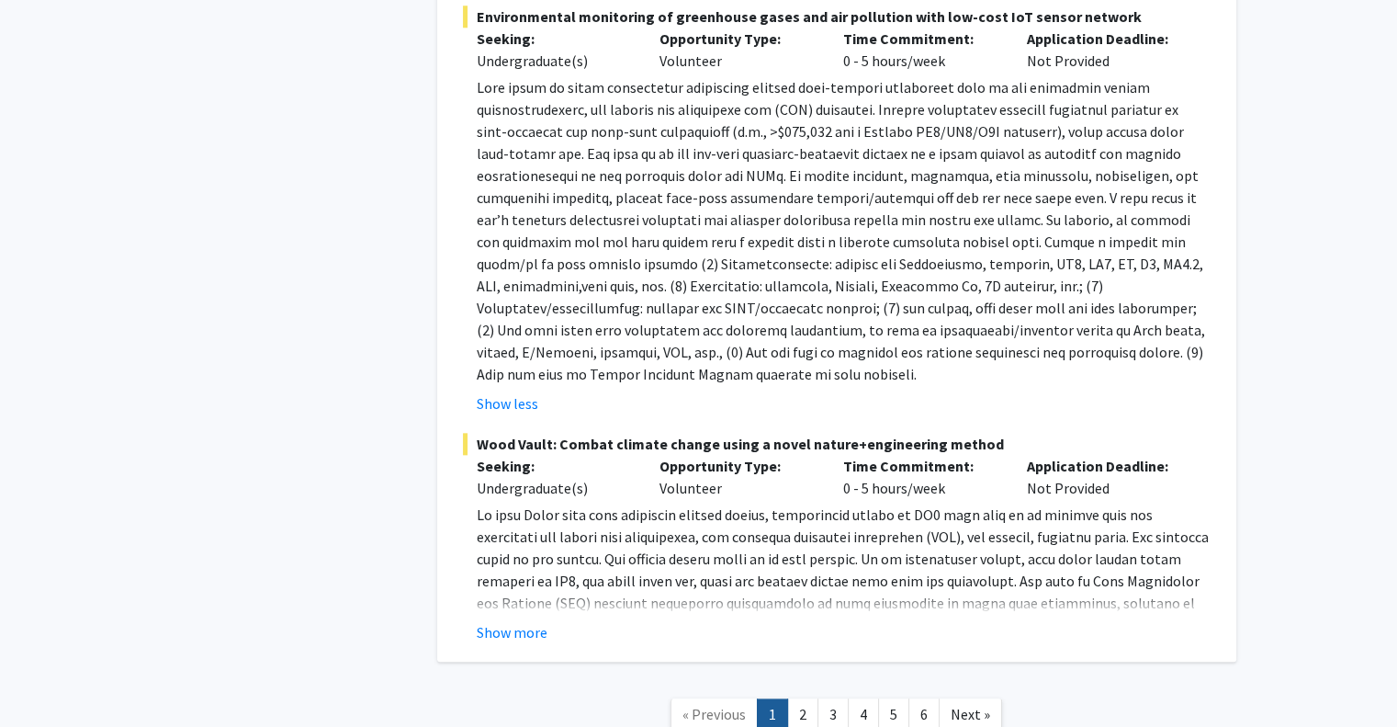
scroll to position [8898, 0]
click at [808, 699] on link "2" at bounding box center [802, 715] width 31 height 32
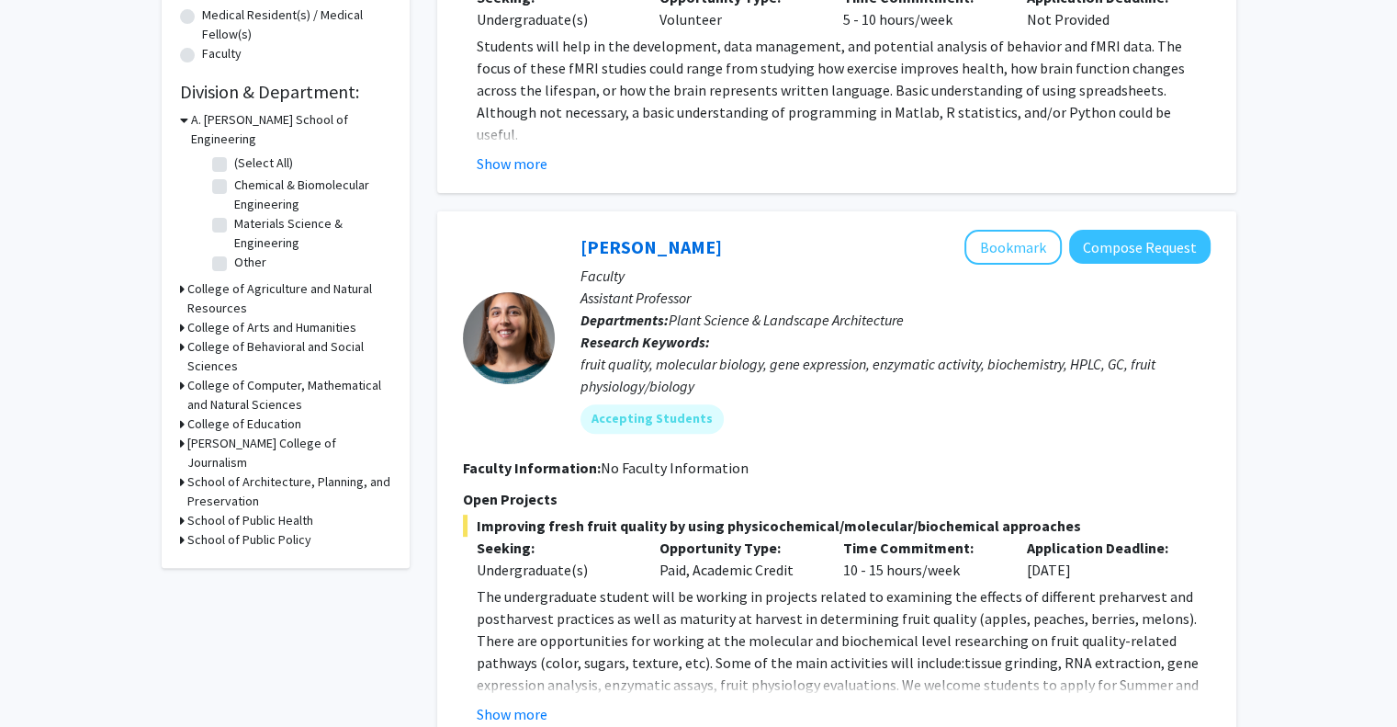
scroll to position [558, 0]
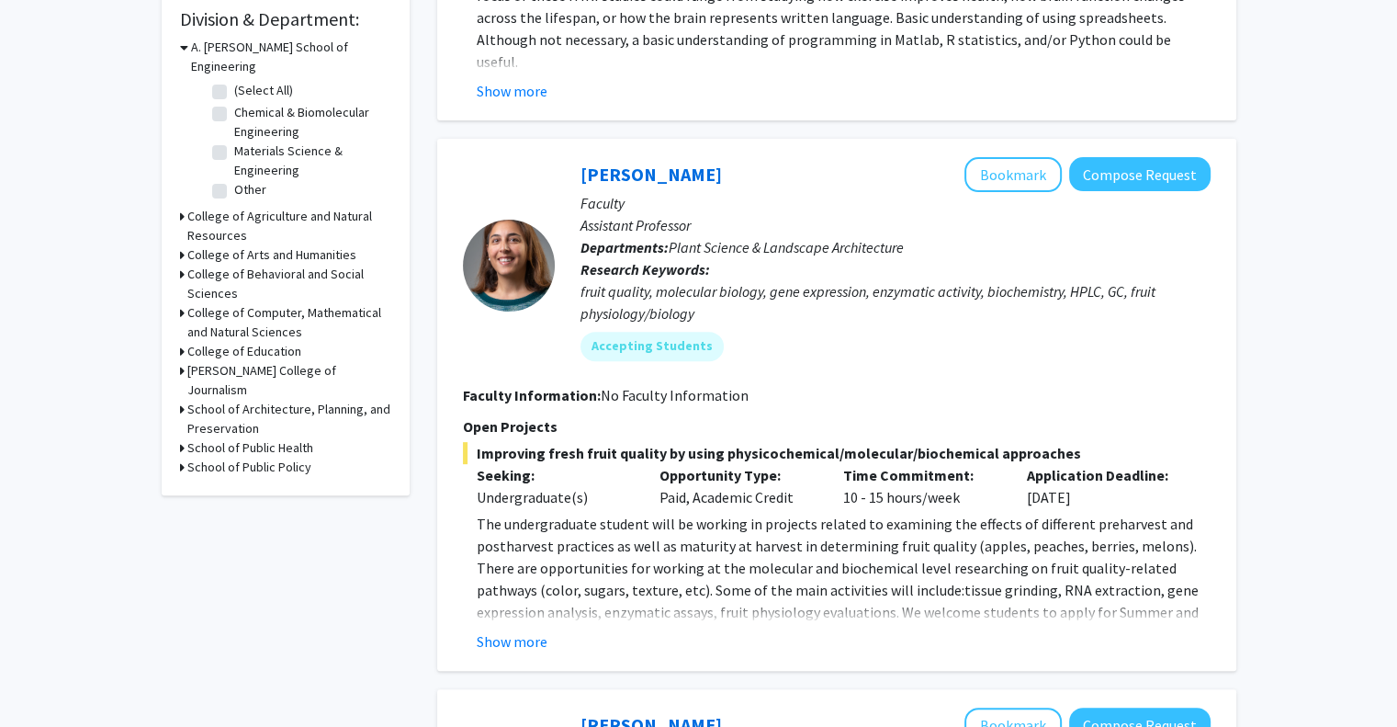
click at [572, 627] on fg-read-more "The undergraduate student will be working in projects related to examining the …" at bounding box center [837, 583] width 748 height 140
click at [1036, 170] on button "Bookmark" at bounding box center [1013, 174] width 97 height 35
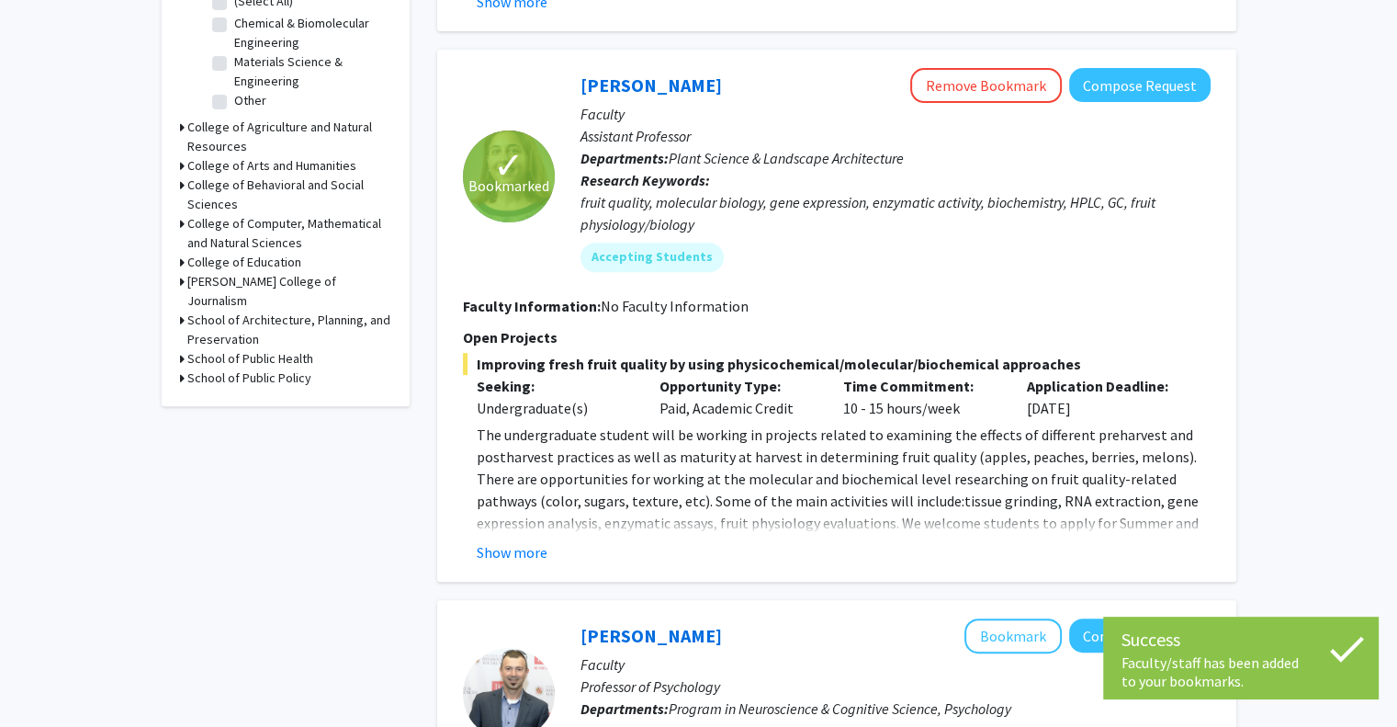
scroll to position [649, 0]
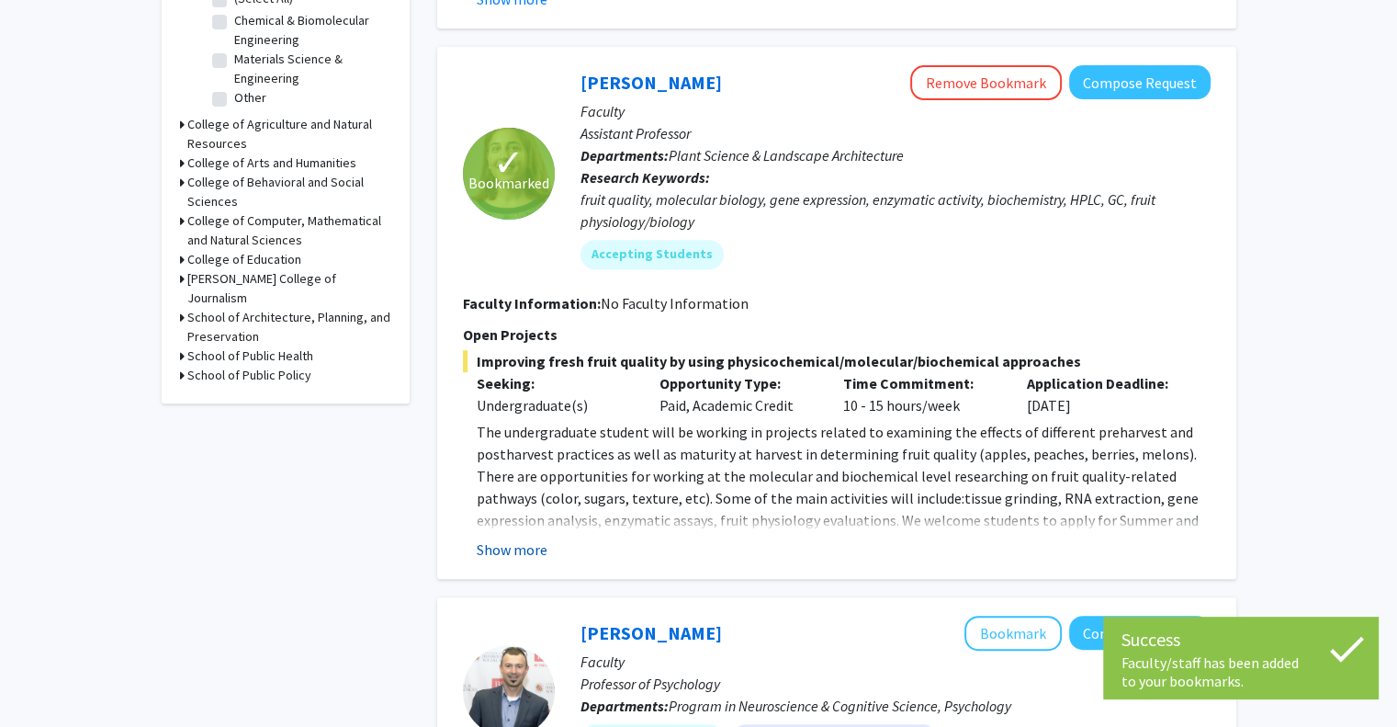
click at [544, 556] on button "Show more" at bounding box center [512, 549] width 71 height 22
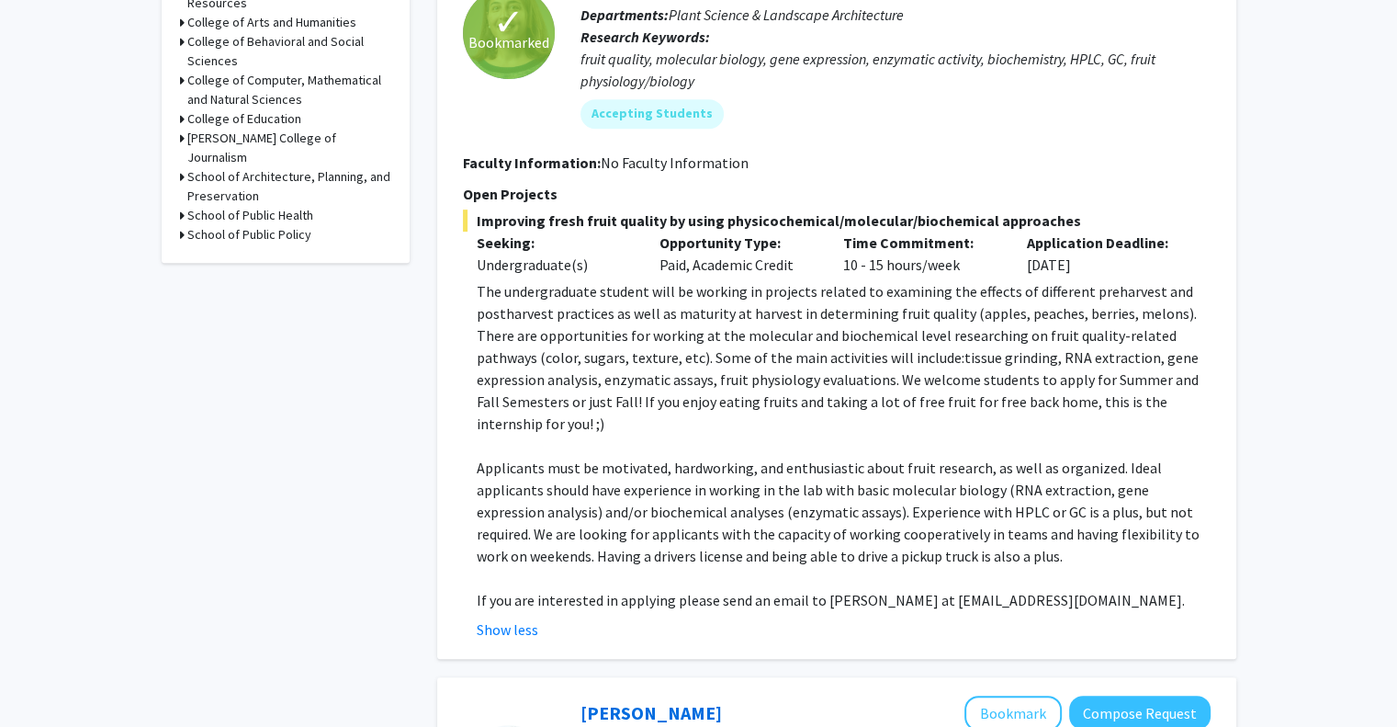
scroll to position [792, 0]
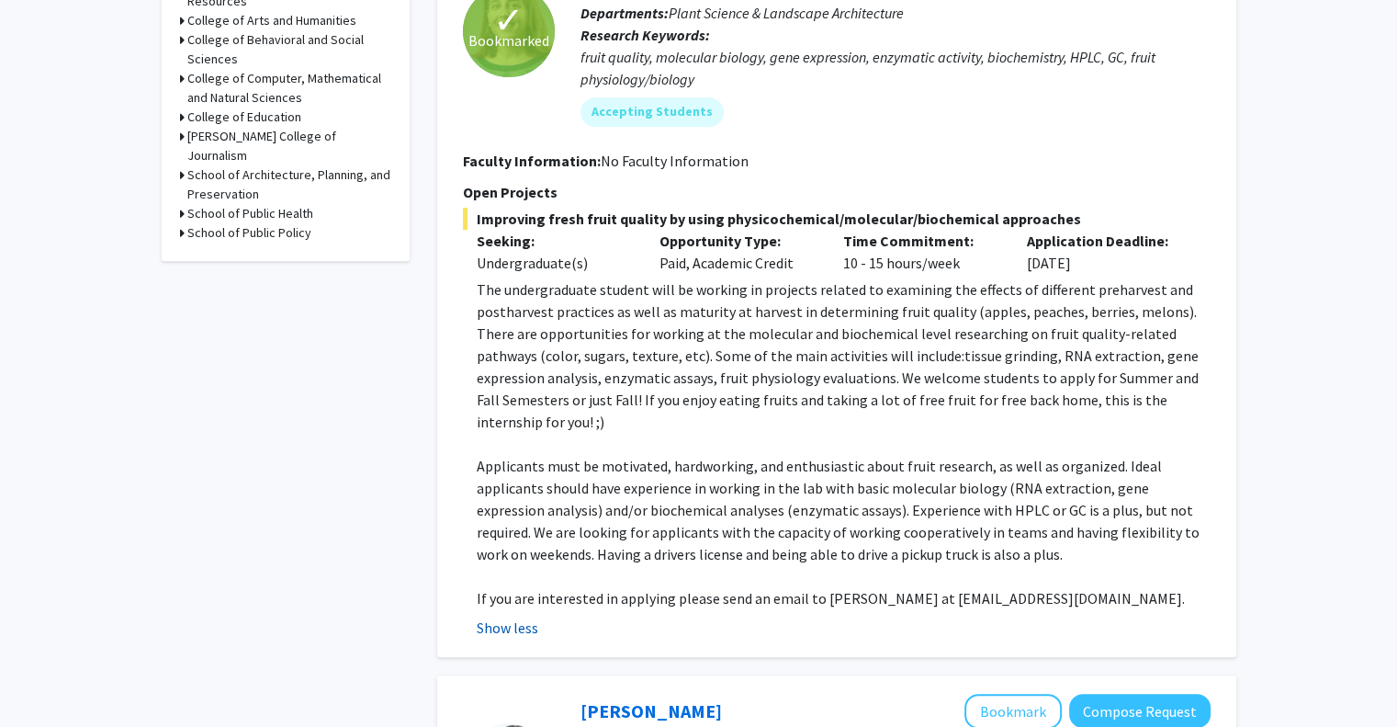
click at [527, 616] on button "Show less" at bounding box center [508, 627] width 62 height 22
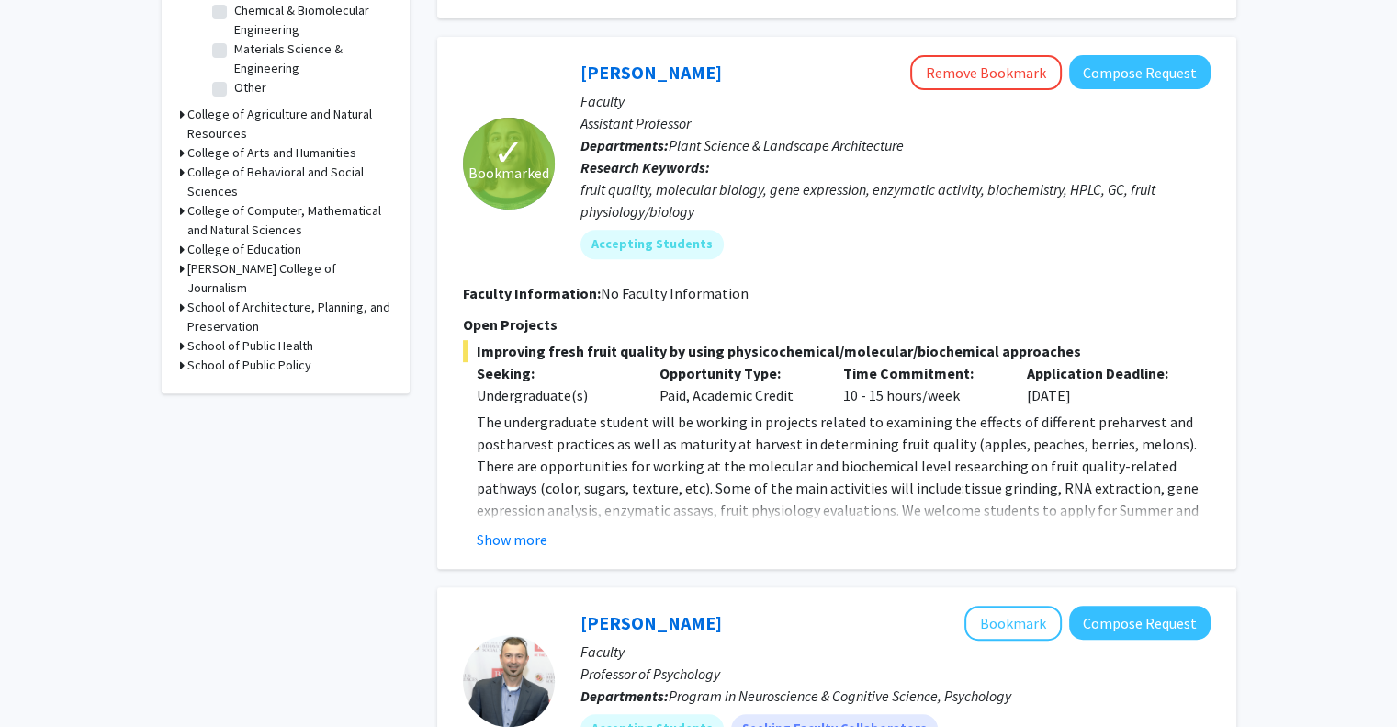
scroll to position [656, 0]
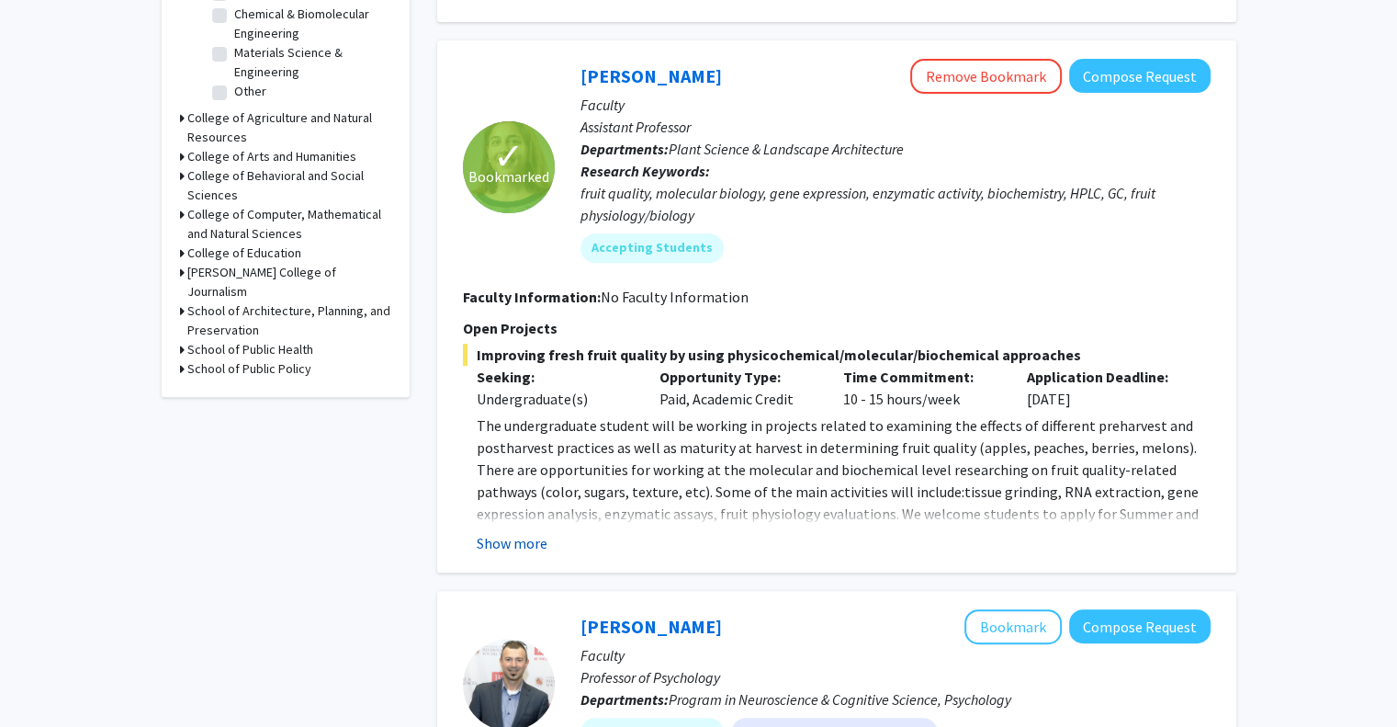
click at [489, 547] on button "Show more" at bounding box center [512, 543] width 71 height 22
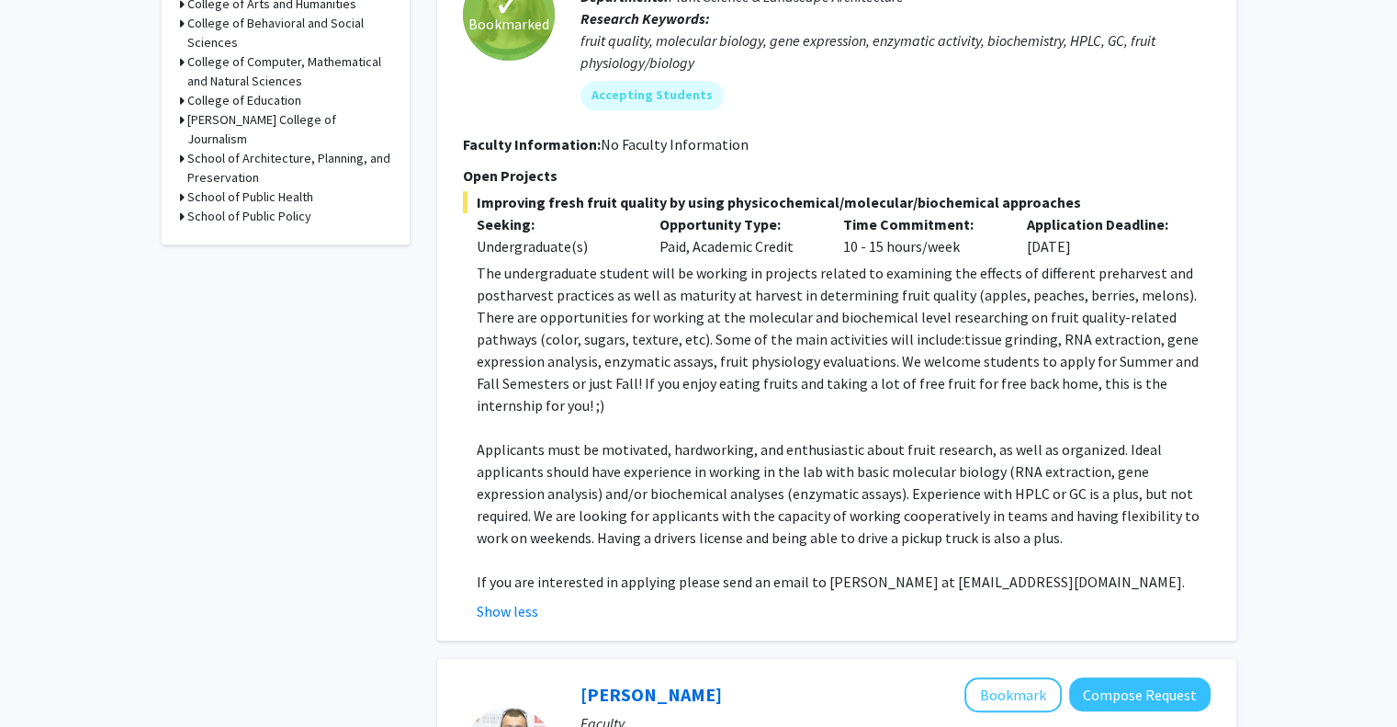
scroll to position [840, 0]
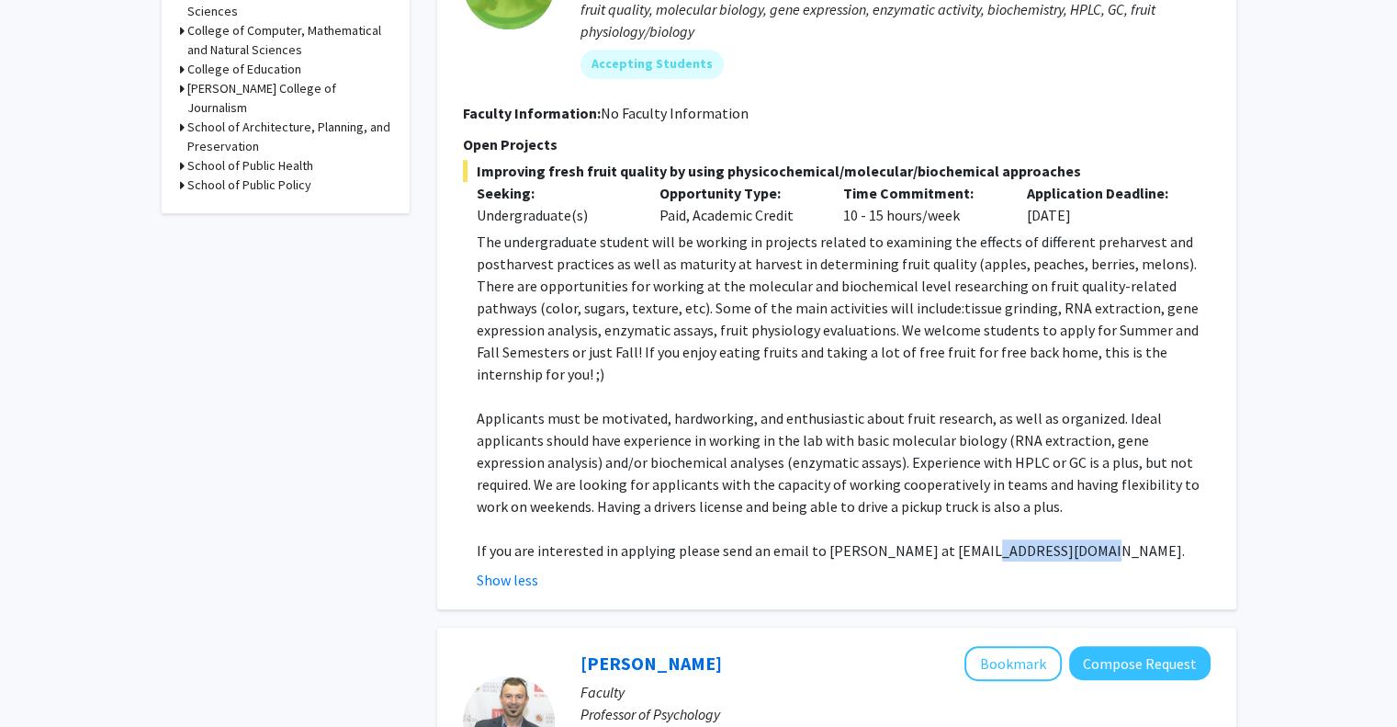
drag, startPoint x: 1080, startPoint y: 525, endPoint x: 963, endPoint y: 524, distance: 117.6
click at [963, 541] on span "If you are interested in applying please send an email to Dr. Macarena Farcuh a…" at bounding box center [831, 550] width 708 height 18
copy span "mfarcuh@umd.edu"
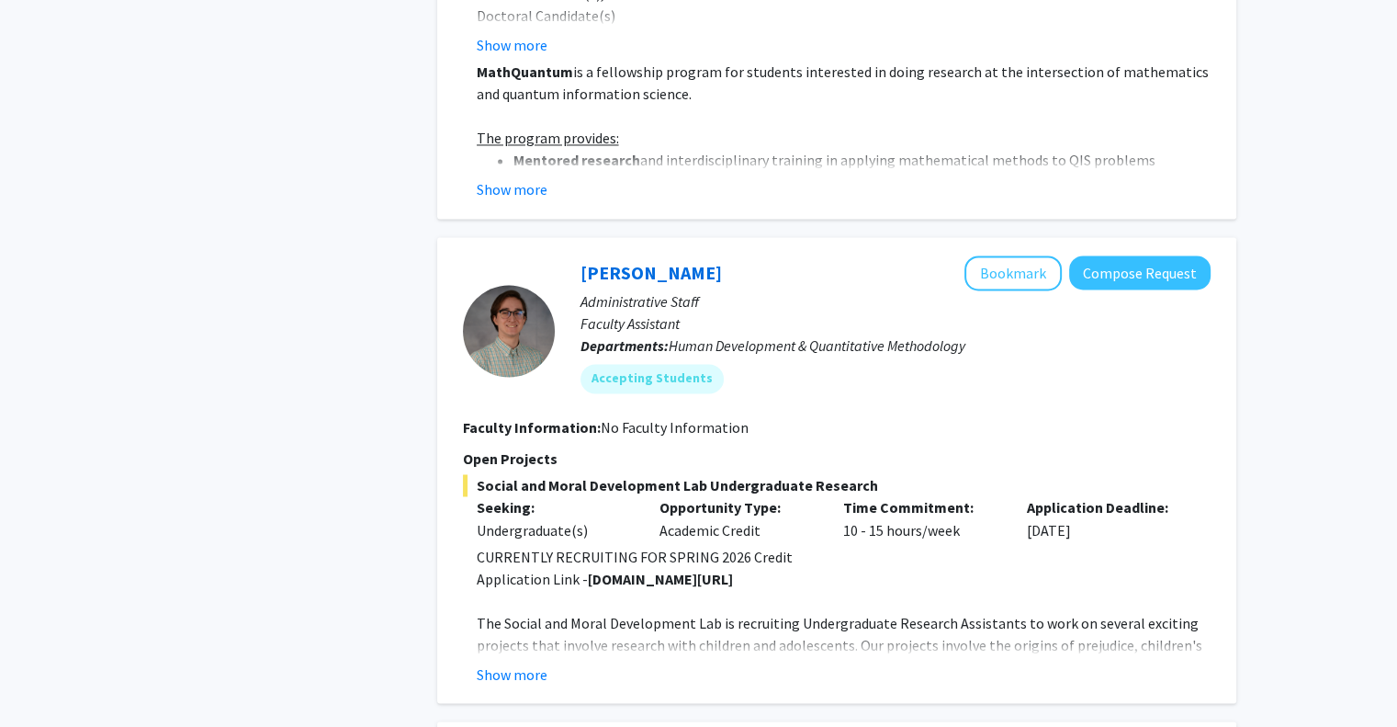
scroll to position [3077, 0]
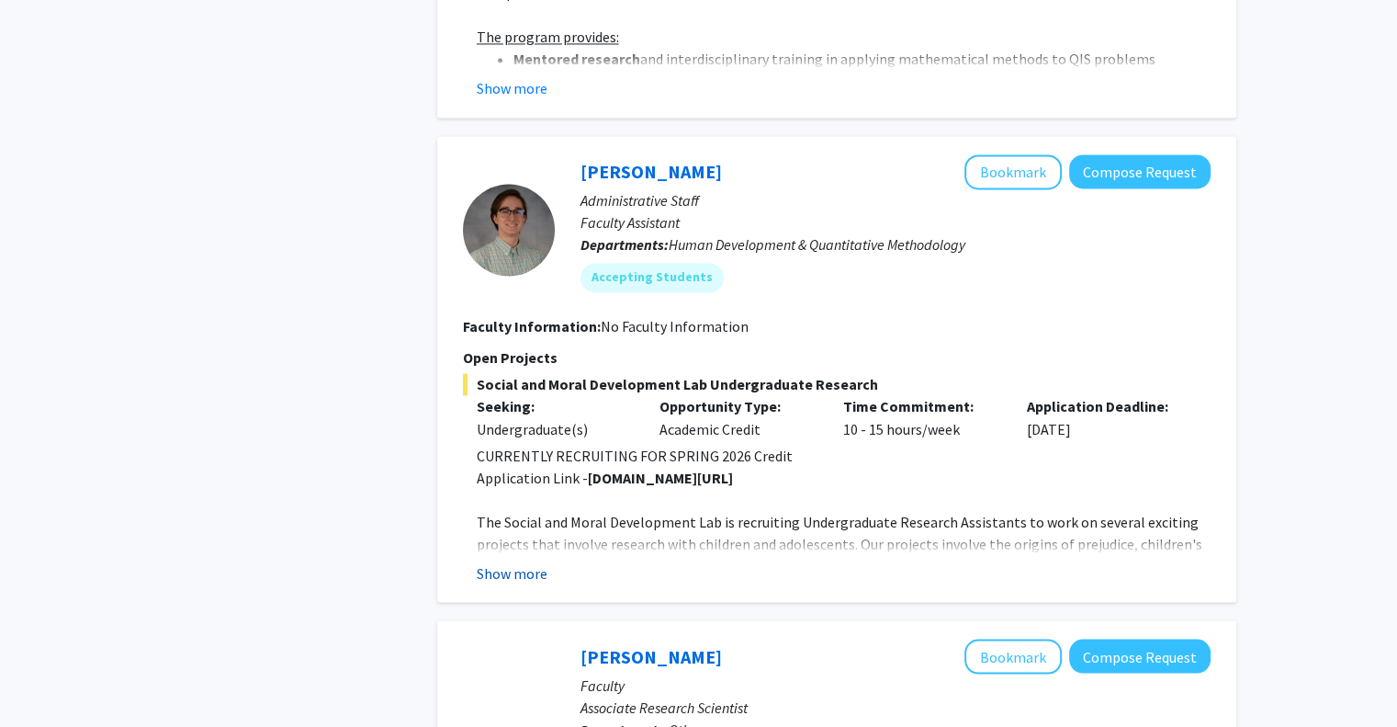
click at [534, 561] on button "Show more" at bounding box center [512, 572] width 71 height 22
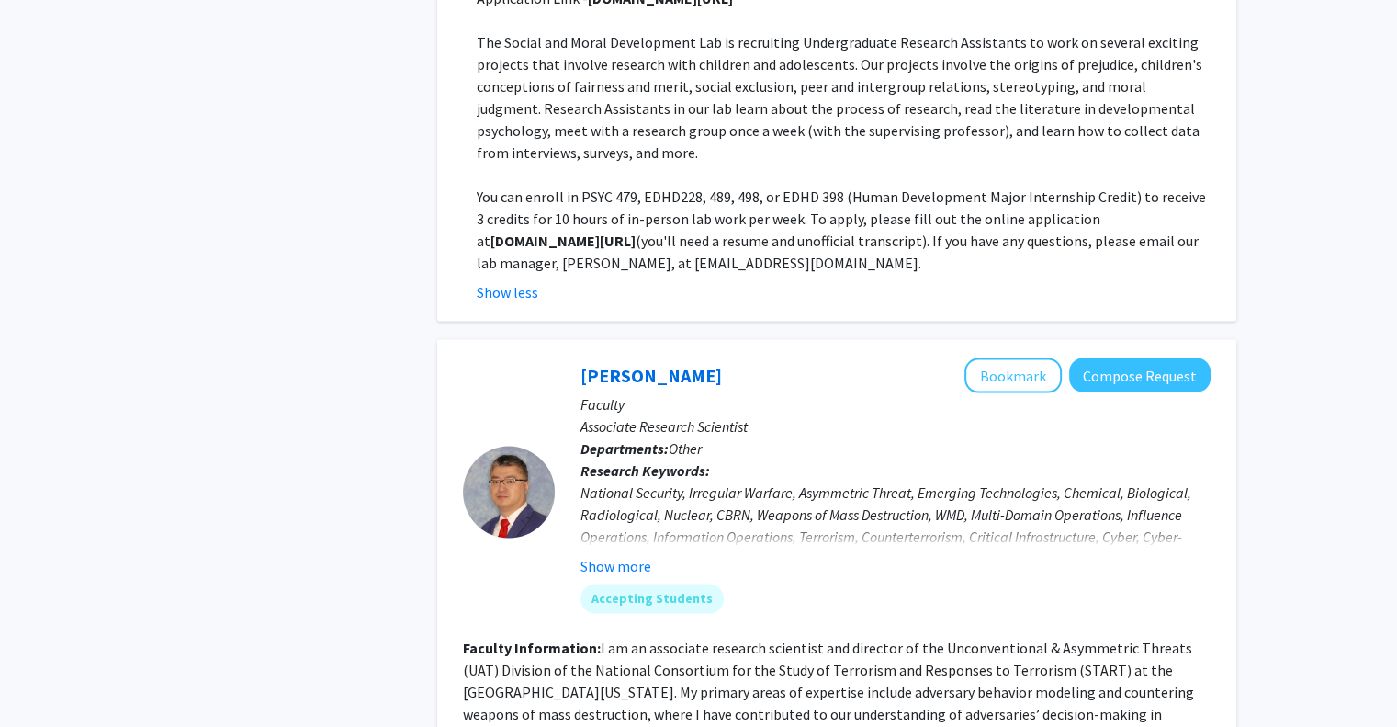
scroll to position [3656, 0]
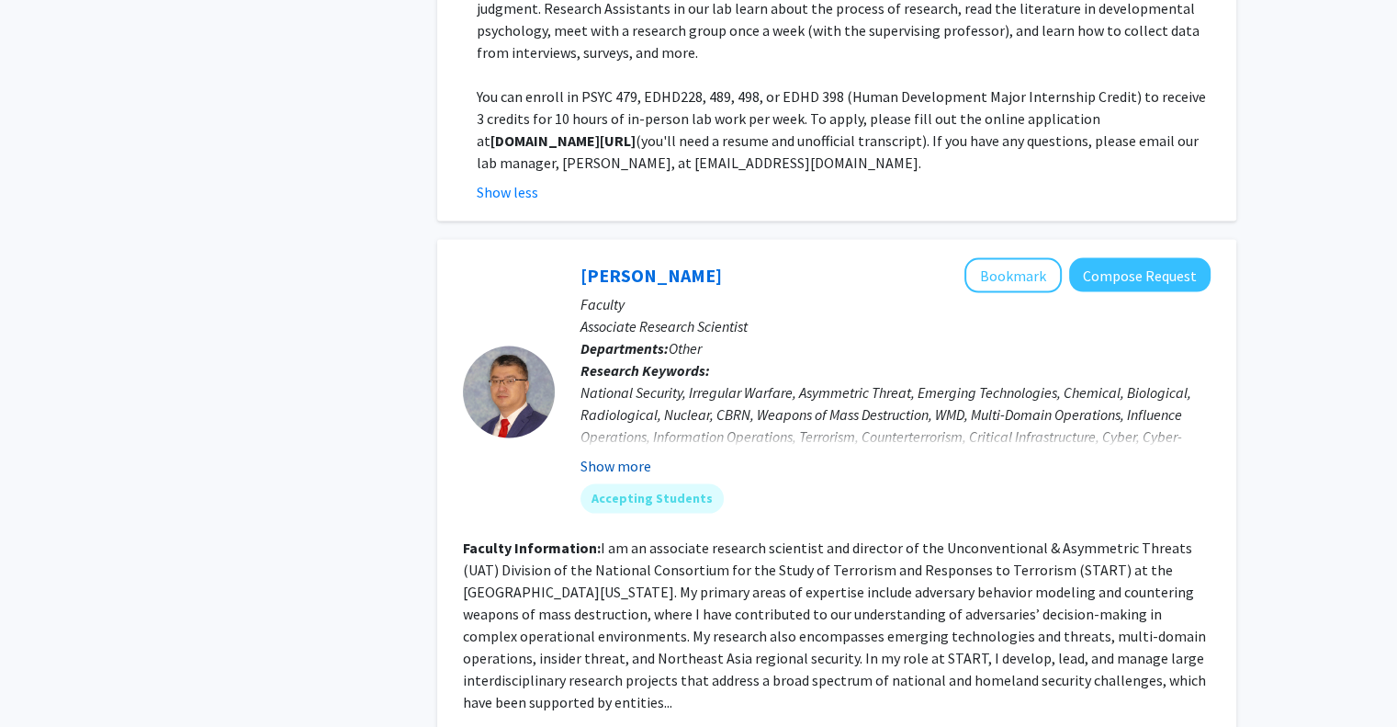
click at [625, 455] on button "Show more" at bounding box center [616, 466] width 71 height 22
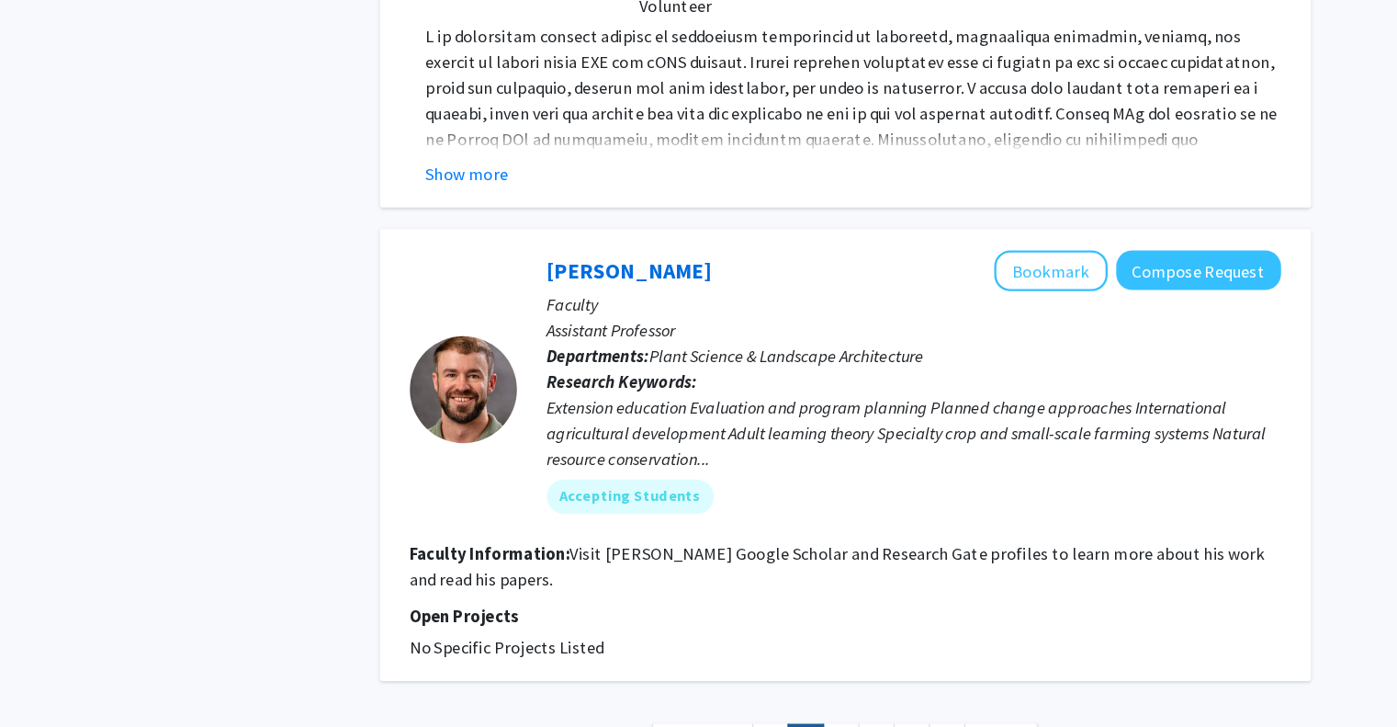
scroll to position [5807, 0]
click at [835, 723] on link "3" at bounding box center [833, 739] width 31 height 32
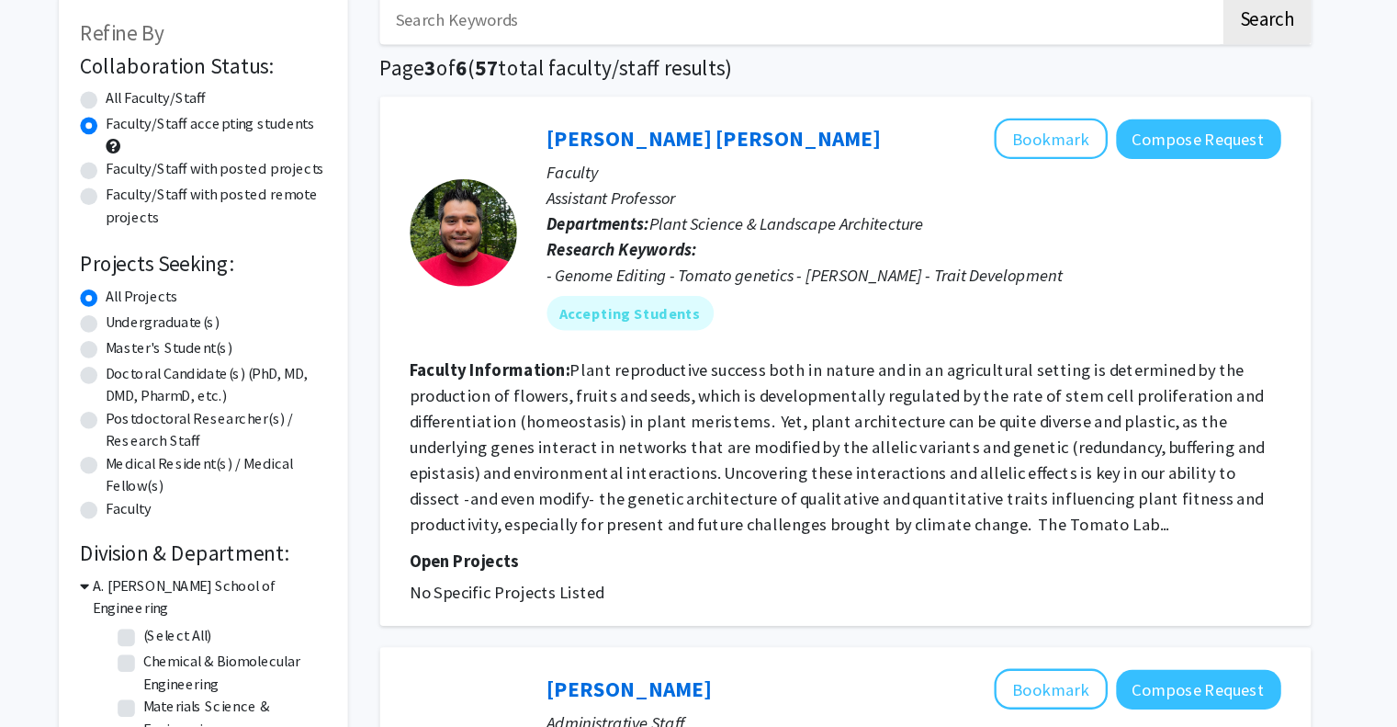
click at [912, 557] on fg-read-more "Plant reproductive success both in nature and in an agricultural setting is det…" at bounding box center [830, 486] width 734 height 151
click at [1047, 222] on button "Bookmark" at bounding box center [1013, 221] width 97 height 35
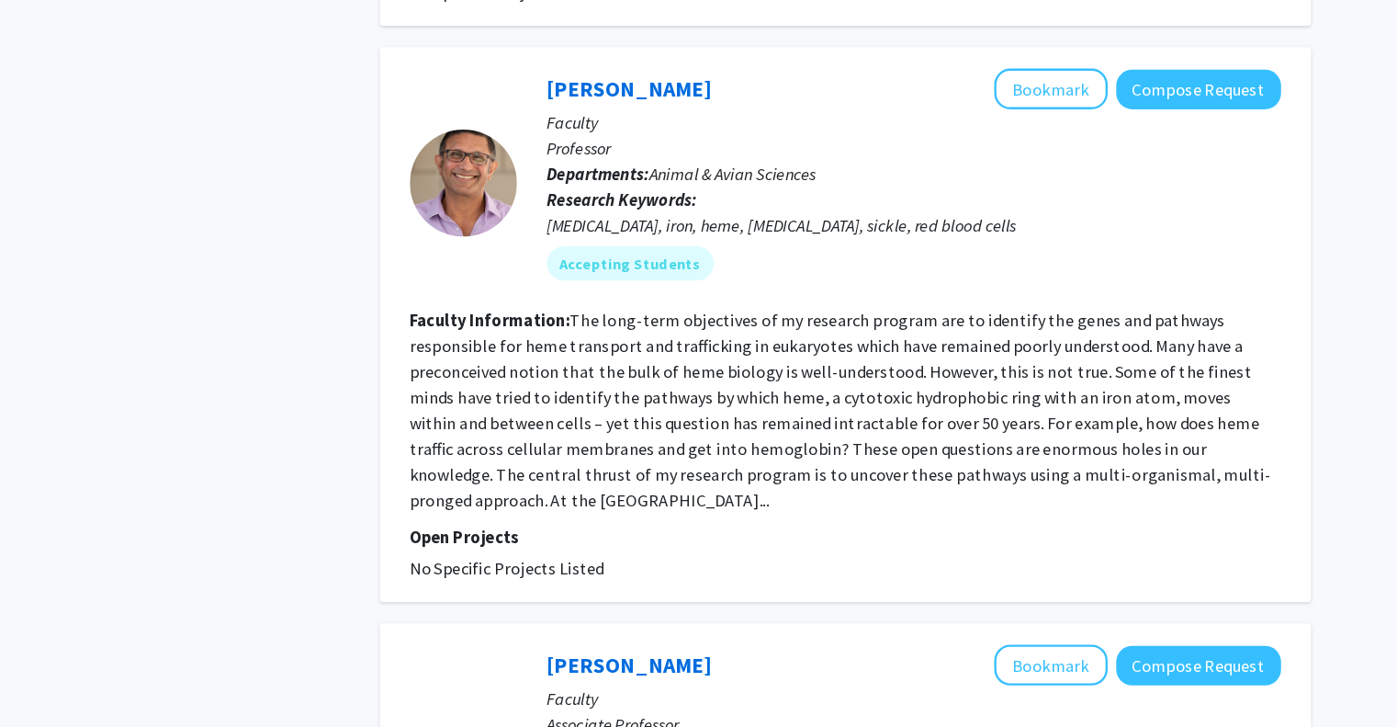
scroll to position [3244, 0]
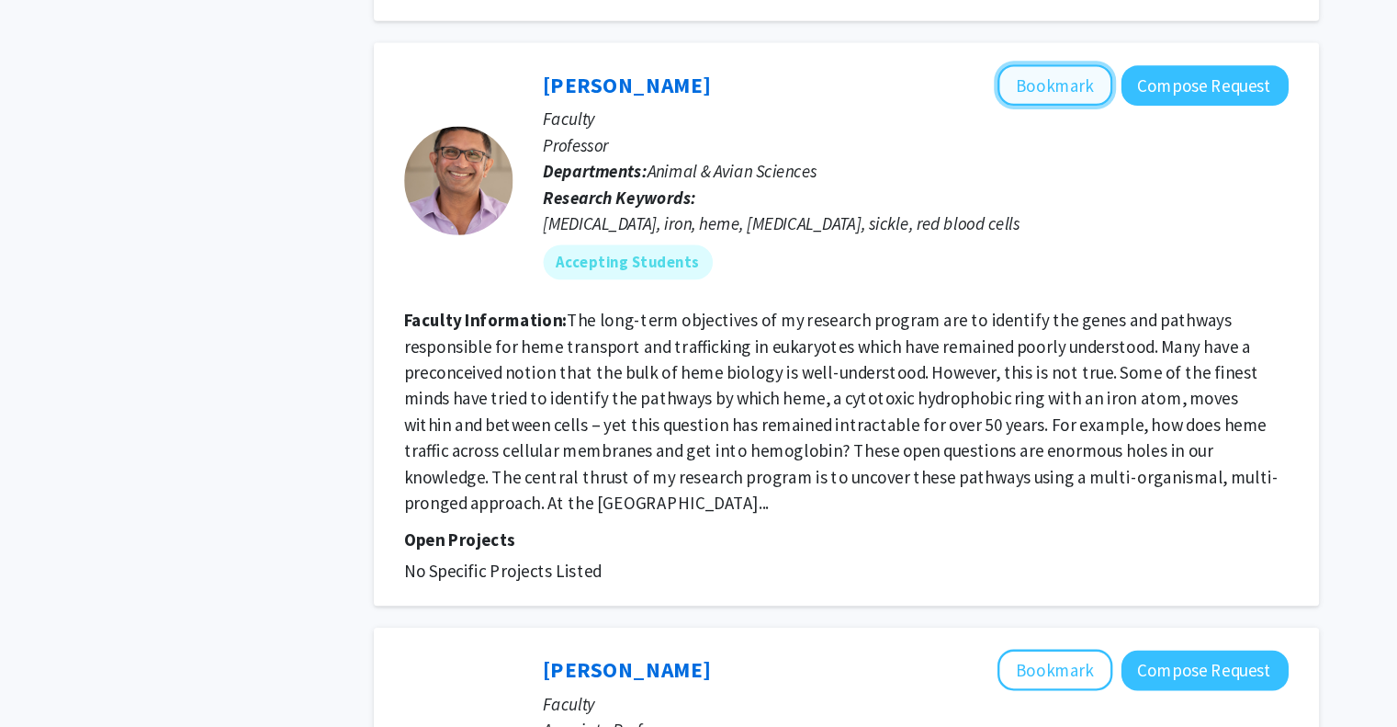
click at [1006, 163] on button "Bookmark" at bounding box center [1013, 180] width 97 height 35
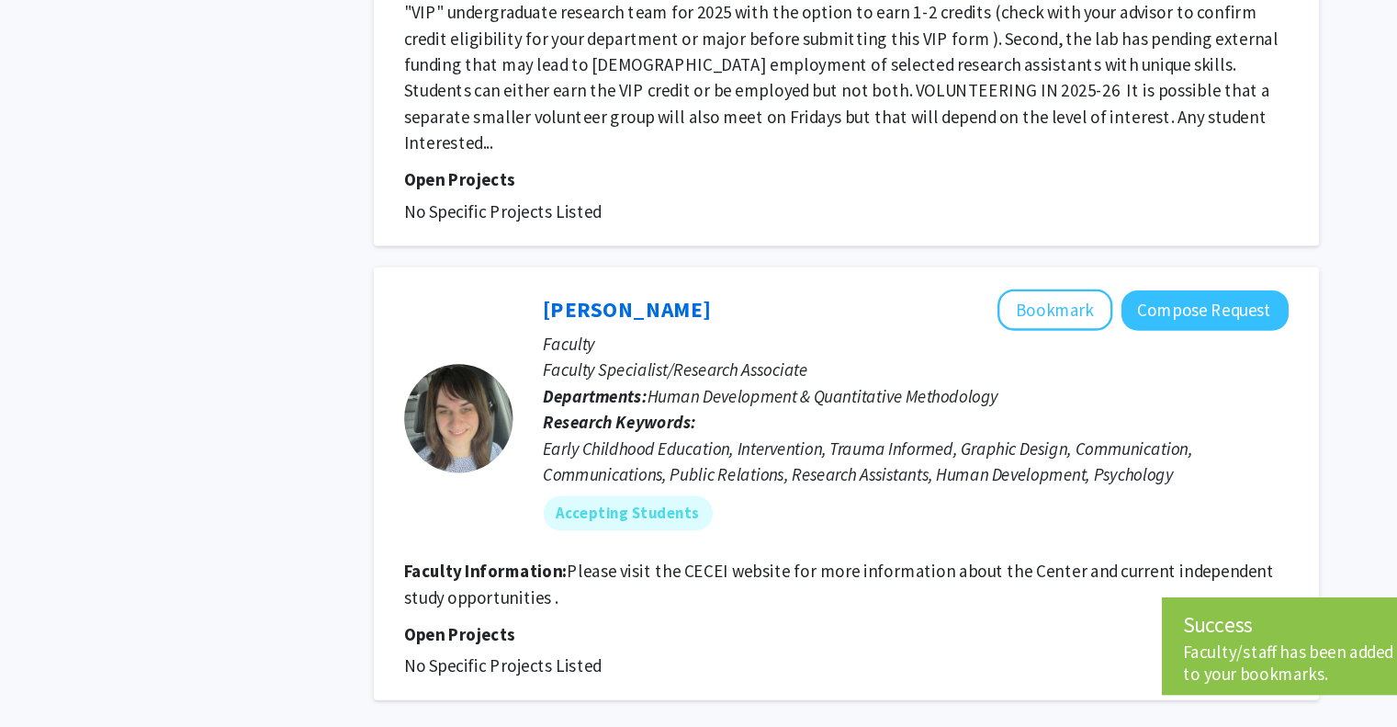
scroll to position [4178, 0]
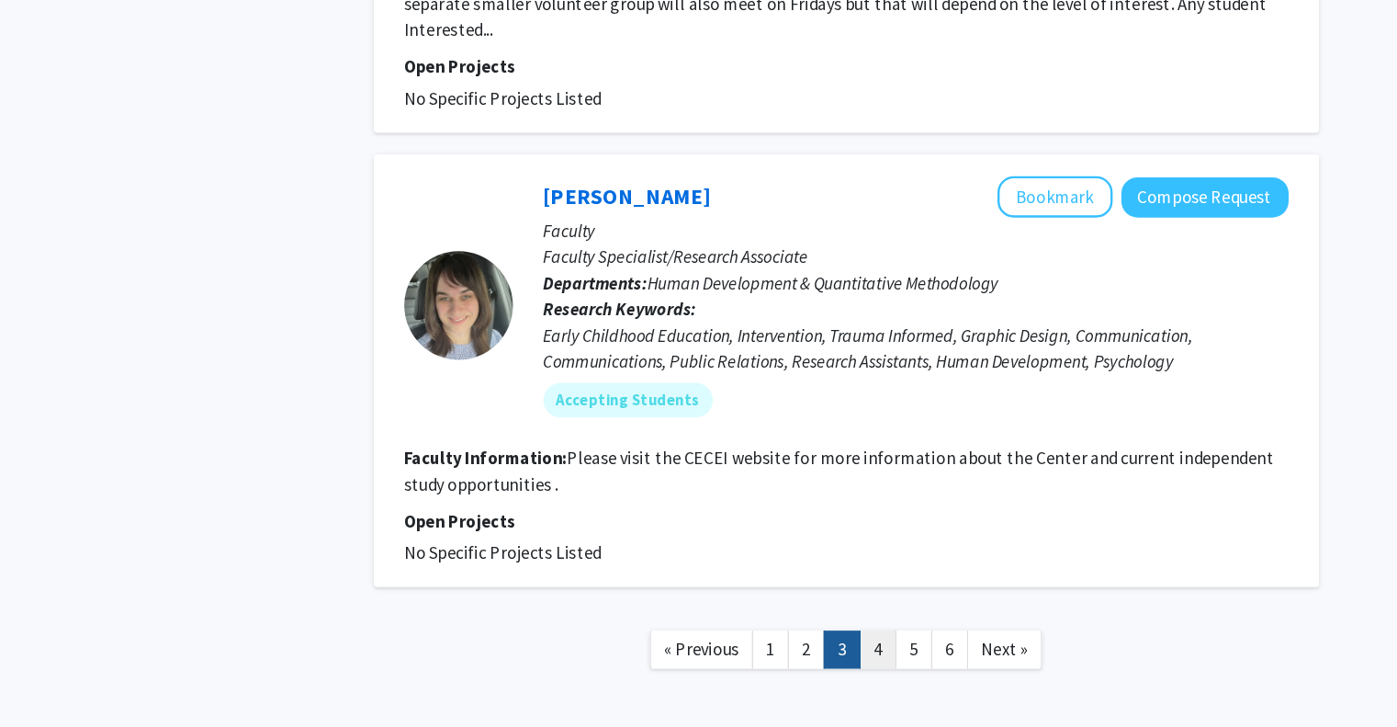
click at [870, 645] on link "4" at bounding box center [863, 661] width 31 height 32
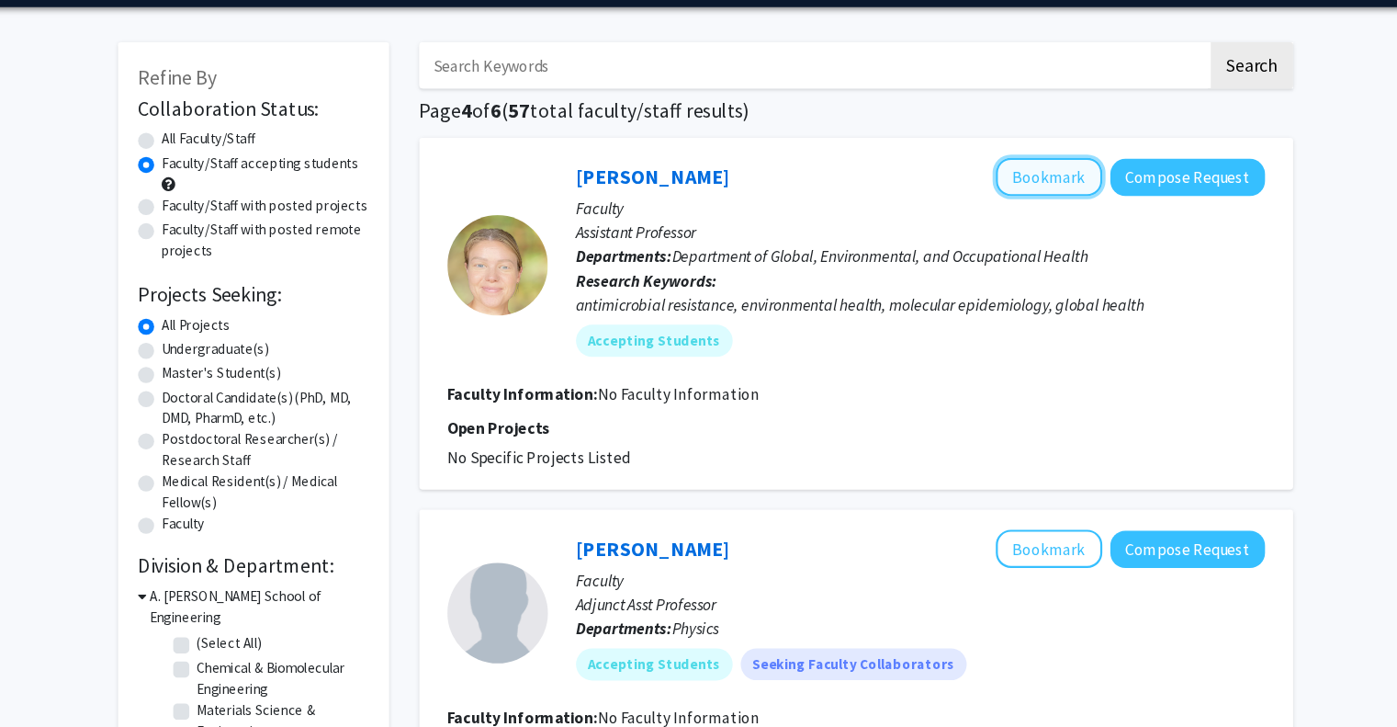
click at [999, 227] on button "Bookmark" at bounding box center [1013, 221] width 97 height 35
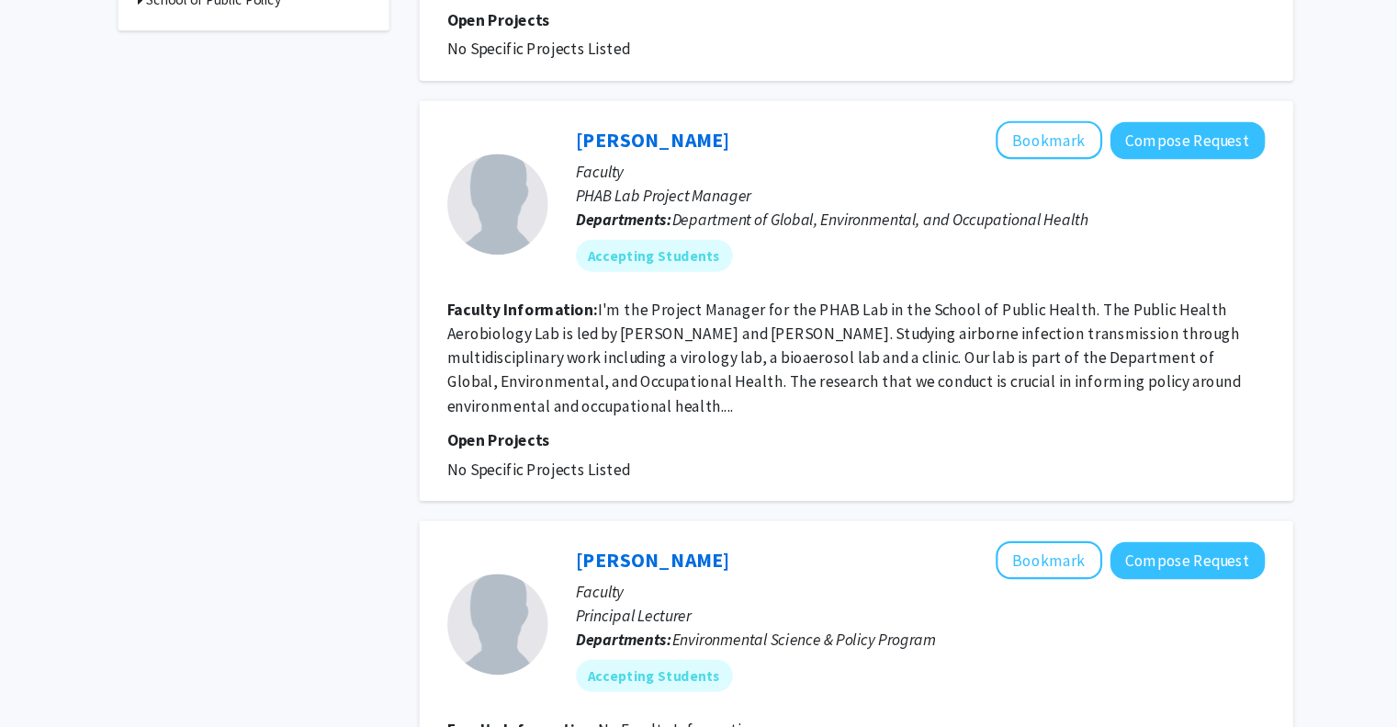
scroll to position [998, 0]
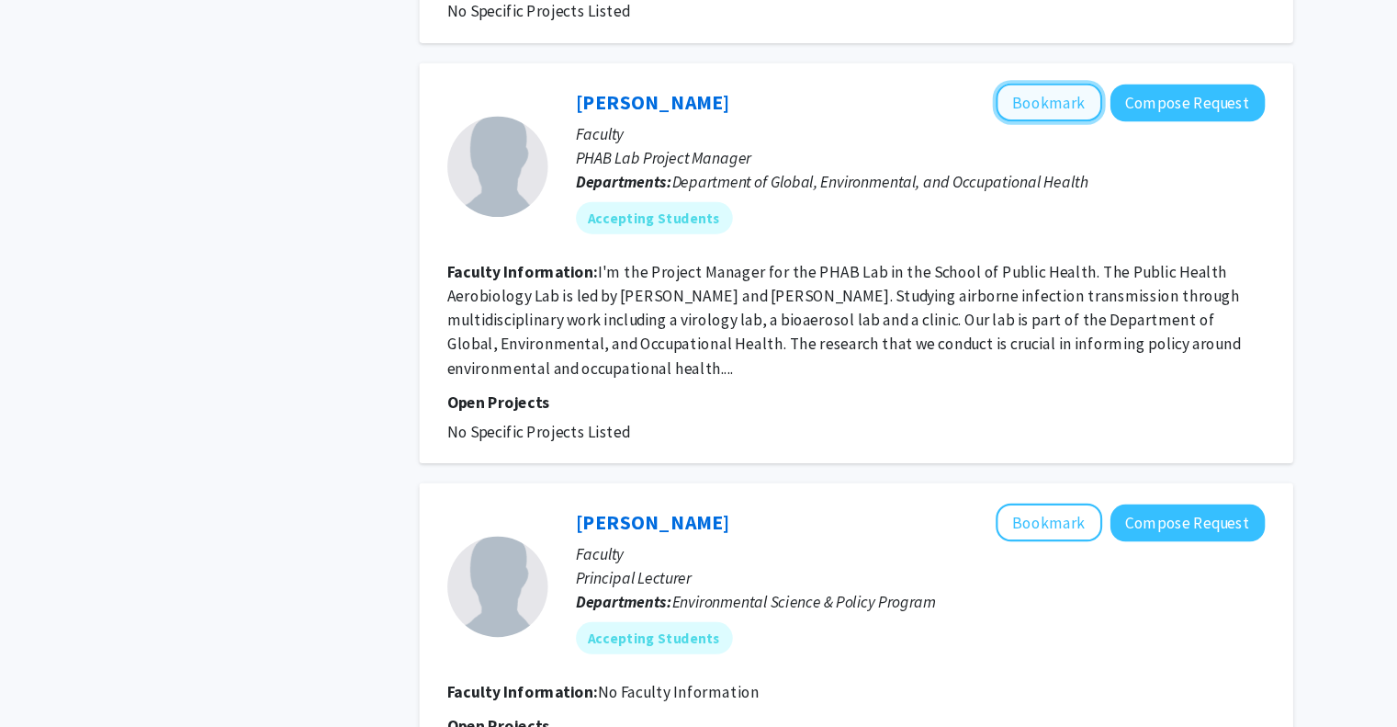
click at [1006, 159] on button "Bookmark" at bounding box center [1013, 155] width 97 height 35
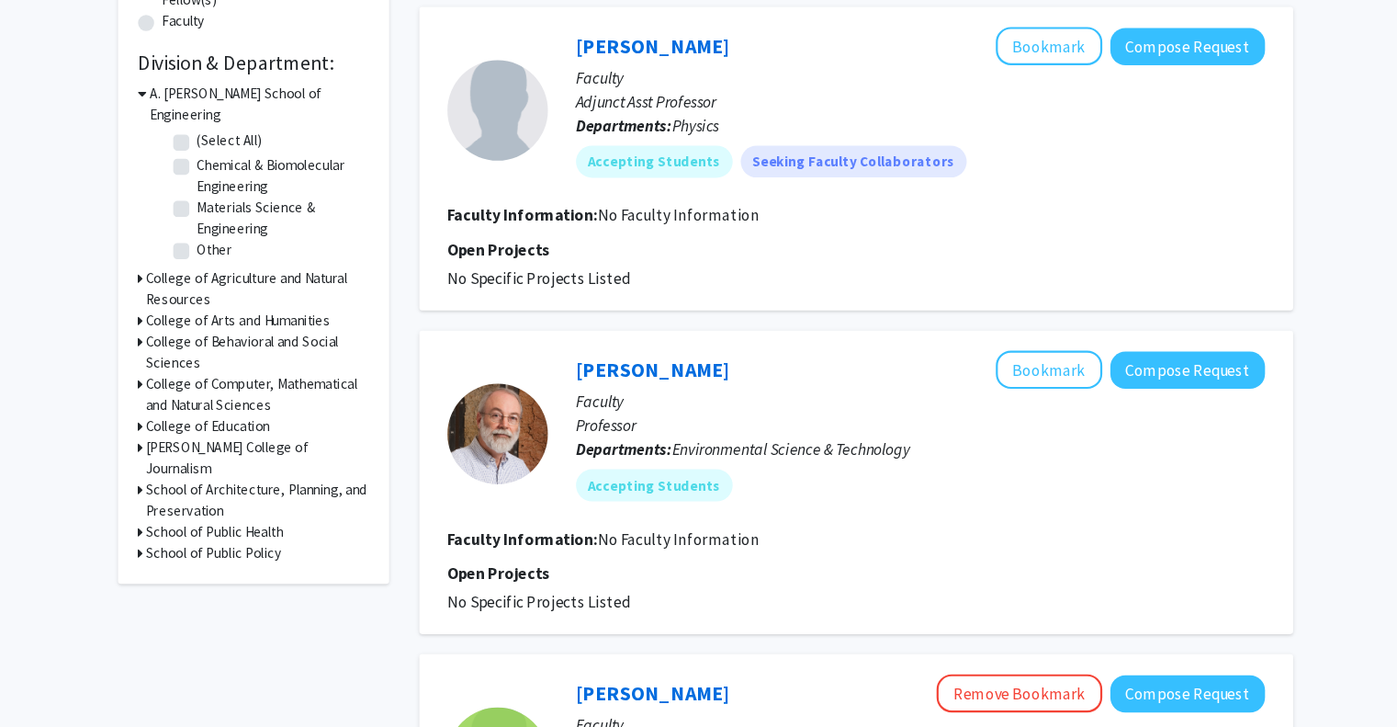
scroll to position [506, 0]
